Goal: Task Accomplishment & Management: Use online tool/utility

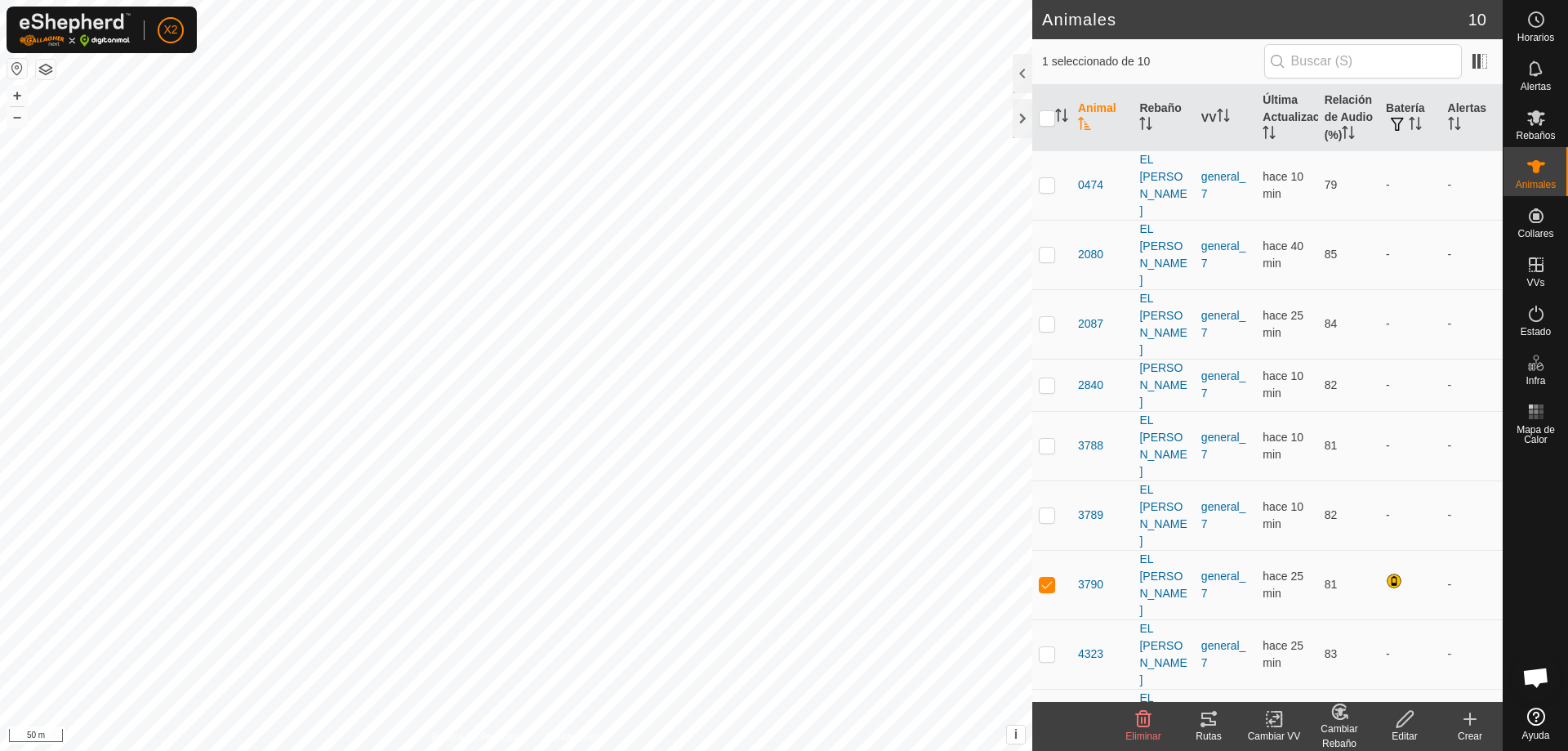
click at [1220, 724] on tracks-svg-icon at bounding box center [1208, 719] width 65 height 19
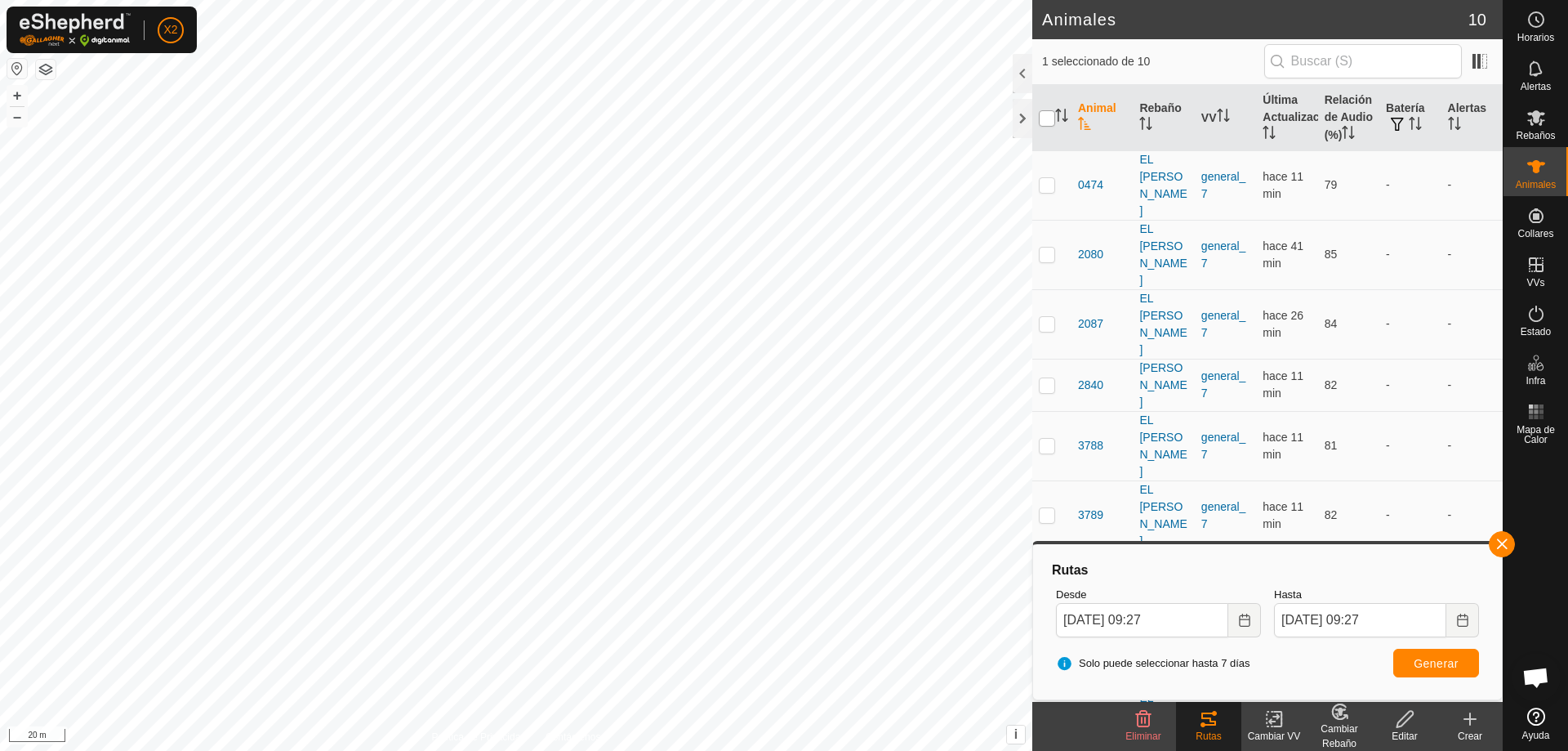
click at [1045, 116] on input "checkbox" at bounding box center [1047, 118] width 16 height 16
checkbox input "true"
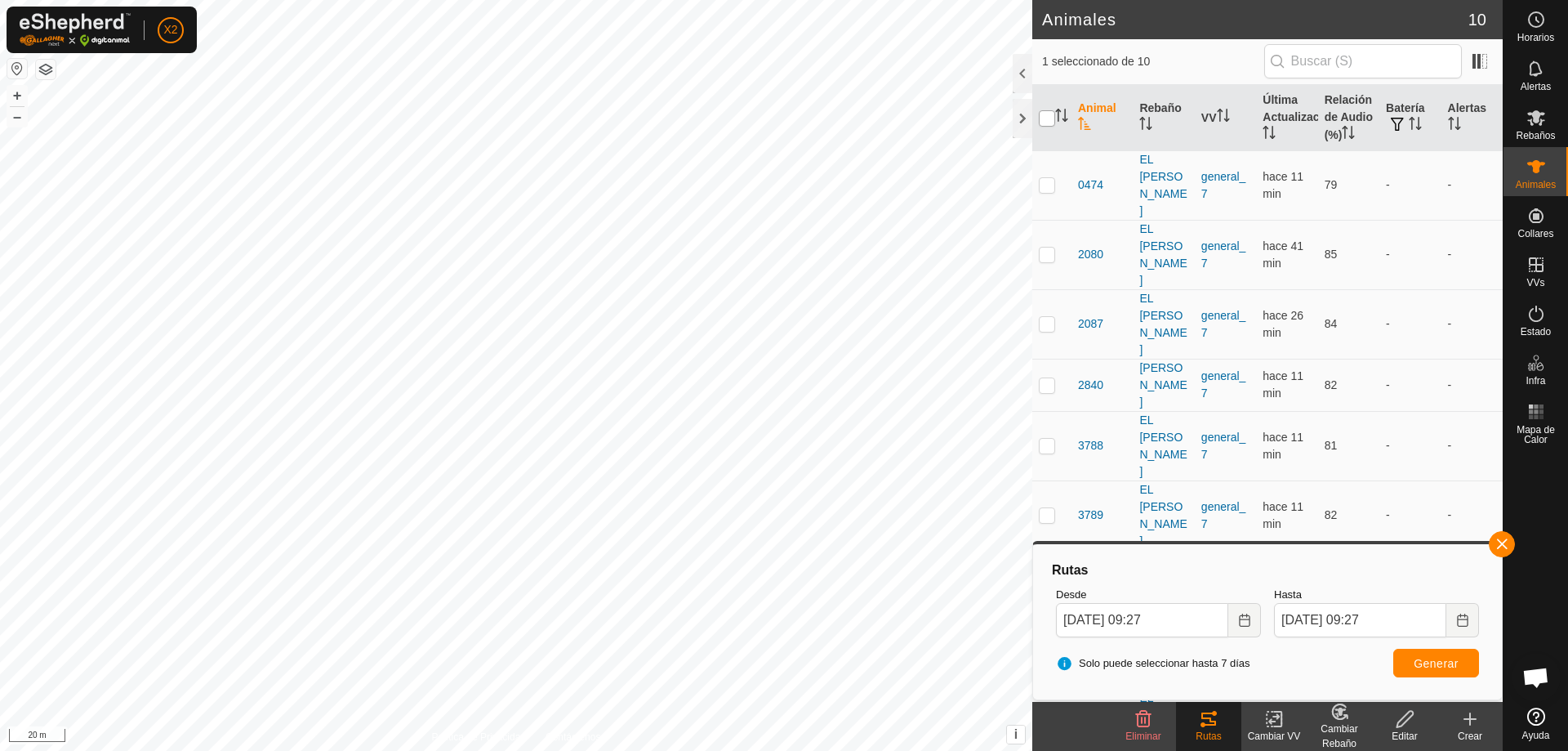
checkbox input "true"
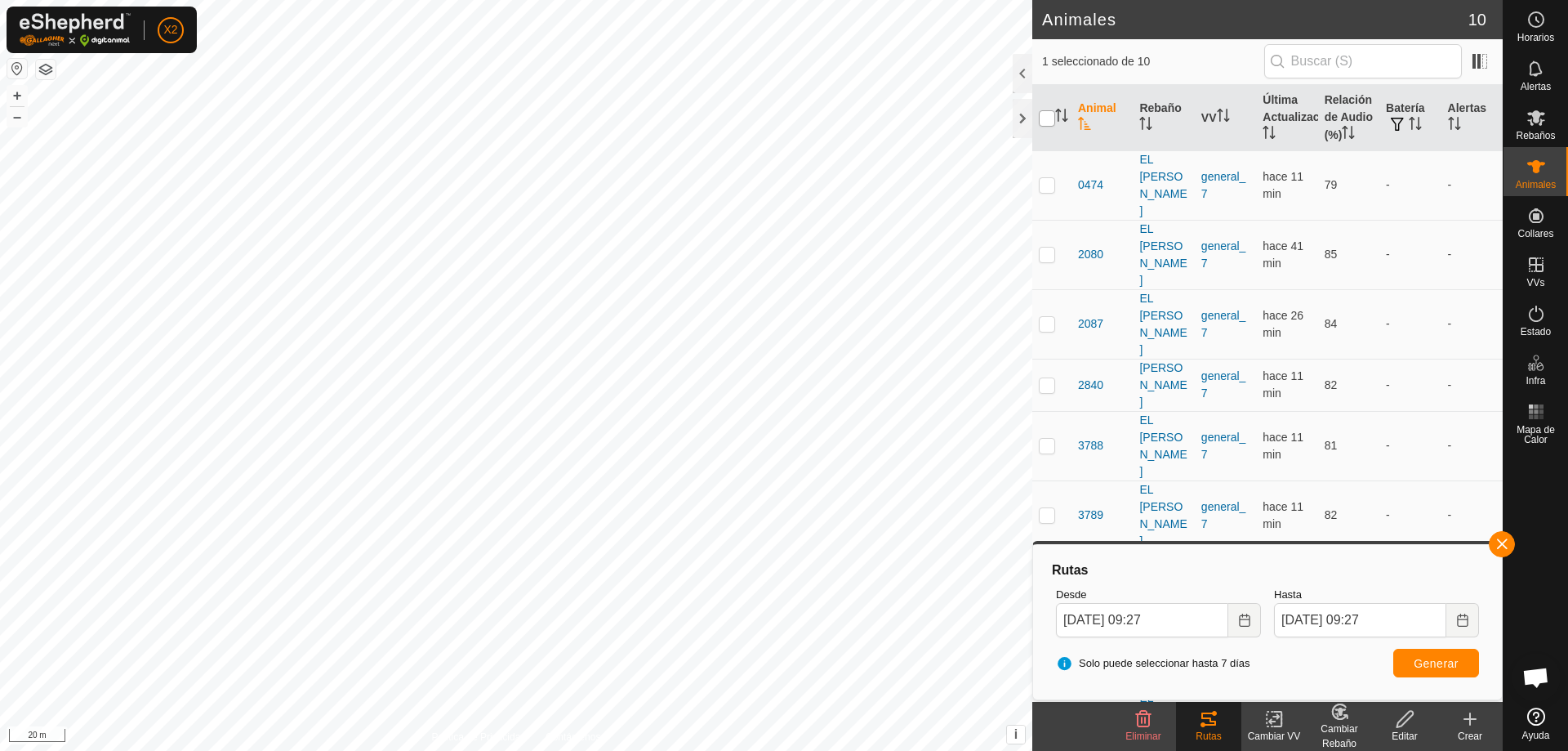
checkbox input "true"
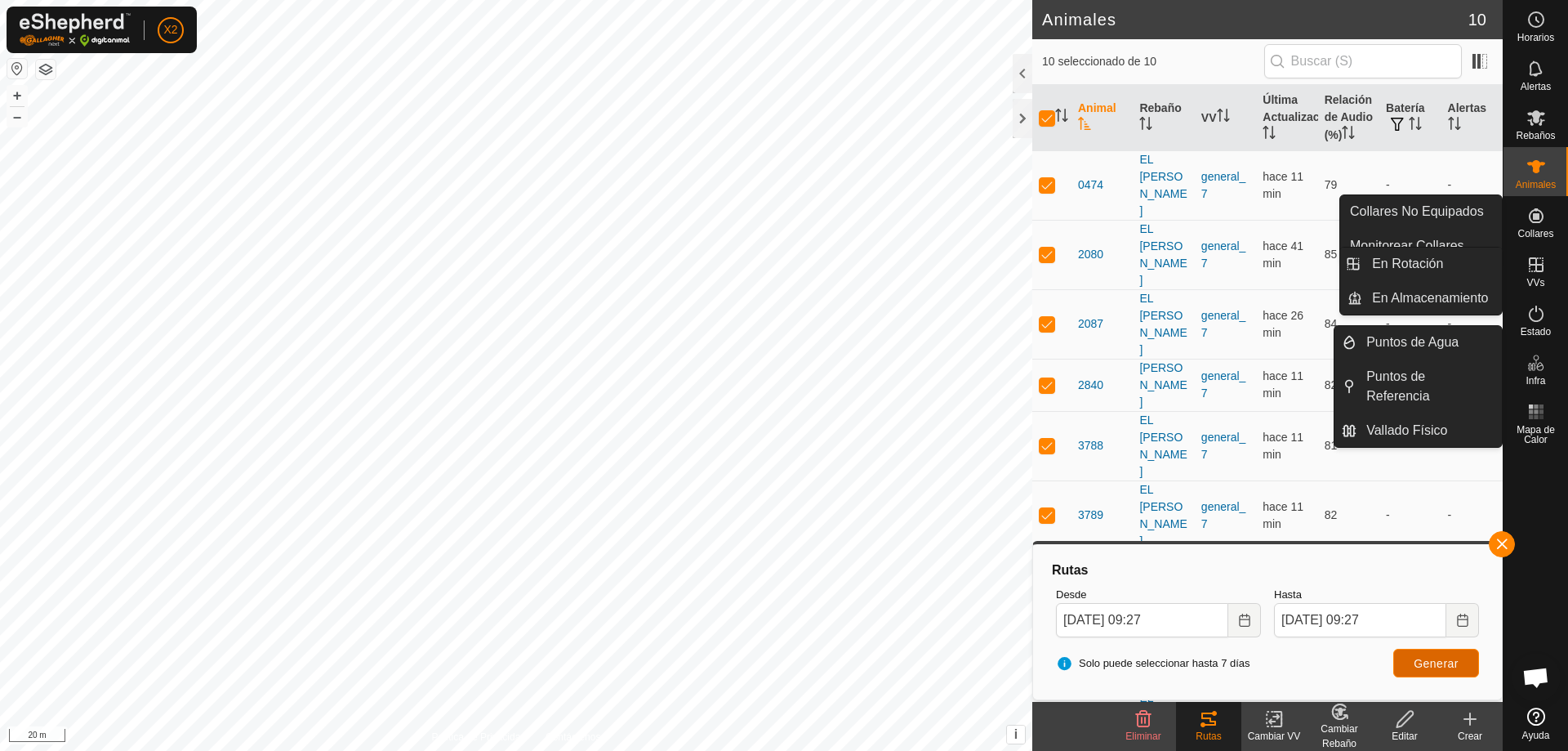
click at [1430, 663] on span "Generar" at bounding box center [1435, 663] width 45 height 13
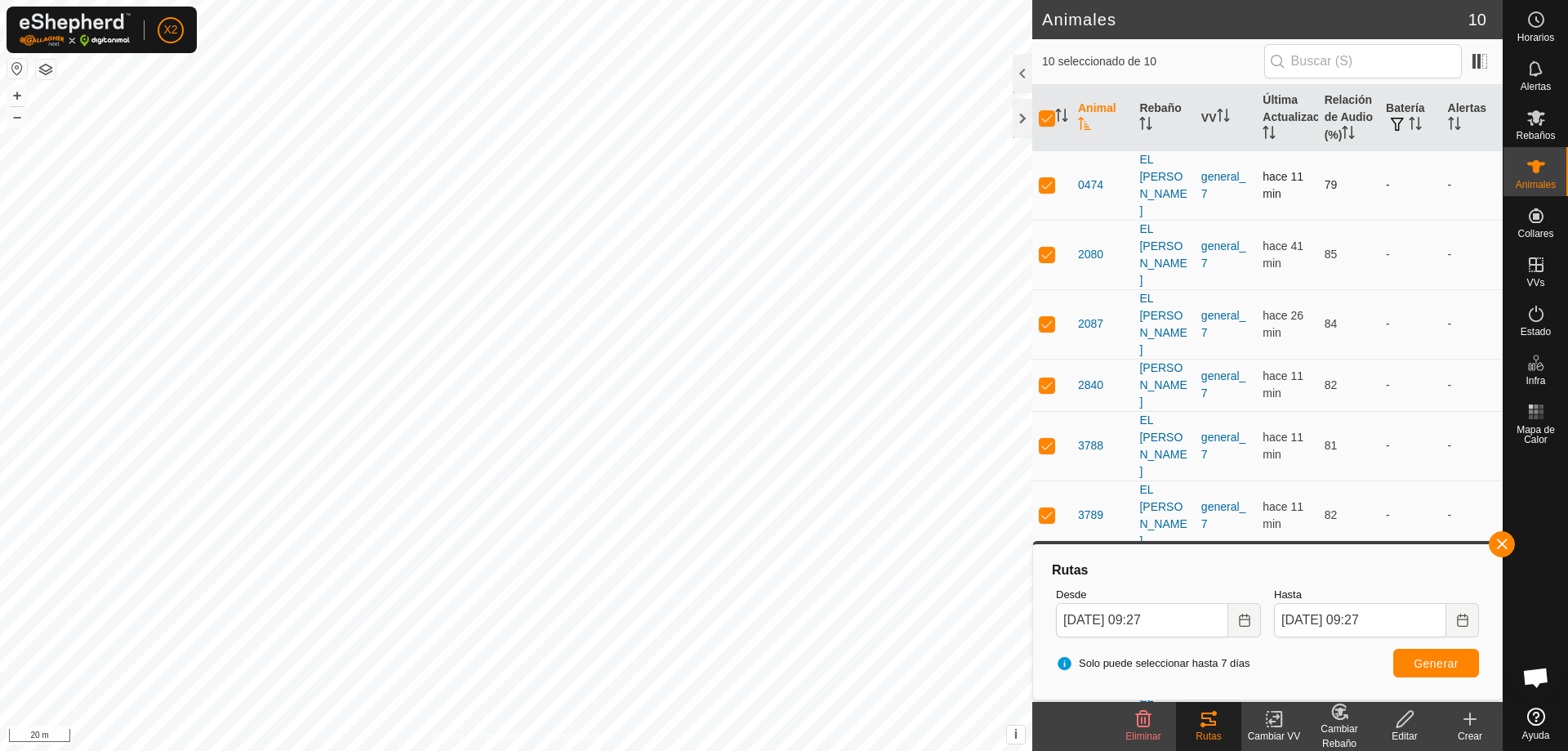
drag, startPoint x: 1048, startPoint y: 114, endPoint x: 1077, endPoint y: 158, distance: 52.7
click at [1049, 111] on input "checkbox" at bounding box center [1047, 118] width 16 height 16
checkbox input "false"
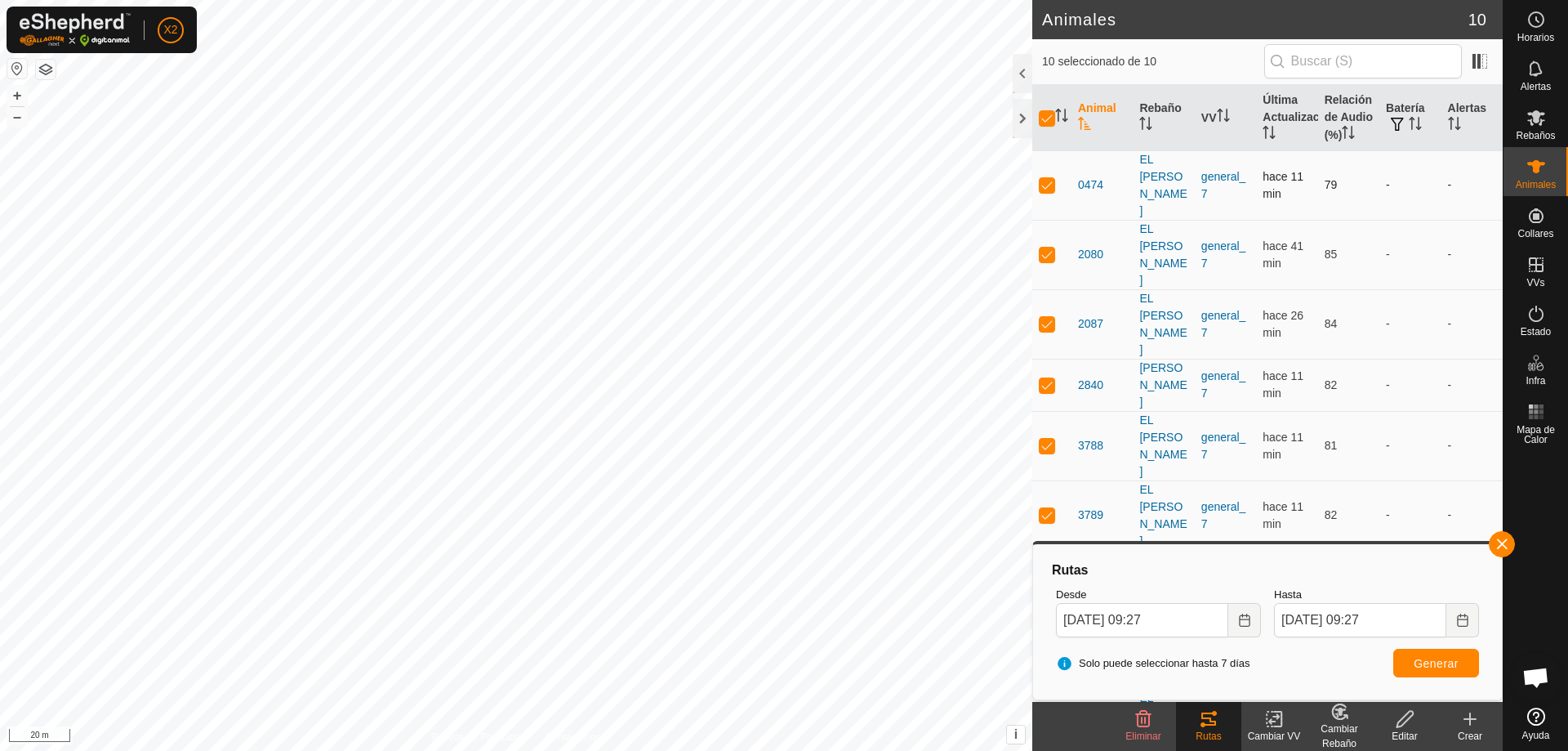
checkbox input "false"
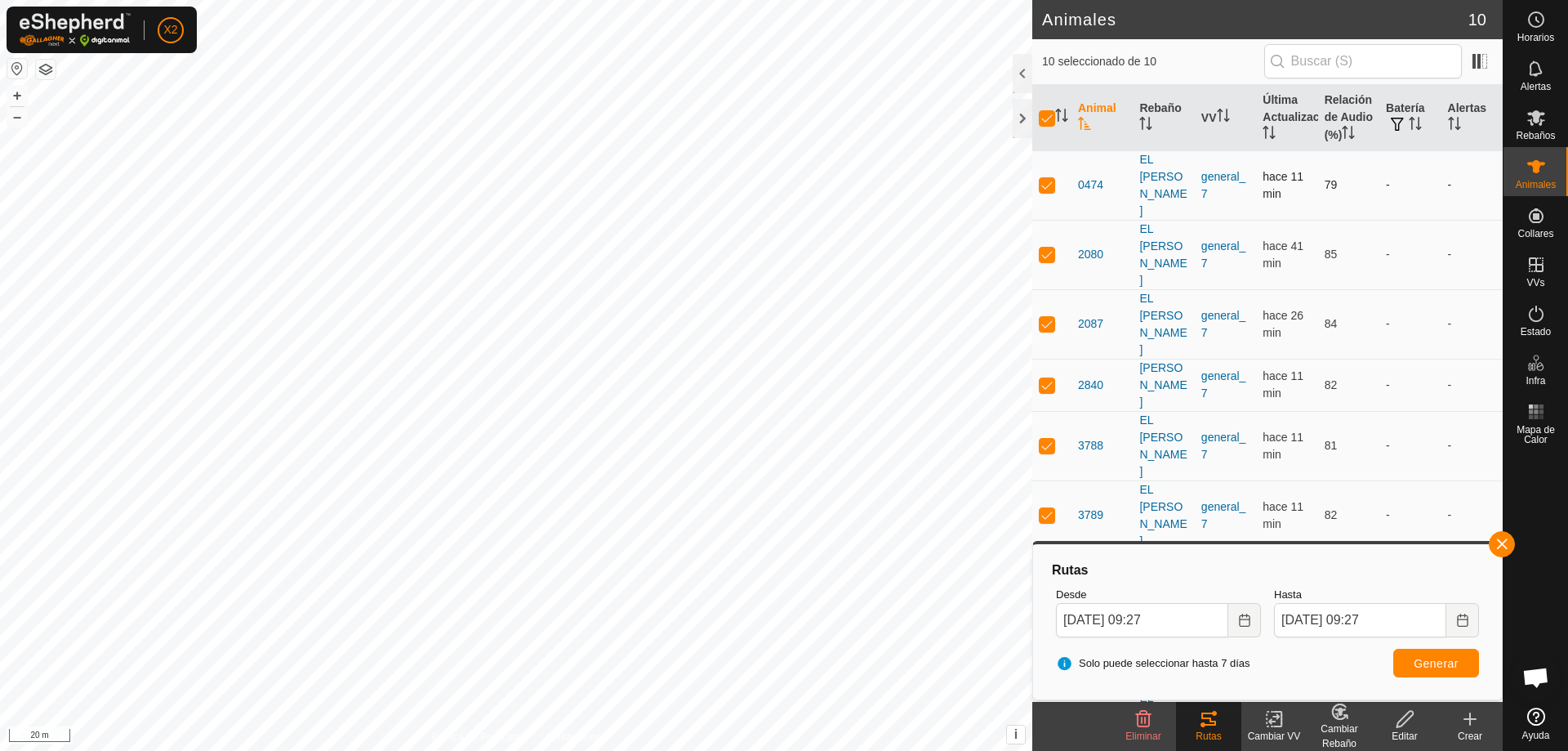
checkbox input "false"
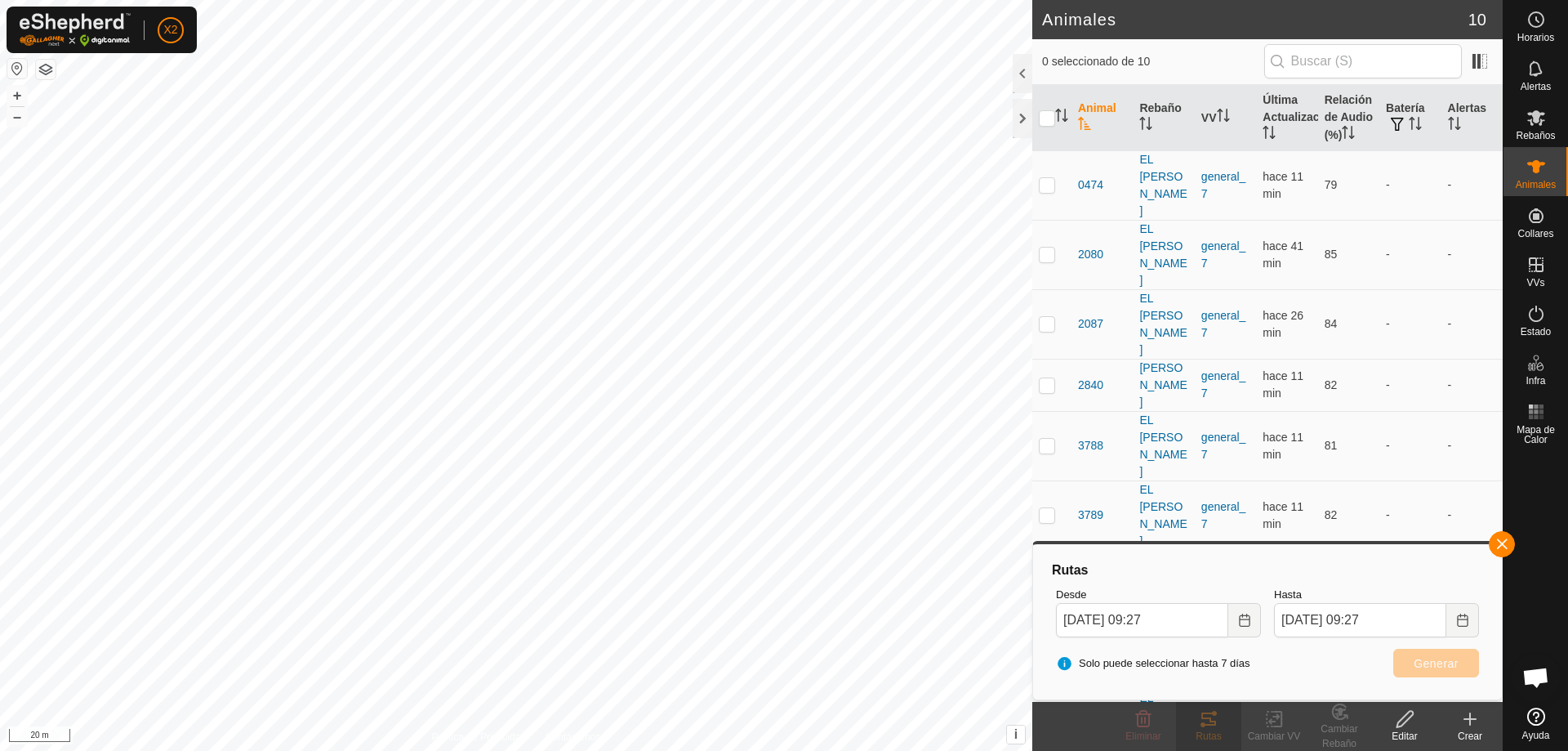
click at [1048, 578] on p-checkbox at bounding box center [1047, 584] width 16 height 13
checkbox input "true"
click at [1473, 671] on button "Generar" at bounding box center [1435, 663] width 86 height 28
click at [1490, 65] on span at bounding box center [1480, 62] width 27 height 27
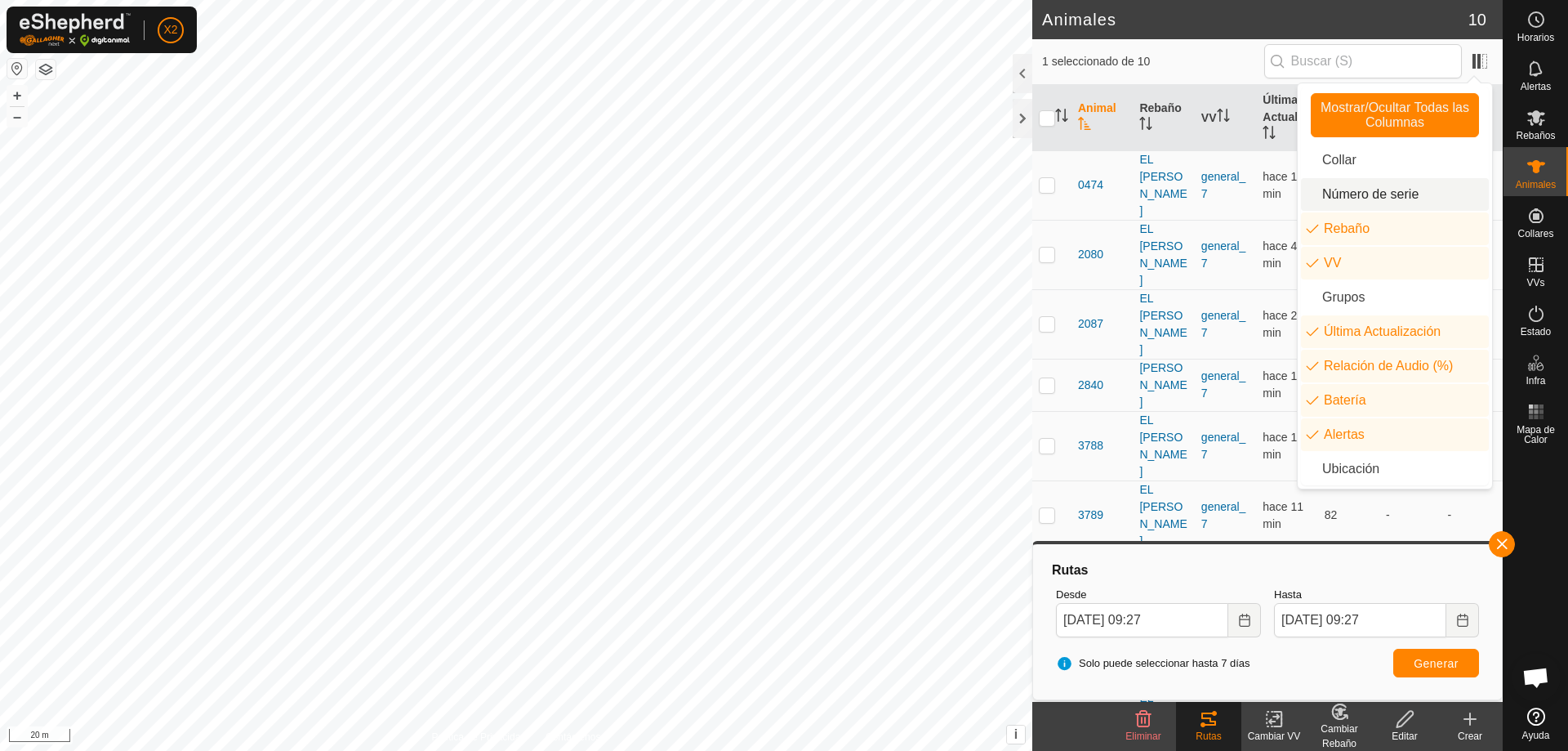
click at [1376, 188] on li "Número de serie" at bounding box center [1395, 194] width 188 height 33
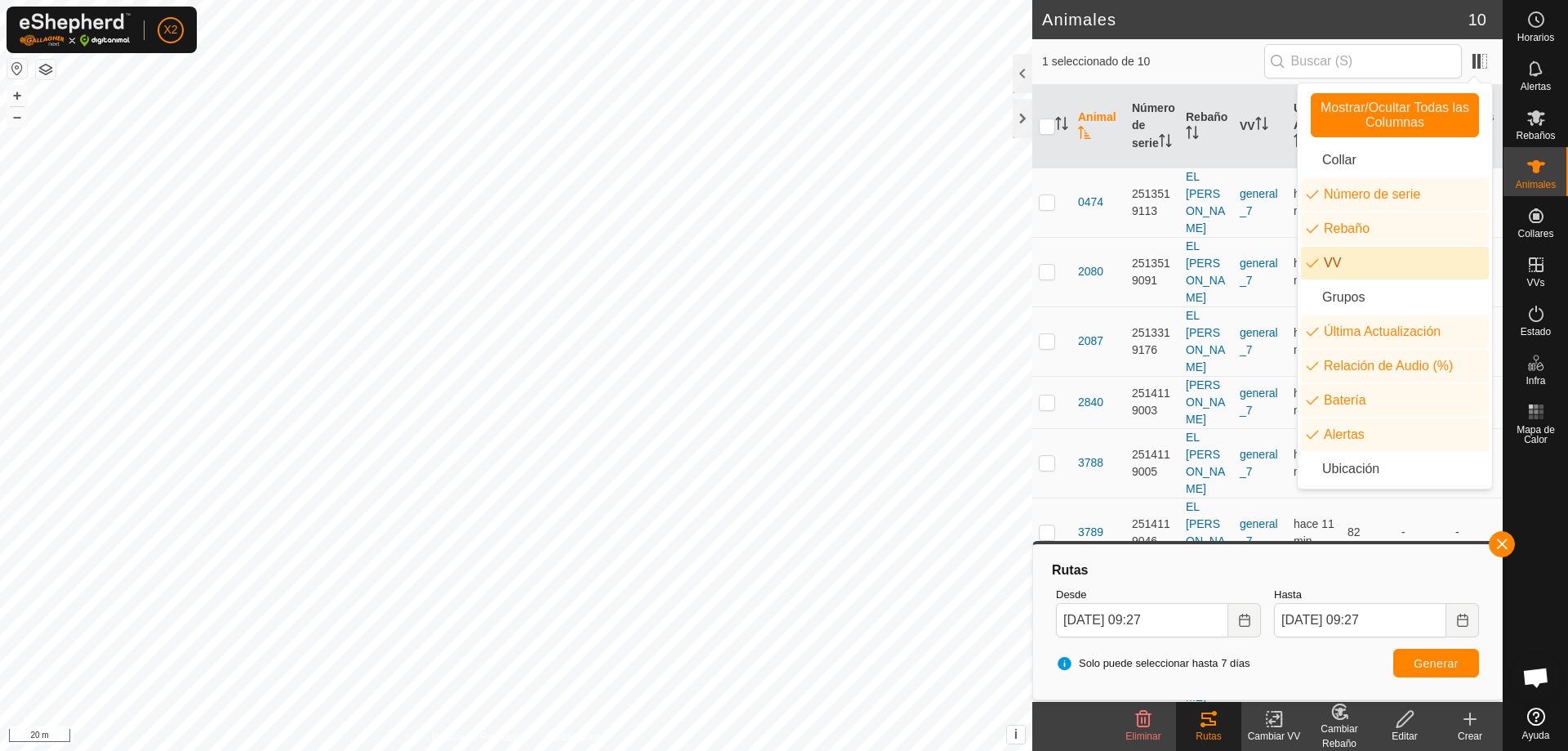
click at [1141, 585] on div "2514119028" at bounding box center [1152, 602] width 41 height 34
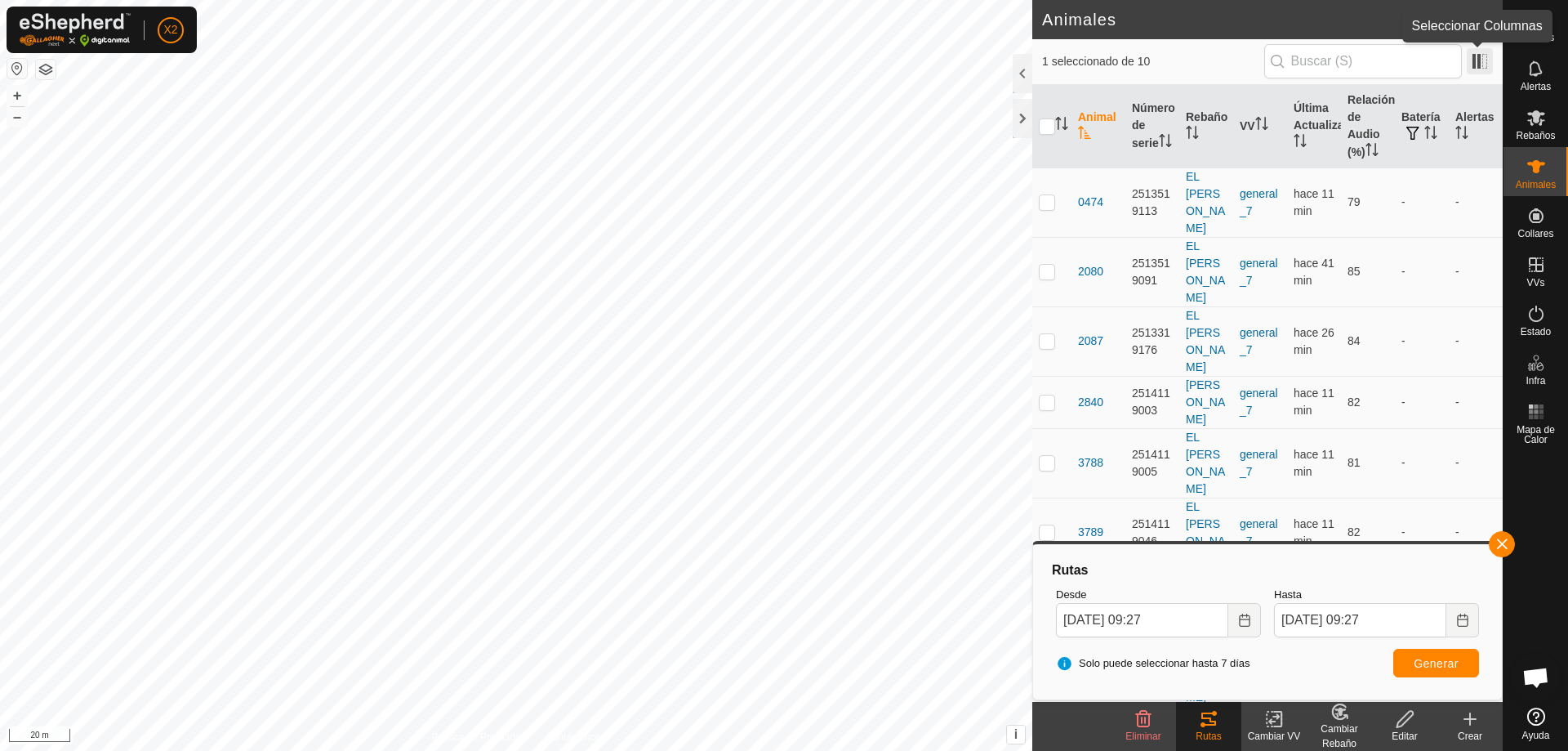
click at [1477, 60] on span at bounding box center [1480, 62] width 27 height 27
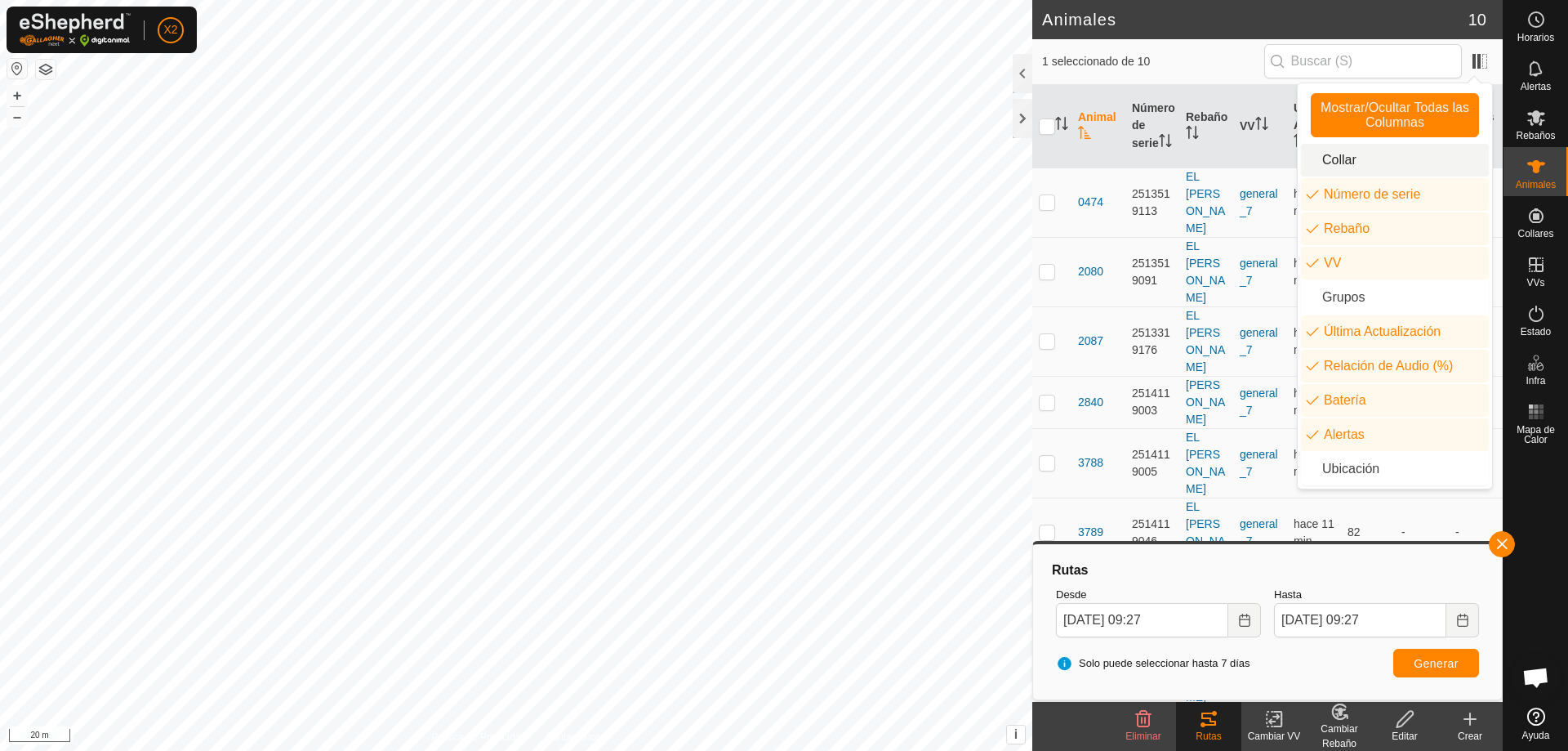
click at [1386, 164] on li "Collar" at bounding box center [1395, 160] width 188 height 33
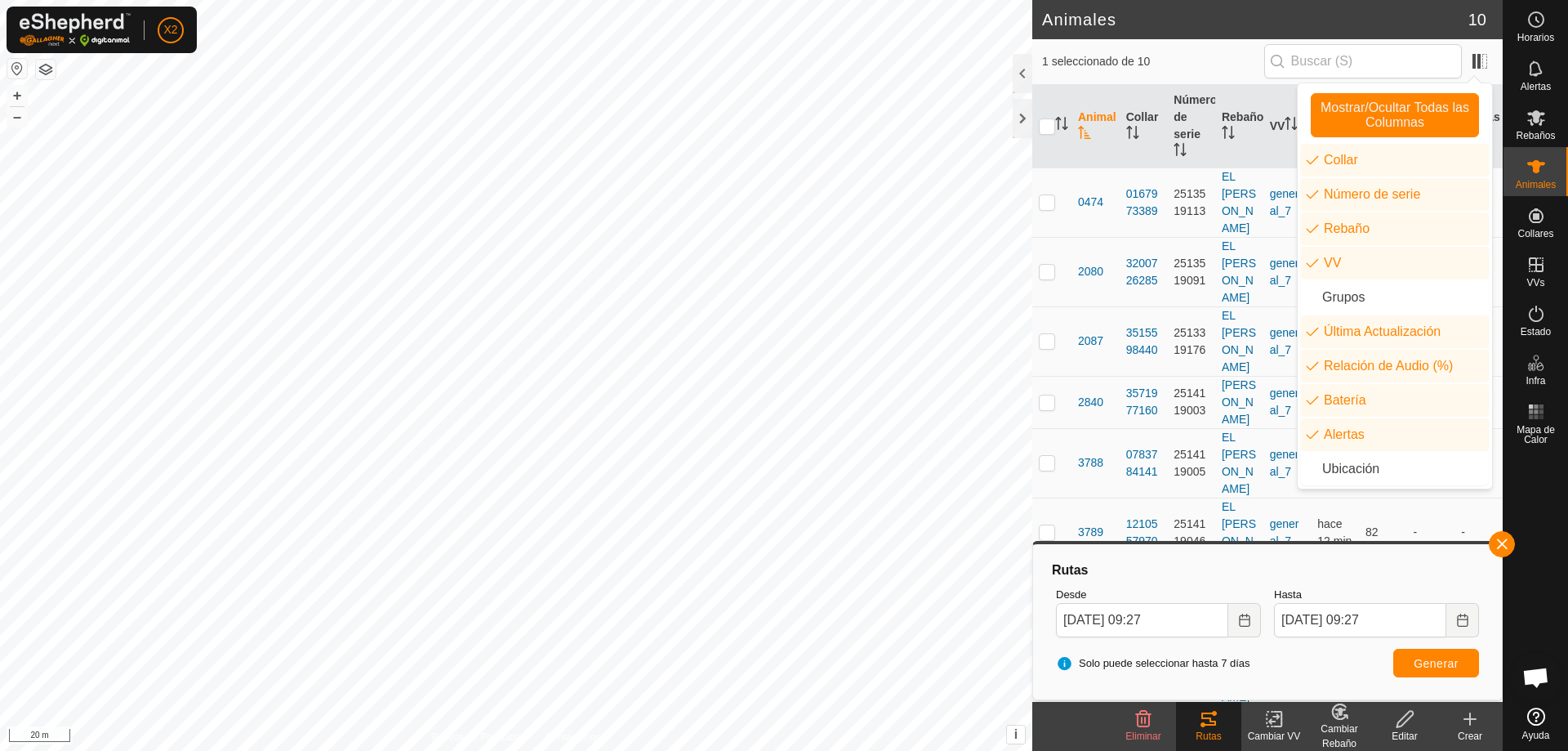
click at [1192, 48] on div "1 seleccionado de 10" at bounding box center [1268, 61] width 451 height 34
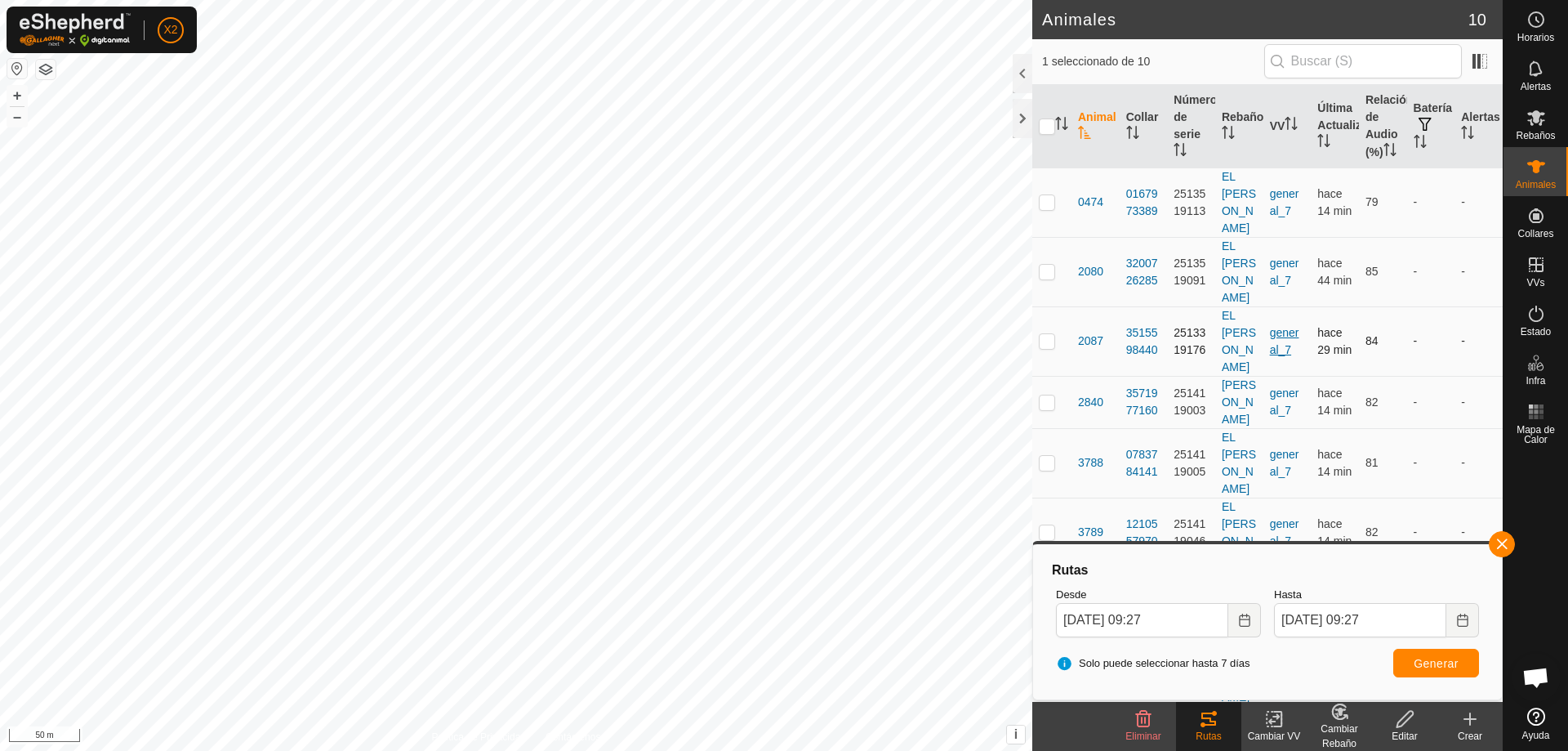
scroll to position [6, 0]
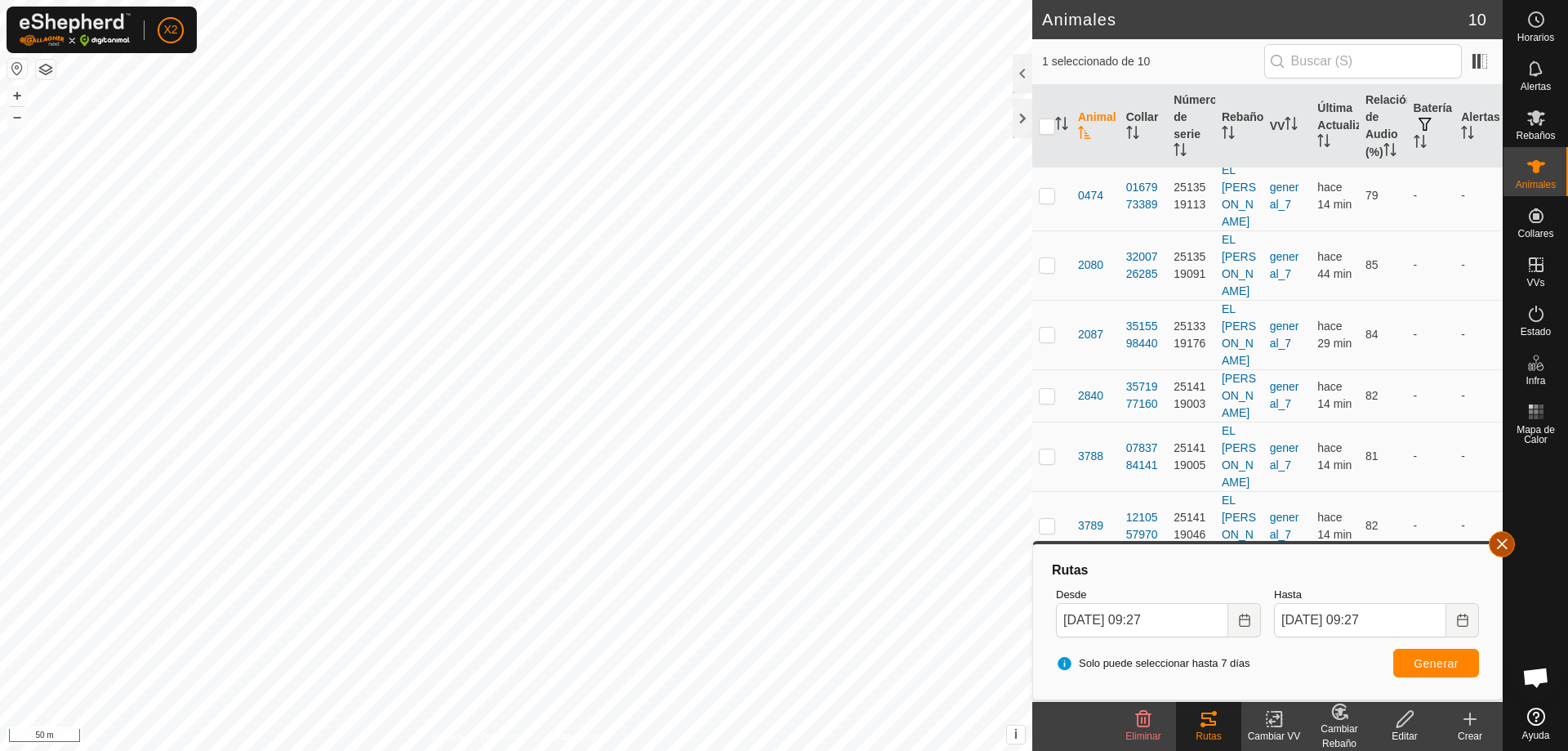
click at [1505, 549] on button "button" at bounding box center [1502, 544] width 27 height 27
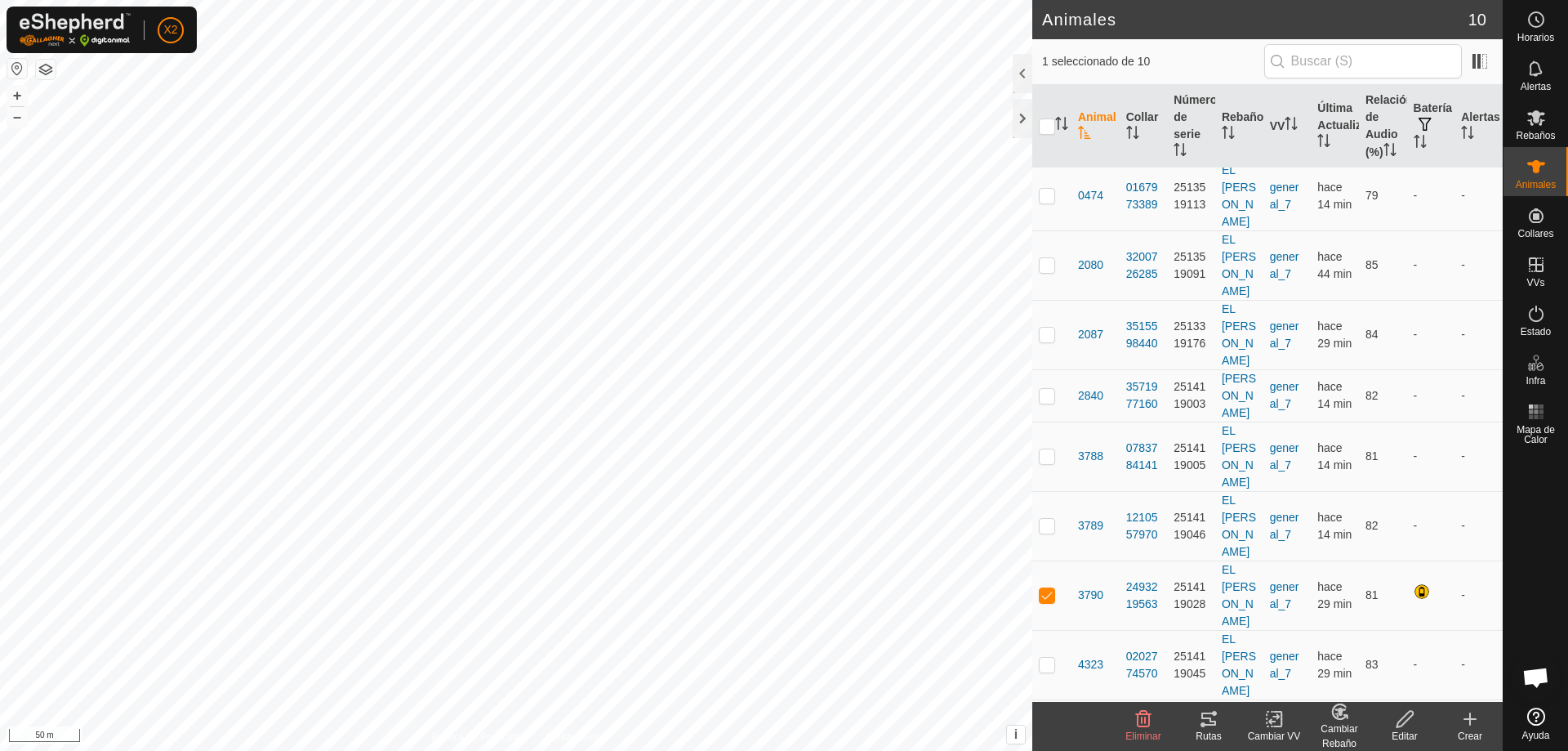
drag, startPoint x: 1044, startPoint y: 624, endPoint x: 1093, endPoint y: 622, distance: 49.0
click at [1044, 727] on p-checkbox at bounding box center [1047, 733] width 16 height 13
checkbox input "true"
click at [1053, 588] on p-checkbox at bounding box center [1047, 595] width 16 height 13
checkbox input "false"
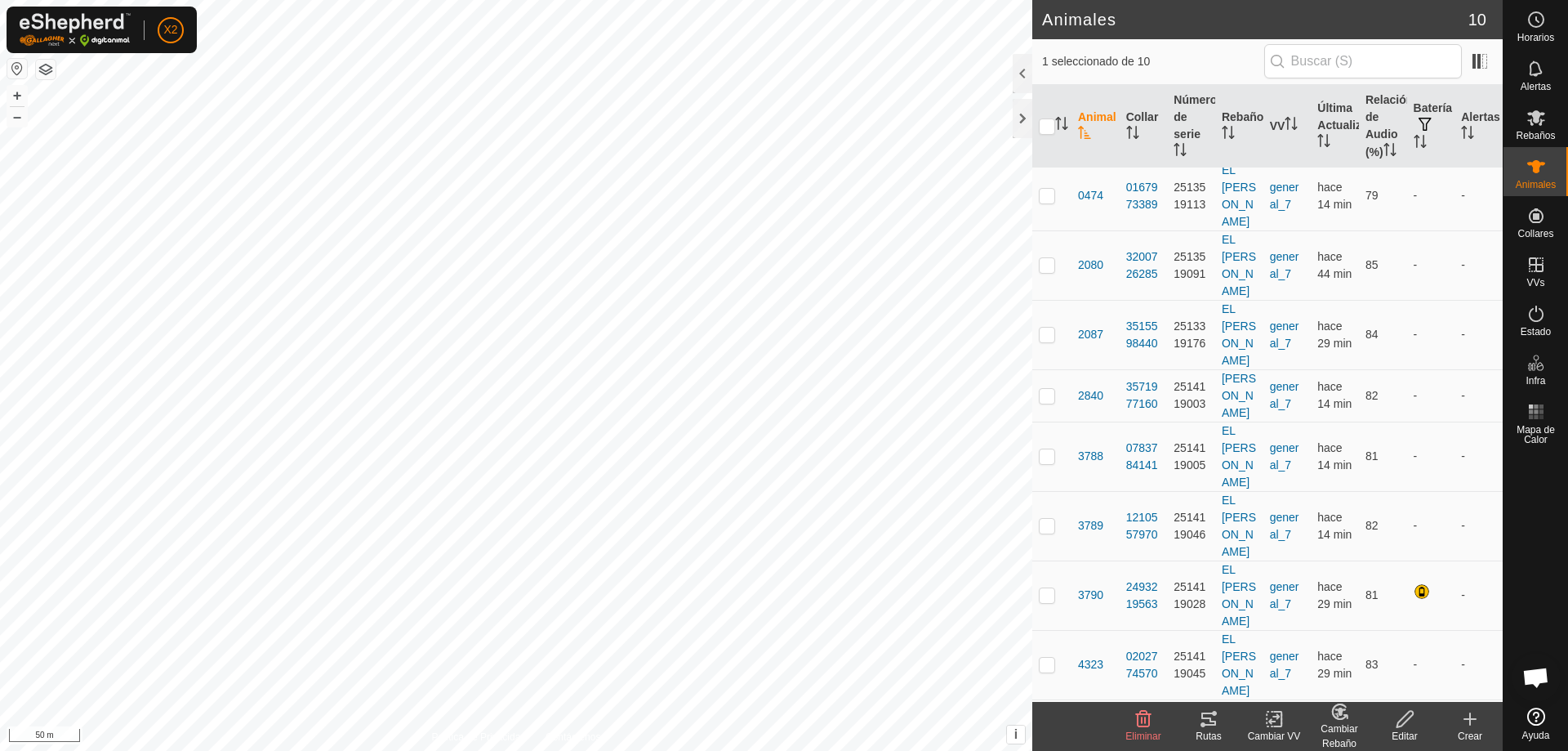
click at [1203, 720] on icon at bounding box center [1208, 719] width 19 height 19
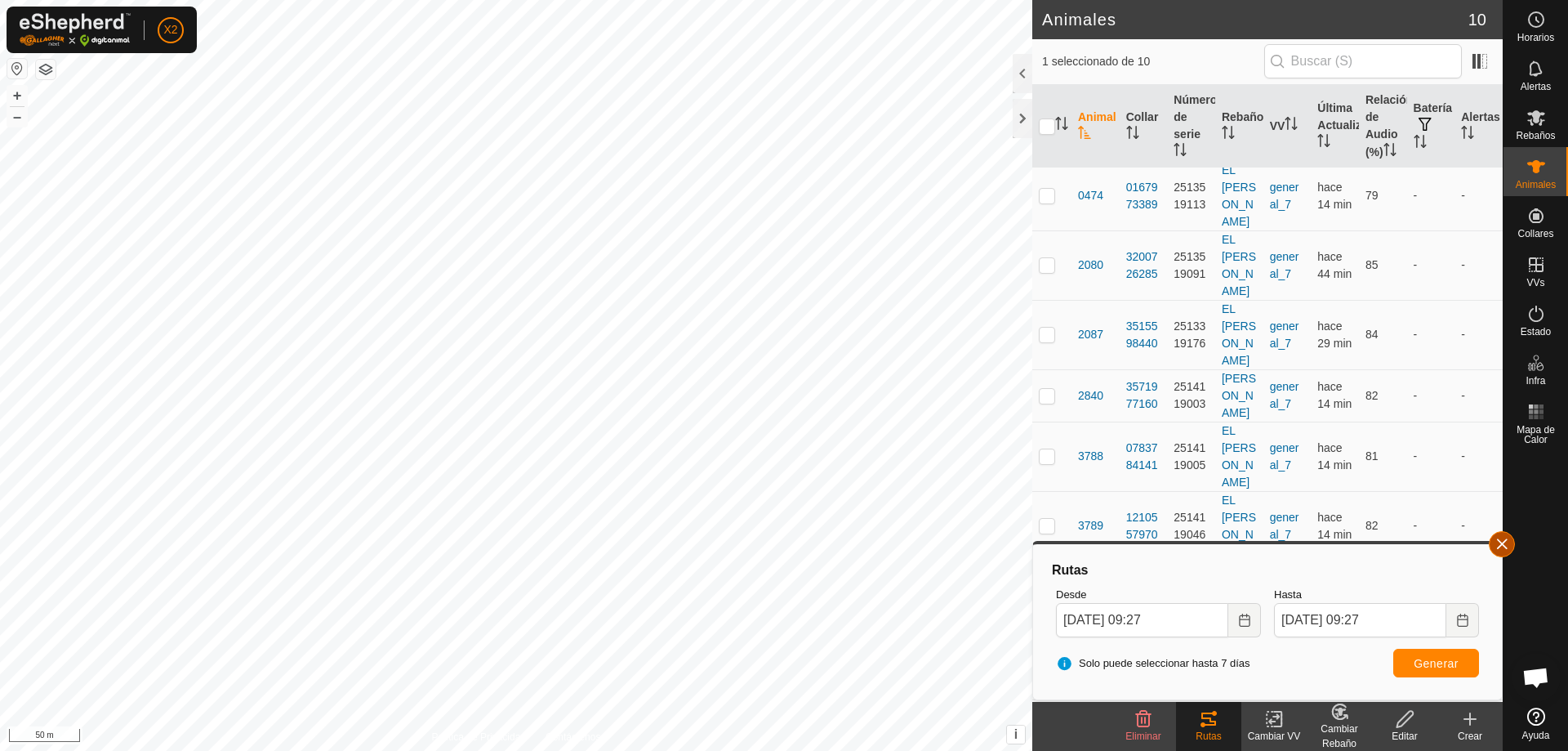
click at [1495, 546] on button "button" at bounding box center [1502, 544] width 27 height 27
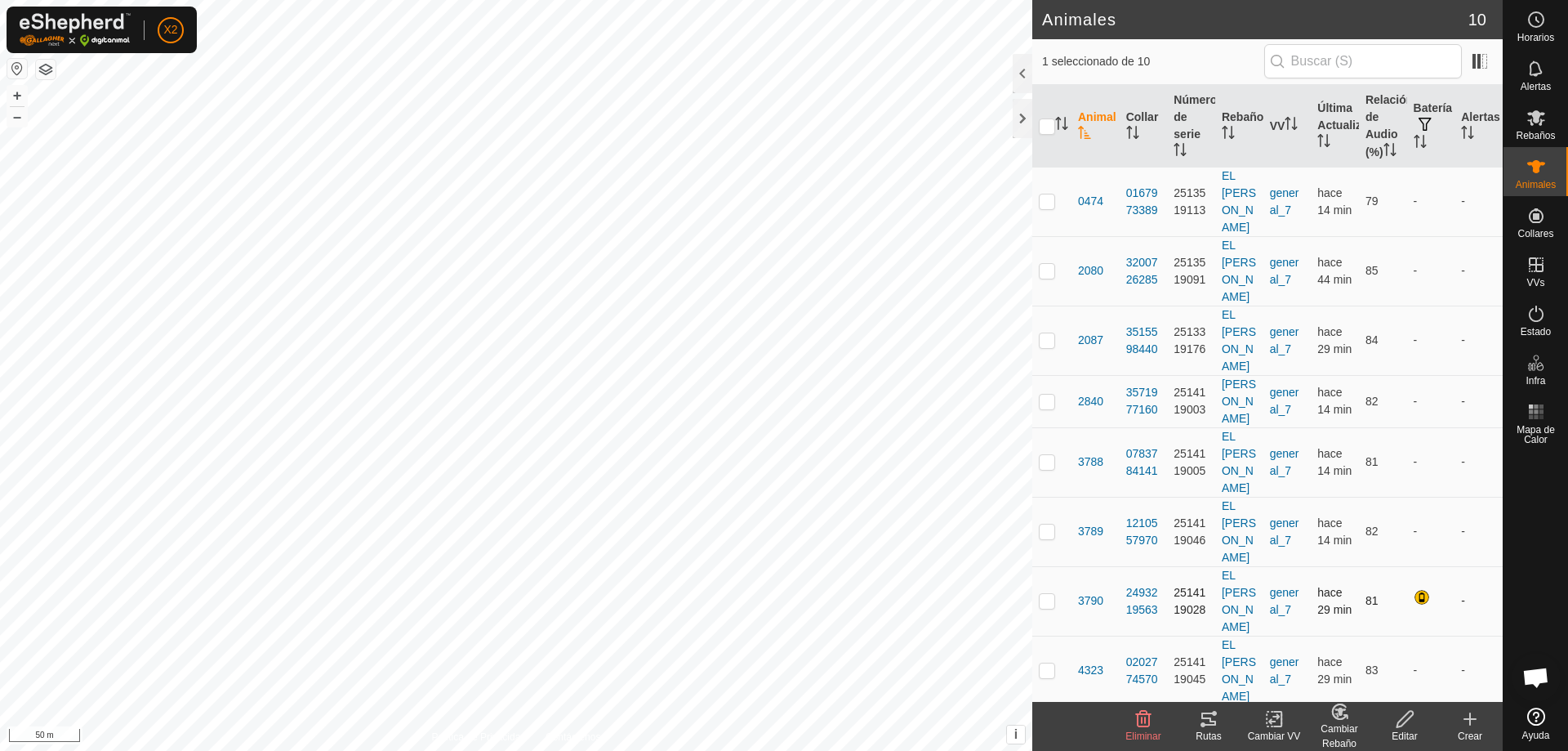
scroll to position [0, 0]
click at [1049, 265] on p-checkbox at bounding box center [1047, 271] width 16 height 13
checkbox input "true"
click at [1043, 733] on p-tablecheckbox at bounding box center [1047, 740] width 16 height 13
checkbox input "false"
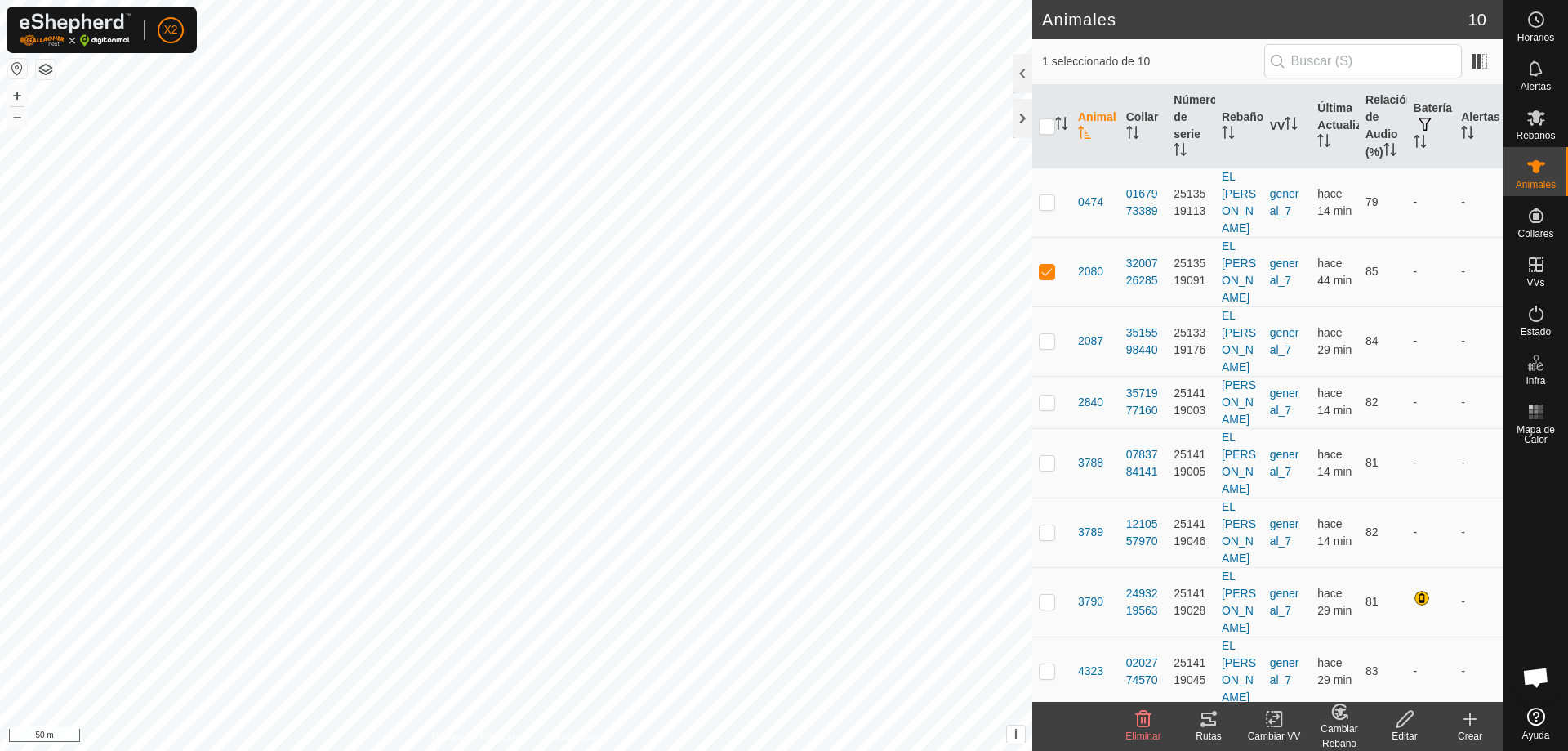
click at [1203, 722] on icon at bounding box center [1203, 724] width 5 height 5
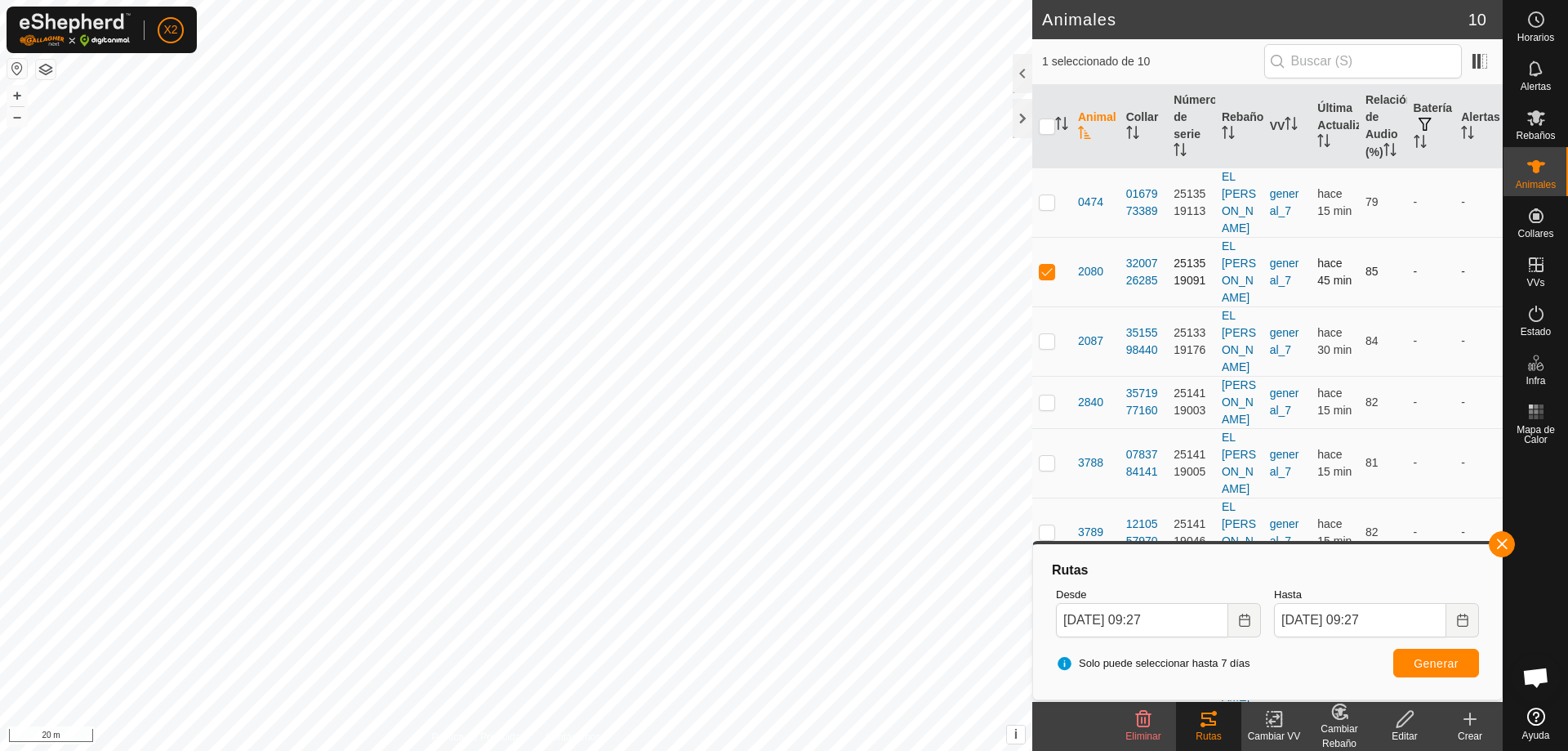
drag, startPoint x: 1049, startPoint y: 258, endPoint x: 1035, endPoint y: 263, distance: 14.9
click at [1049, 265] on p-checkbox at bounding box center [1047, 271] width 16 height 13
checkbox input "false"
checkbox input "true"
click at [1431, 658] on span "Generar" at bounding box center [1435, 663] width 45 height 13
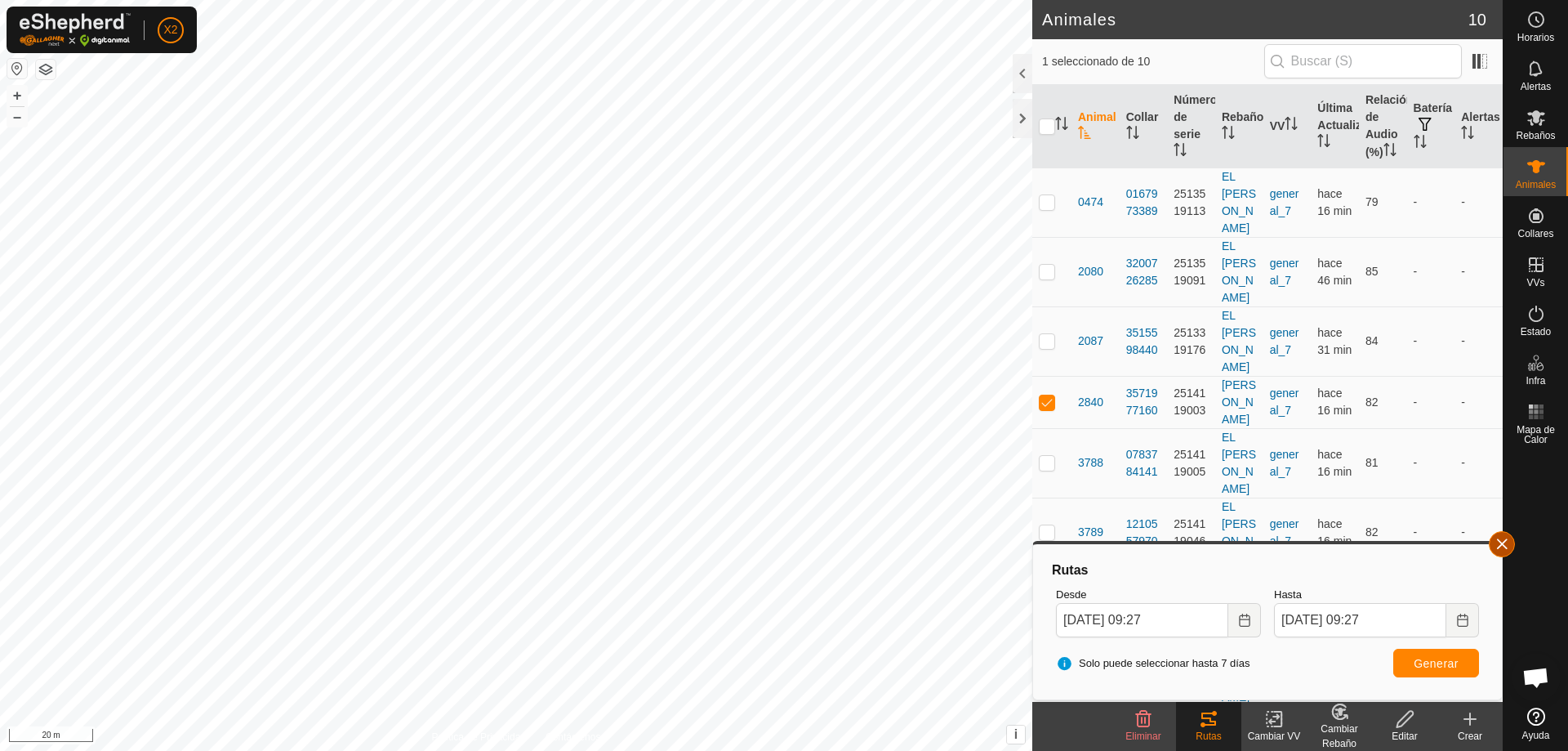
click at [1499, 547] on button "button" at bounding box center [1502, 544] width 27 height 27
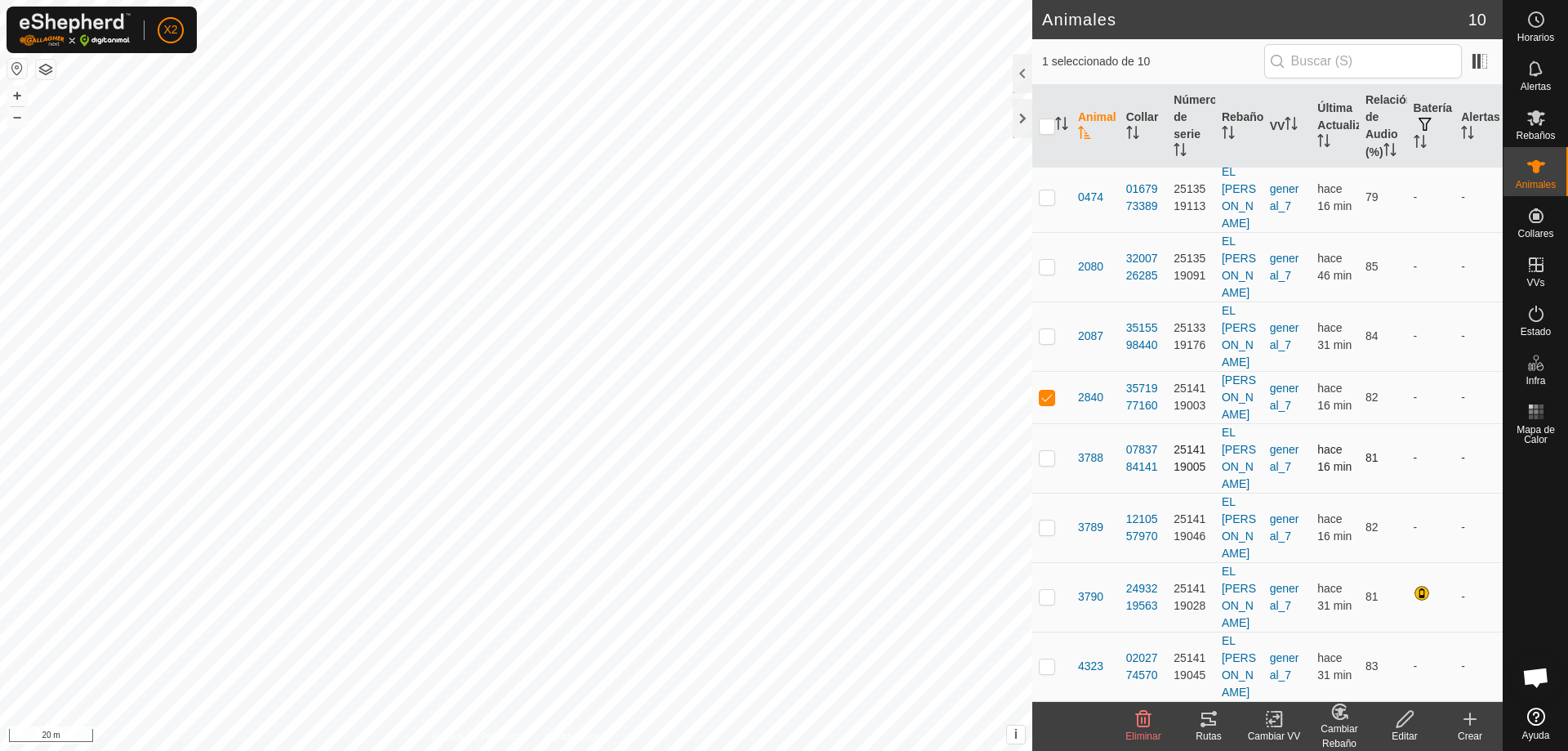
scroll to position [6, 0]
click at [1413, 583] on div at bounding box center [1423, 593] width 19 height 19
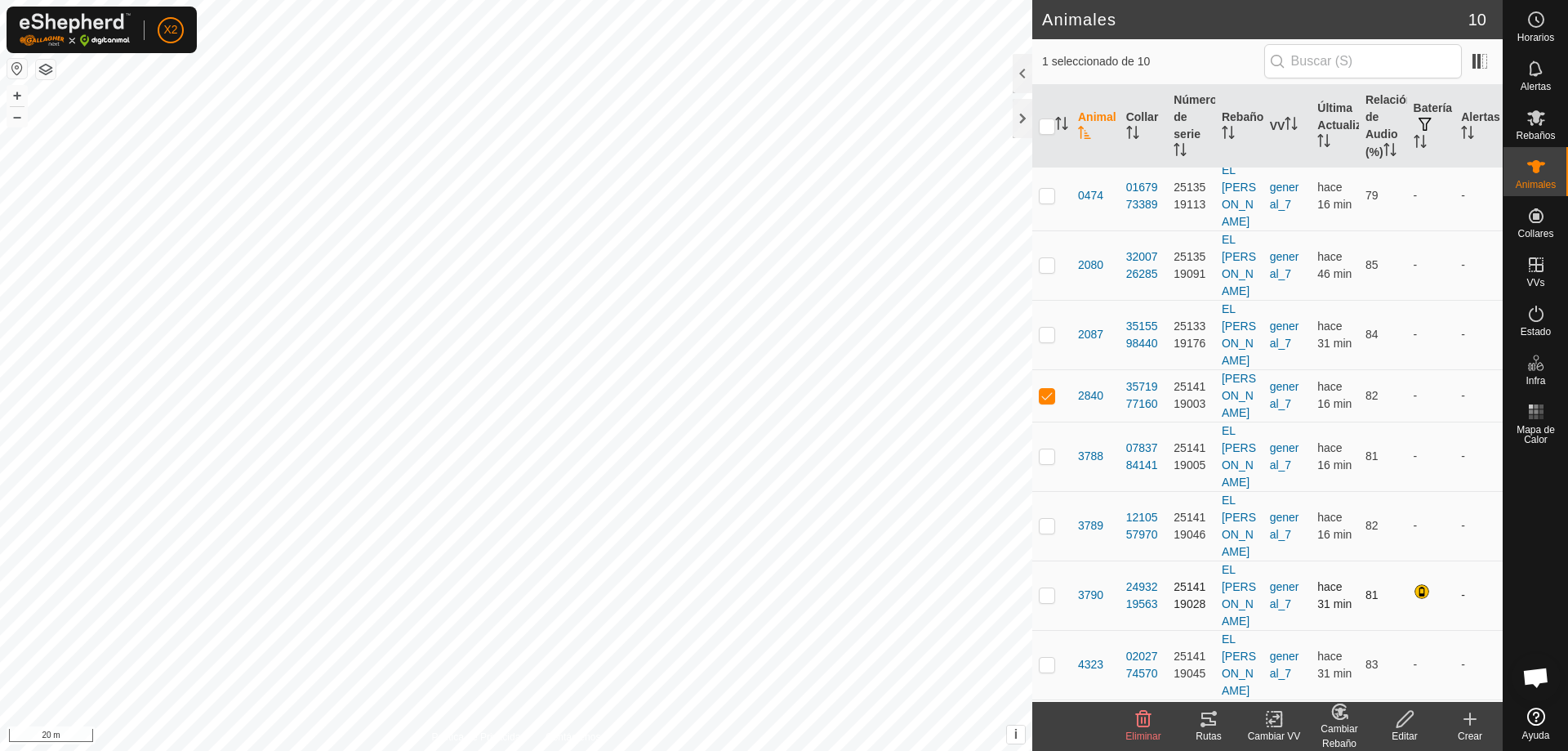
click at [1059, 560] on td at bounding box center [1052, 595] width 39 height 70
checkbox input "true"
click at [1057, 369] on td at bounding box center [1052, 395] width 39 height 52
checkbox input "false"
drag, startPoint x: 1216, startPoint y: 709, endPoint x: 1205, endPoint y: 699, distance: 14.9
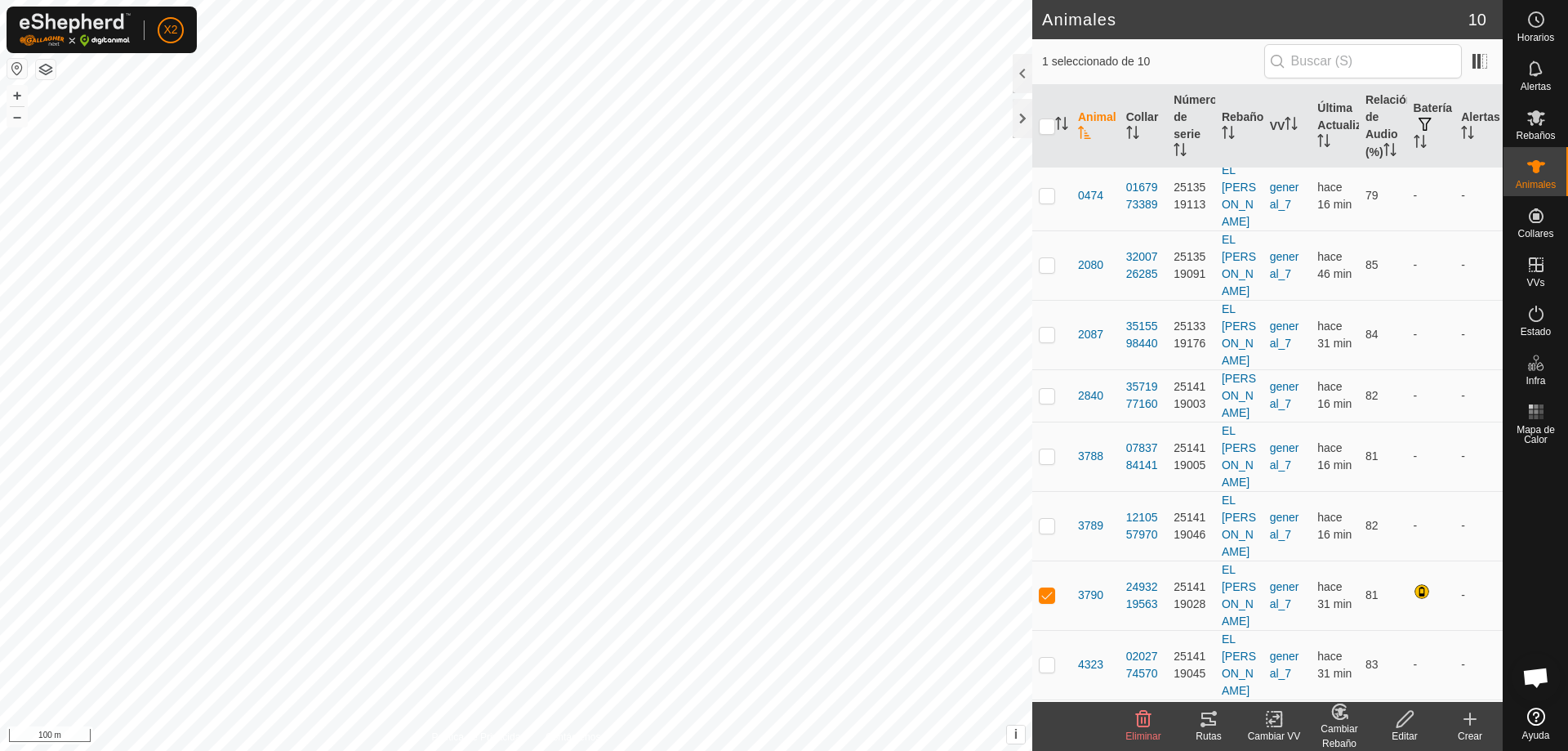
click at [1206, 699] on article "Animales 10 1 seleccionado de 10 Animal Collar Número de serie Rebaño VV Última…" at bounding box center [1268, 376] width 471 height 751
click at [1209, 731] on div "Rutas" at bounding box center [1208, 736] width 65 height 15
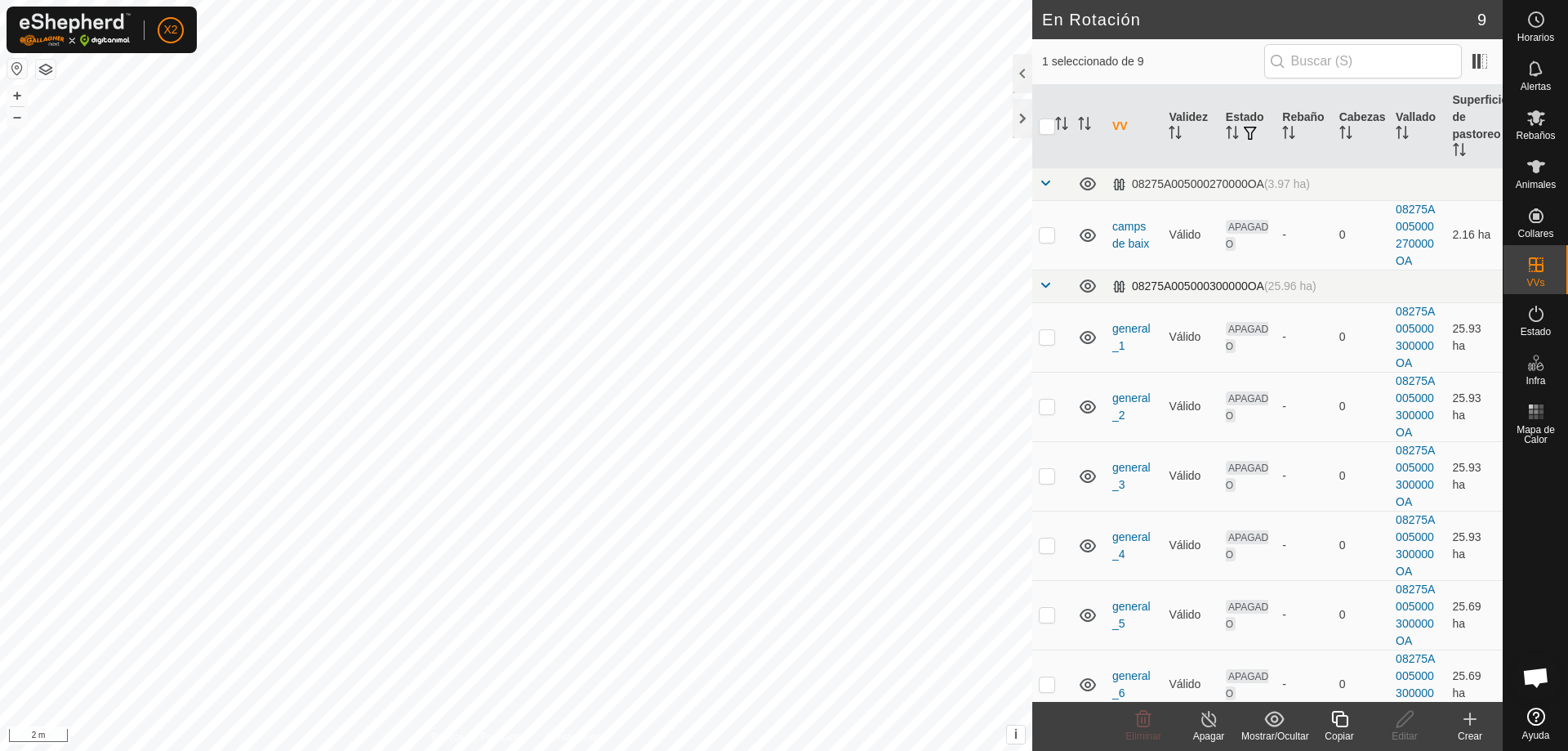
checkbox input "false"
click at [1055, 116] on th at bounding box center [1052, 126] width 39 height 83
click at [1047, 124] on input "checkbox" at bounding box center [1047, 126] width 16 height 16
checkbox input "true"
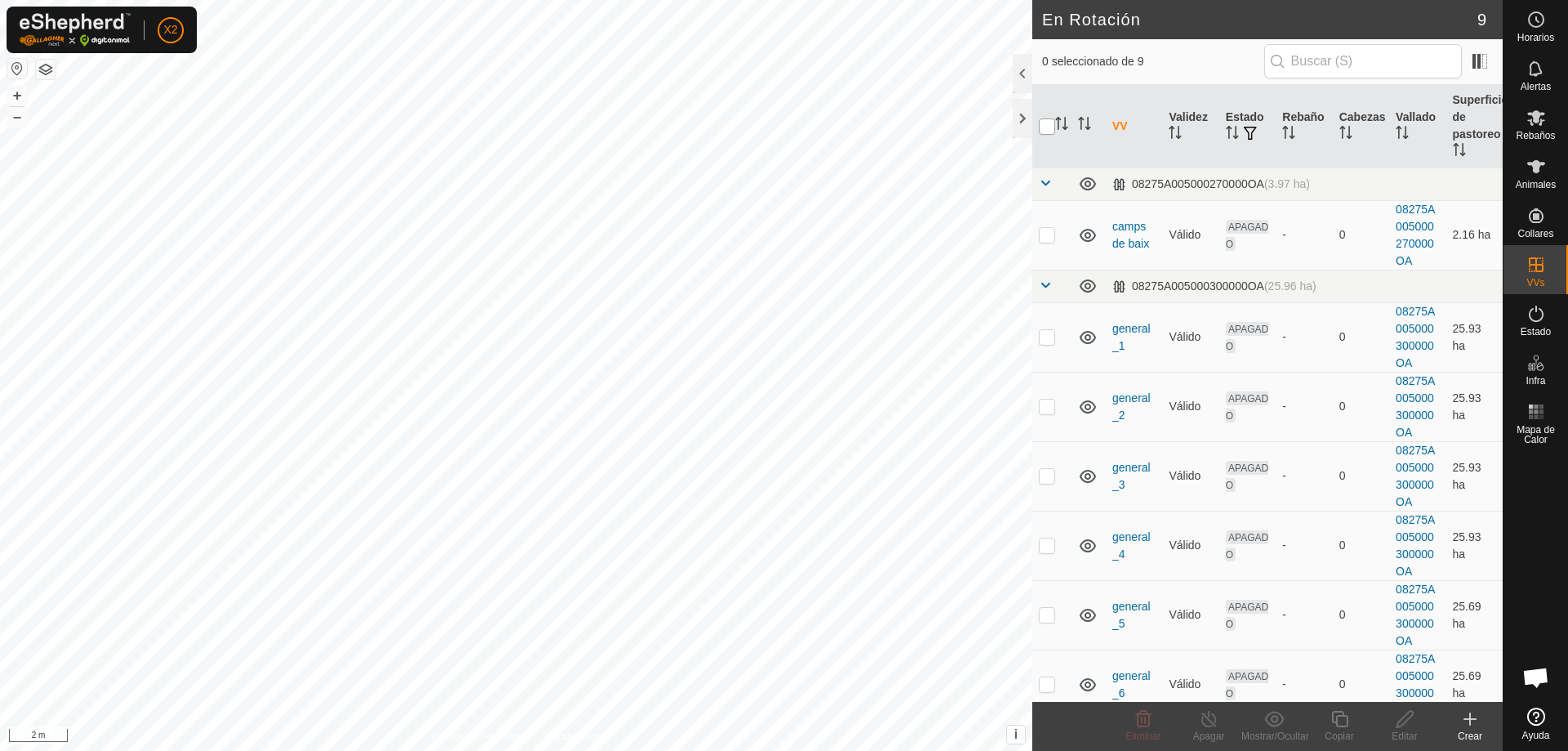
checkbox input "true"
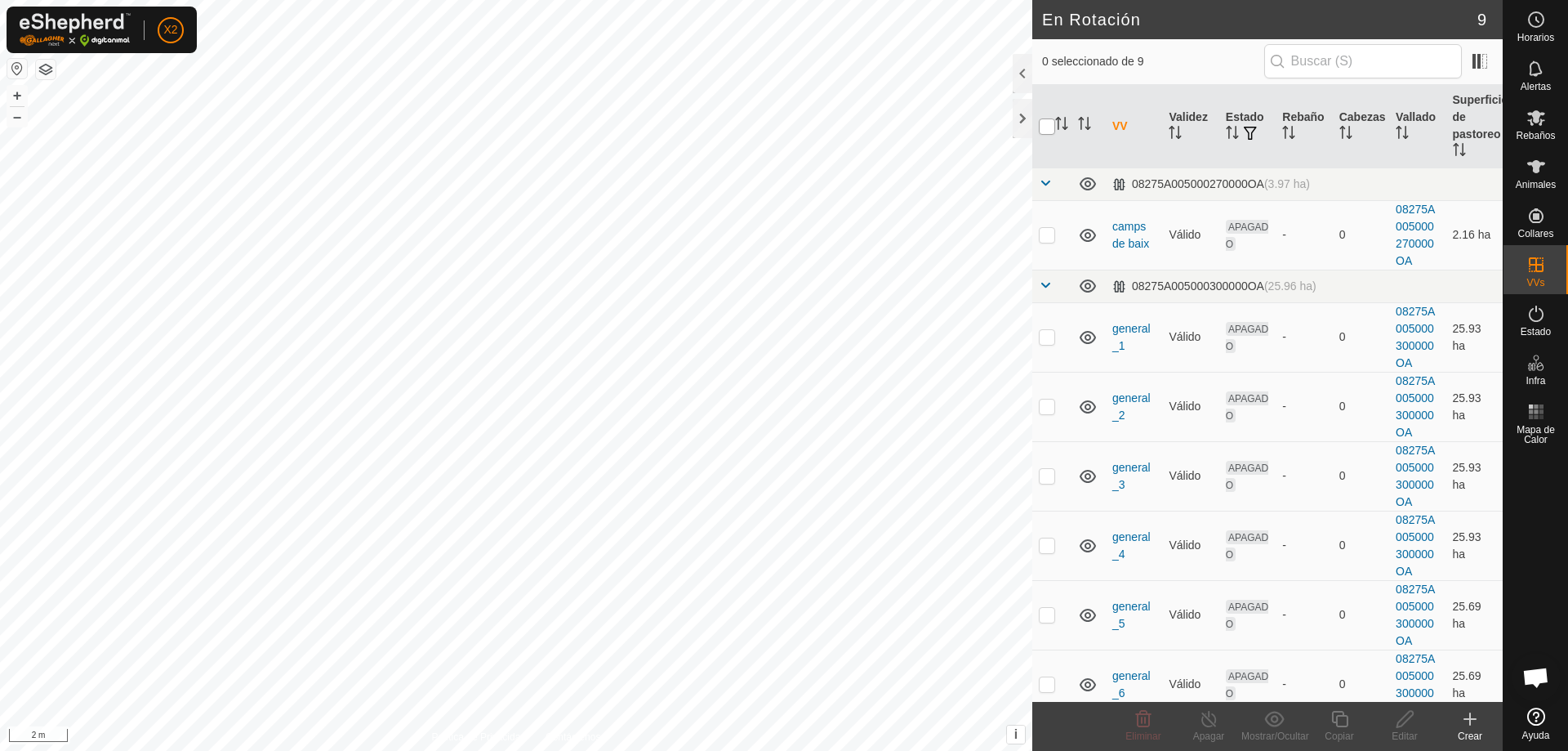
checkbox input "true"
click at [1047, 127] on input "checkbox" at bounding box center [1047, 126] width 16 height 16
checkbox input "false"
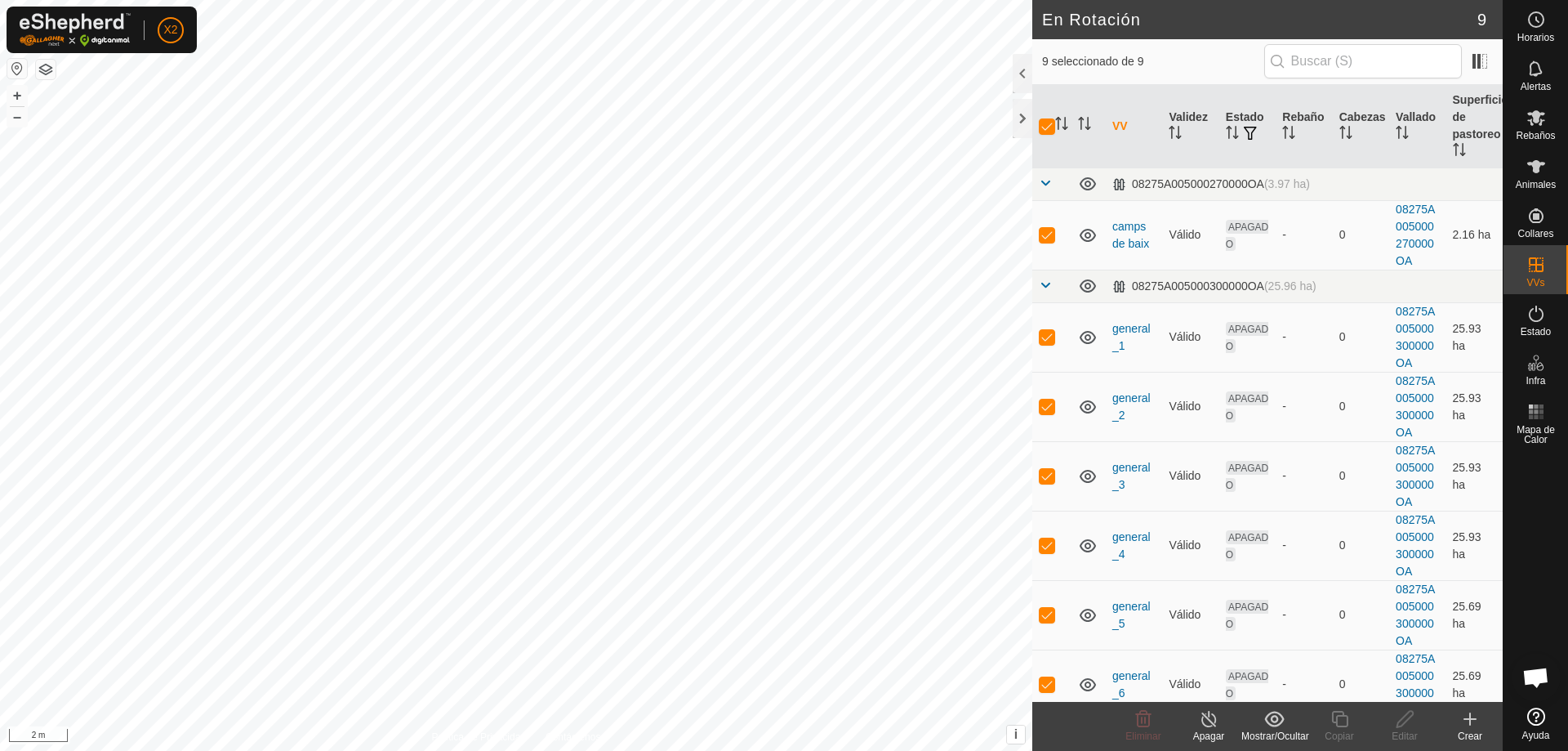
checkbox input "false"
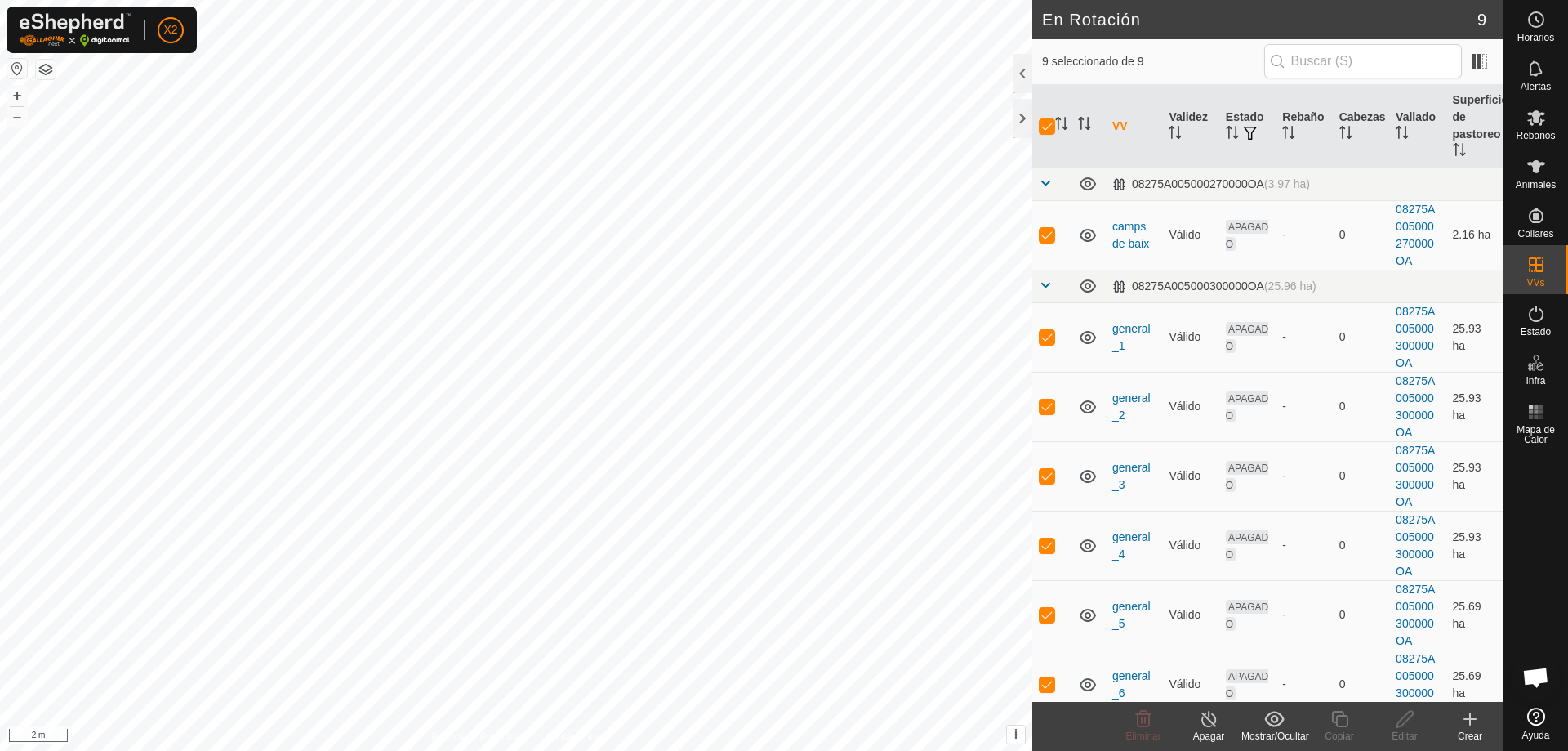
checkbox input "false"
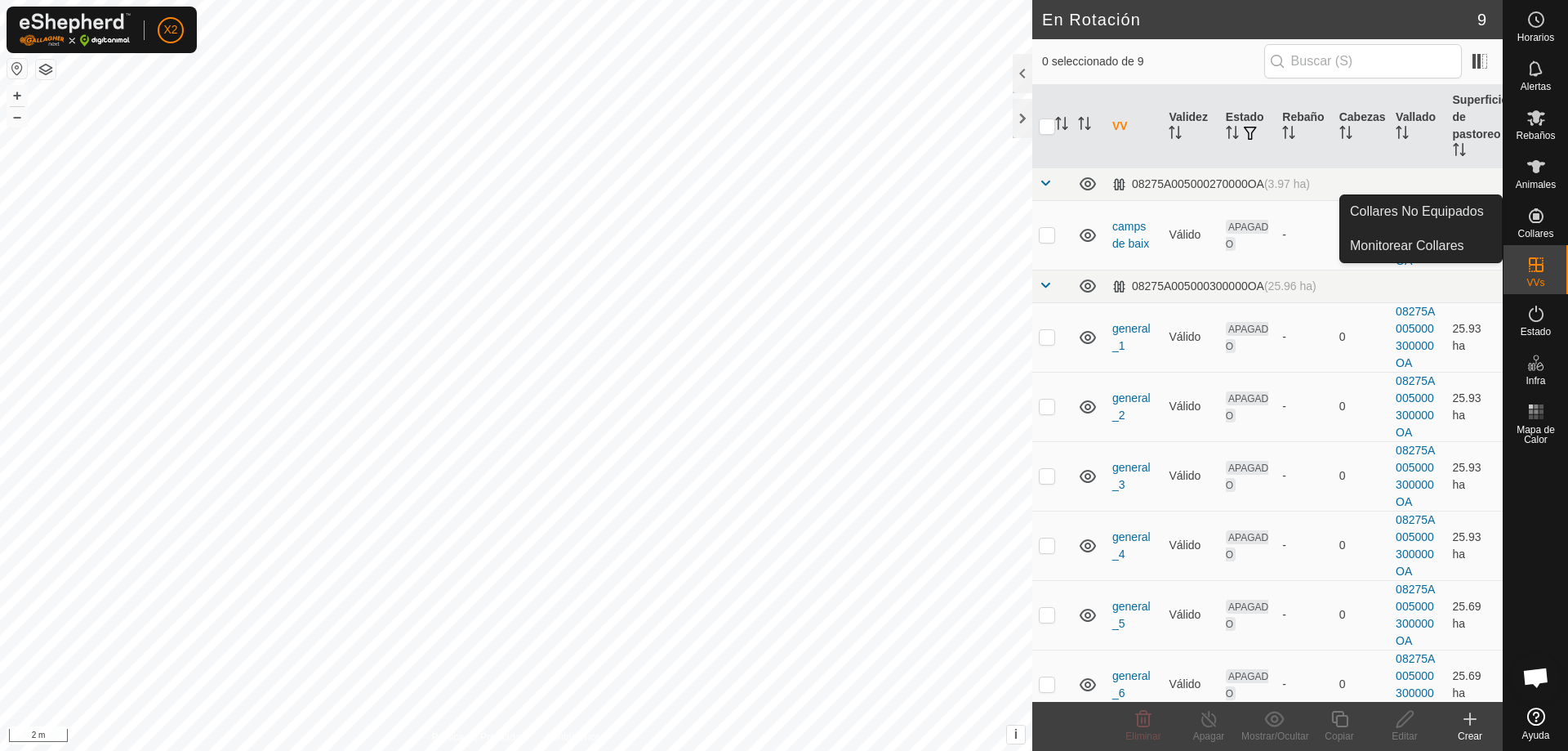
click at [1541, 218] on icon at bounding box center [1536, 216] width 19 height 19
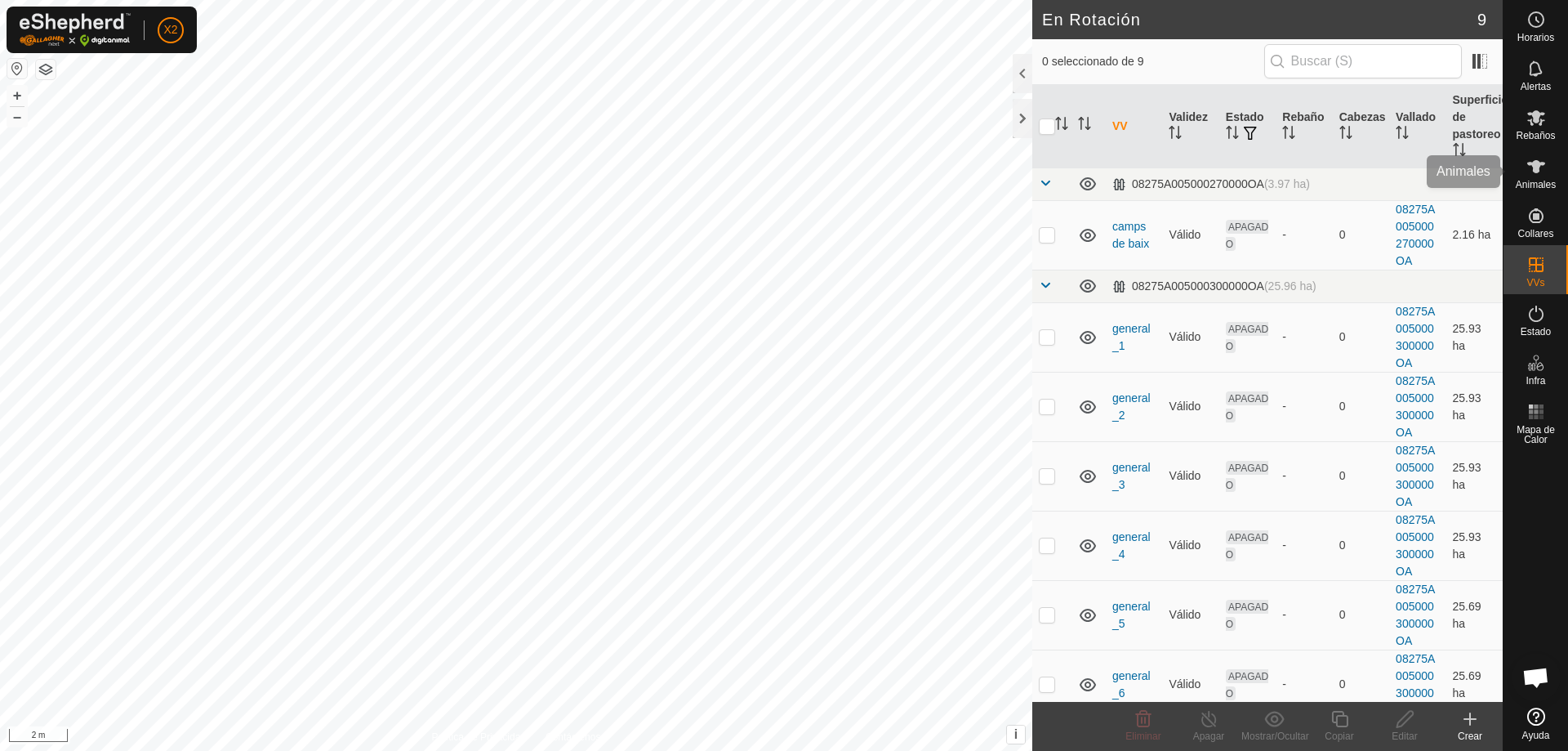
click at [1536, 163] on icon at bounding box center [1536, 166] width 18 height 13
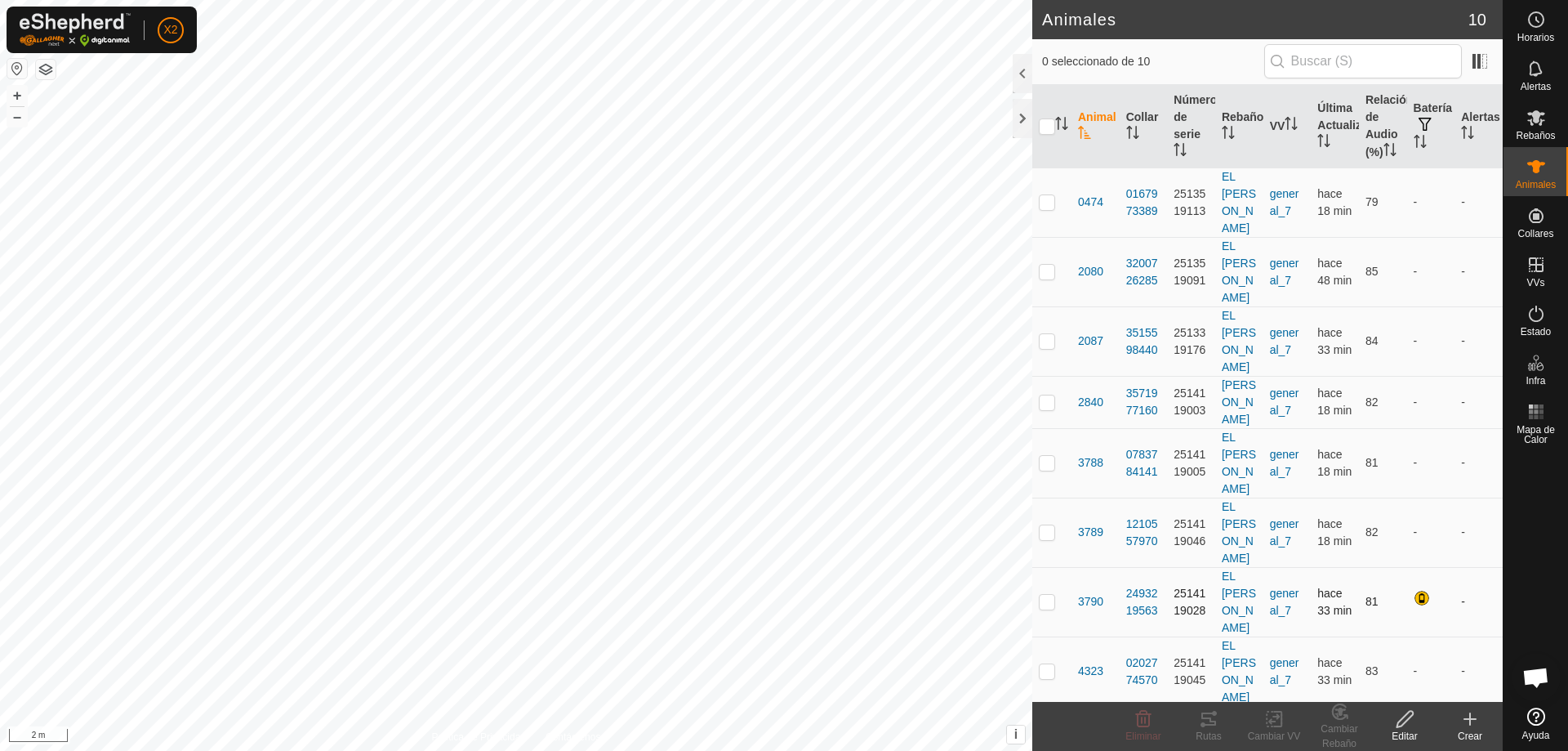
drag, startPoint x: 1043, startPoint y: 522, endPoint x: 1056, endPoint y: 531, distance: 15.8
click at [1043, 595] on p-checkbox at bounding box center [1047, 601] width 16 height 13
checkbox input "true"
click at [1210, 724] on icon at bounding box center [1208, 718] width 15 height 13
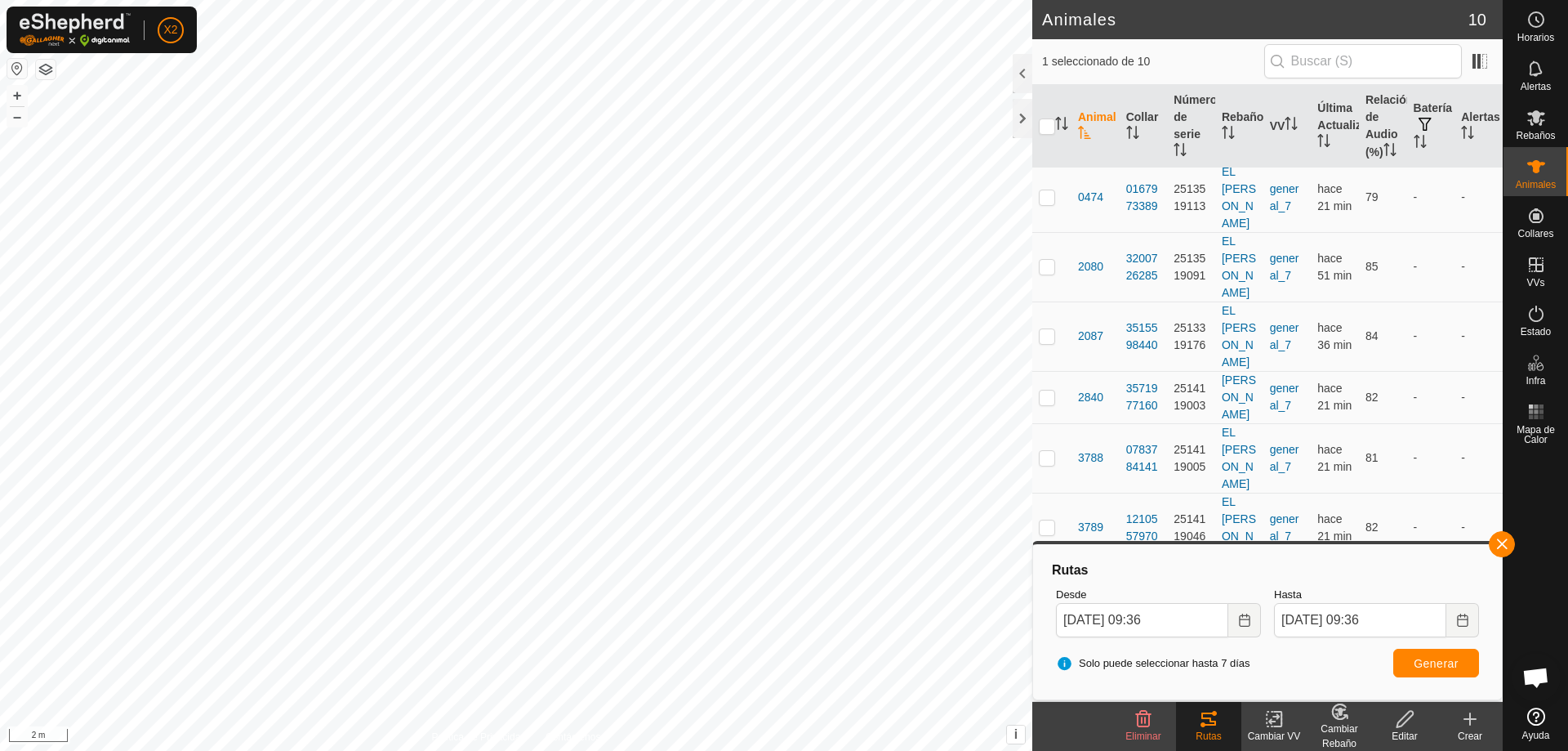
scroll to position [6, 0]
click at [1242, 624] on icon "Choose Date" at bounding box center [1245, 619] width 13 height 13
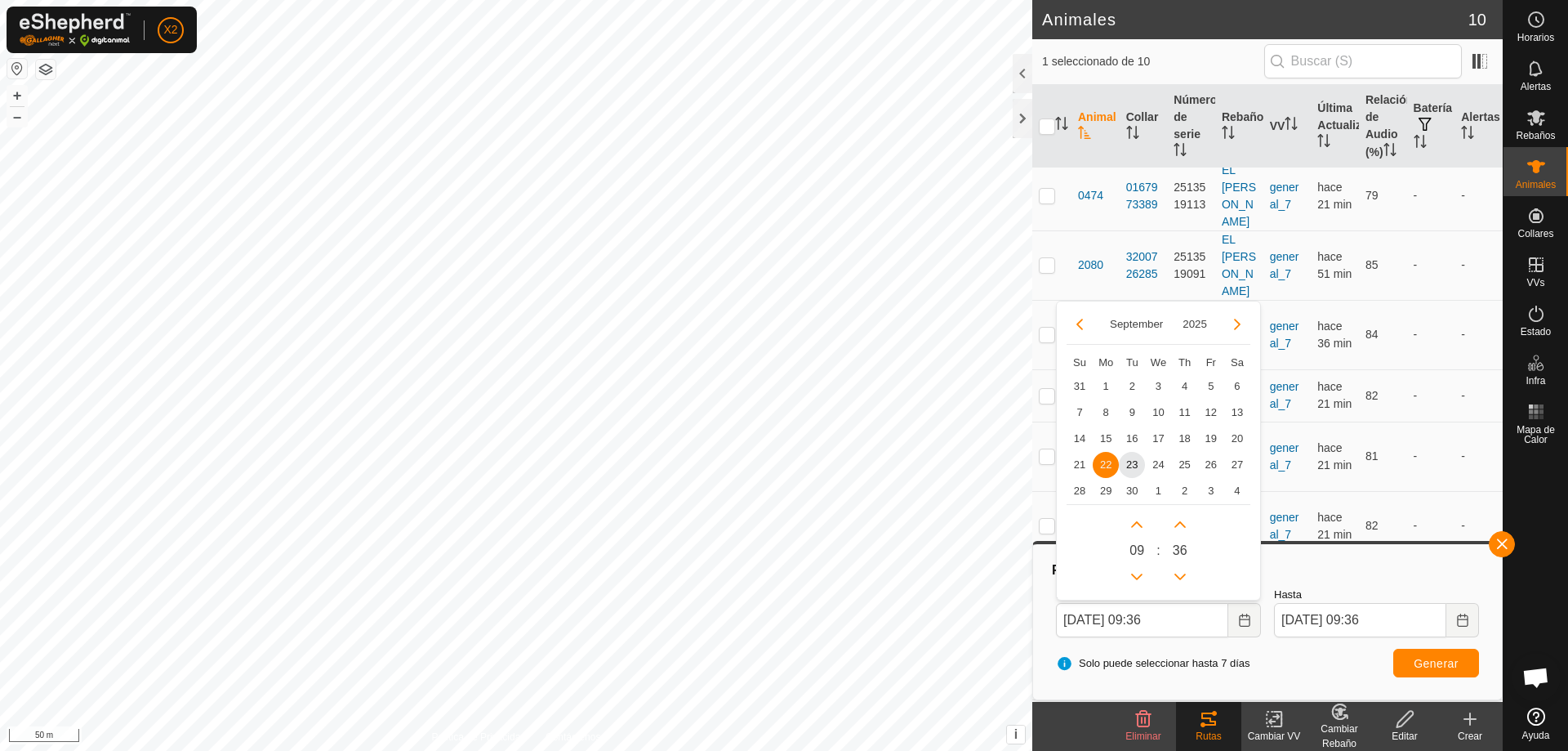
drag, startPoint x: 1080, startPoint y: 463, endPoint x: 1151, endPoint y: 514, distance: 87.4
click at [1080, 466] on span "21" at bounding box center [1079, 465] width 27 height 27
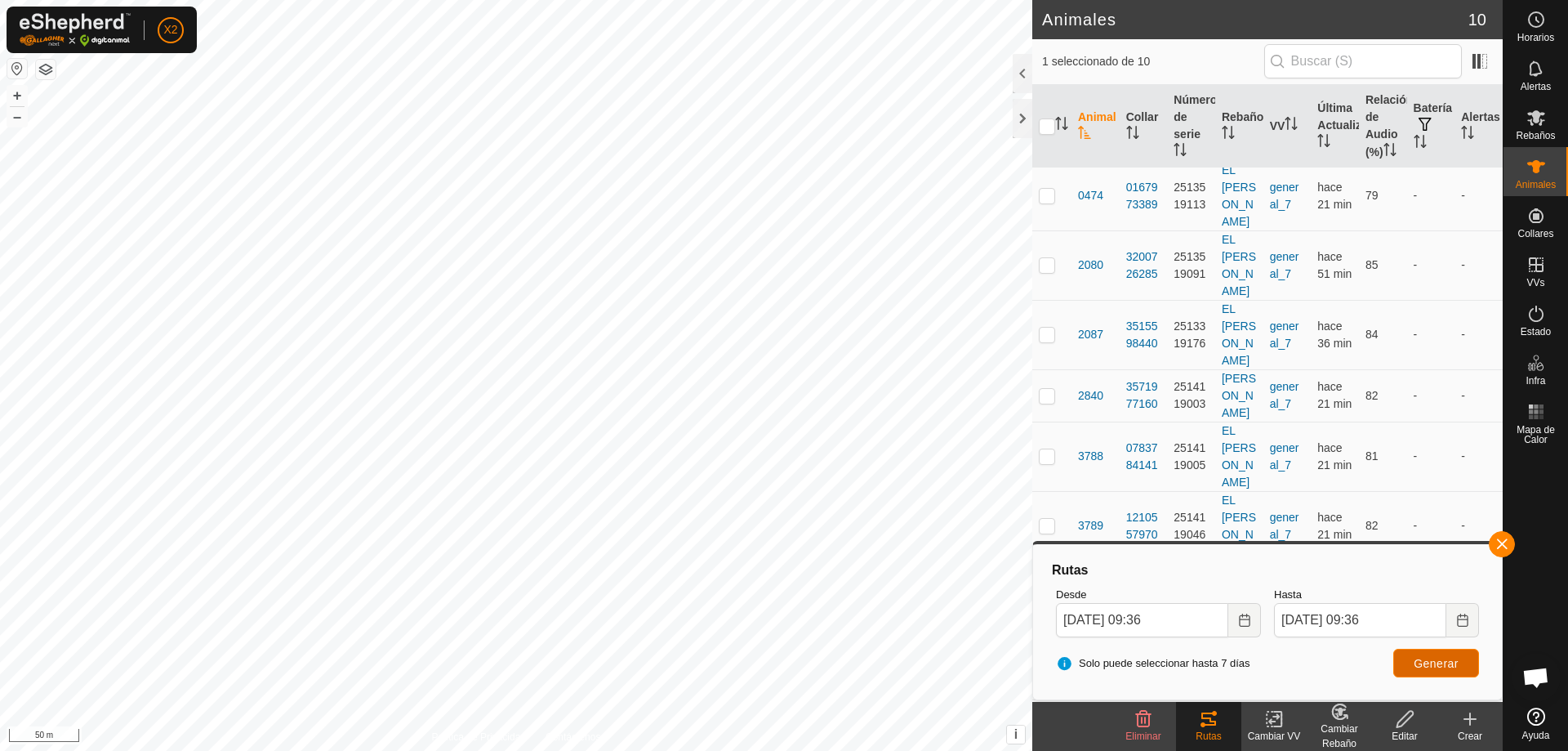
click at [1425, 659] on span "Generar" at bounding box center [1435, 663] width 45 height 13
click at [1235, 626] on button "Choose Date" at bounding box center [1245, 619] width 33 height 34
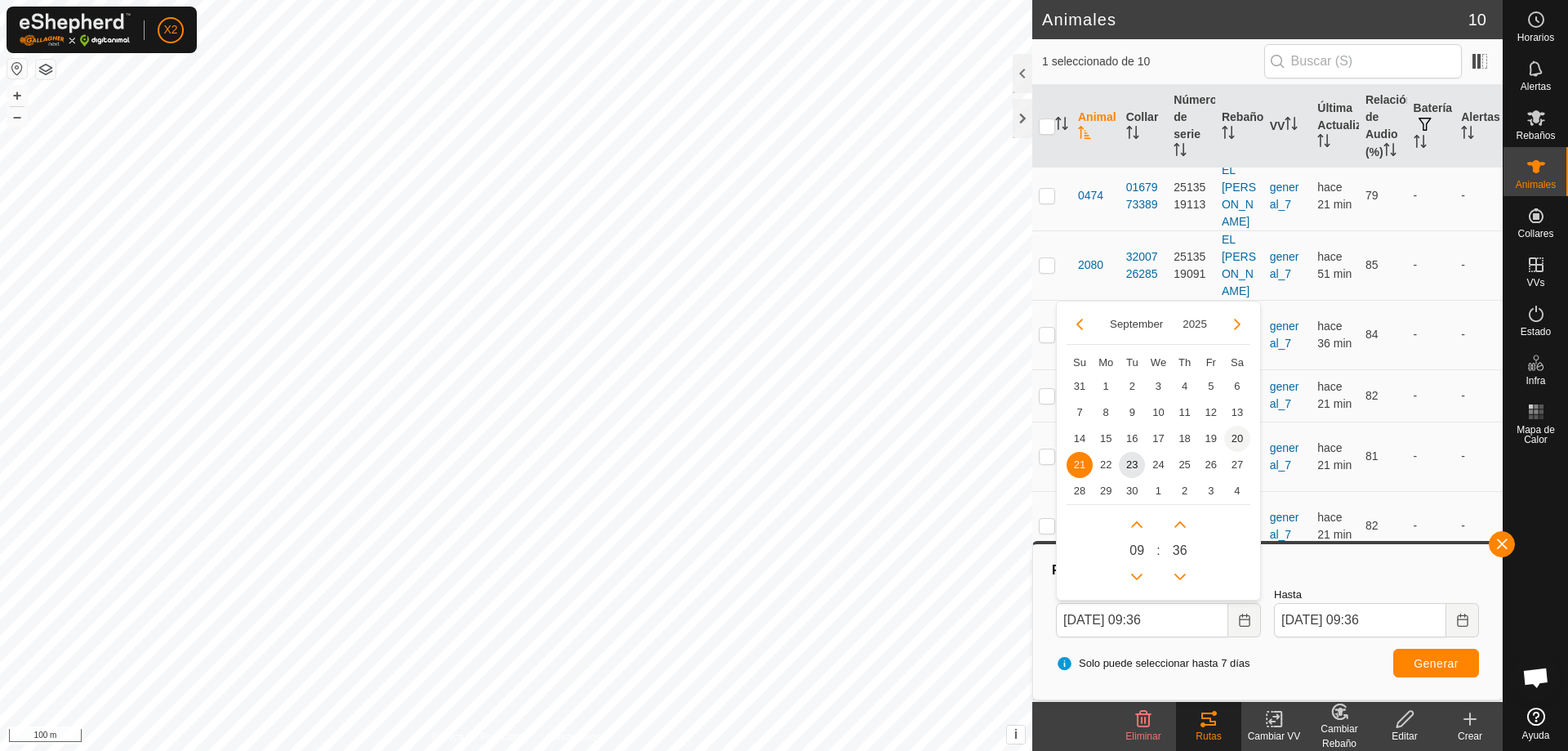
click at [1234, 437] on span "20" at bounding box center [1238, 439] width 27 height 27
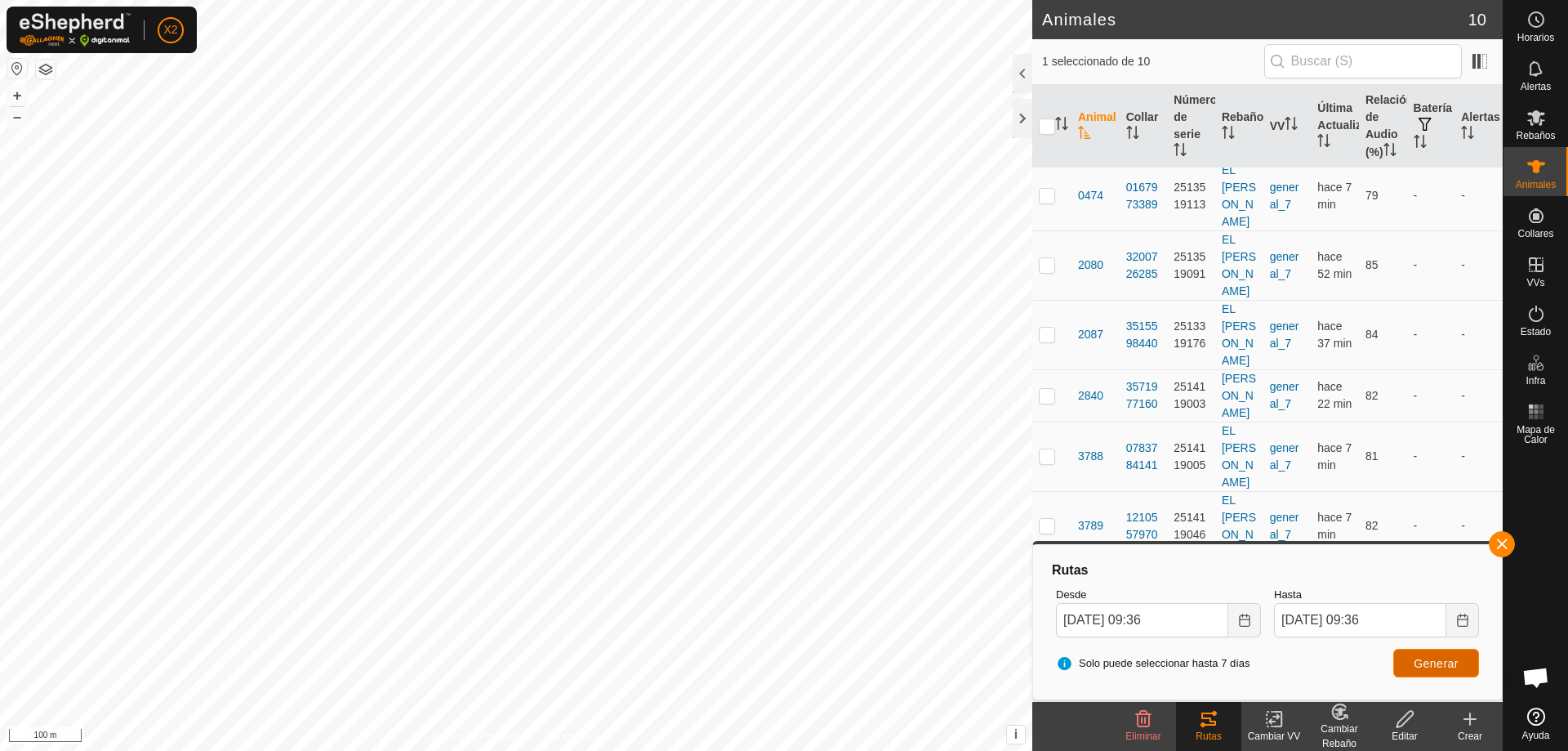
click at [1447, 665] on span "Generar" at bounding box center [1435, 663] width 45 height 13
click at [1242, 617] on icon "Choose Date" at bounding box center [1245, 619] width 13 height 13
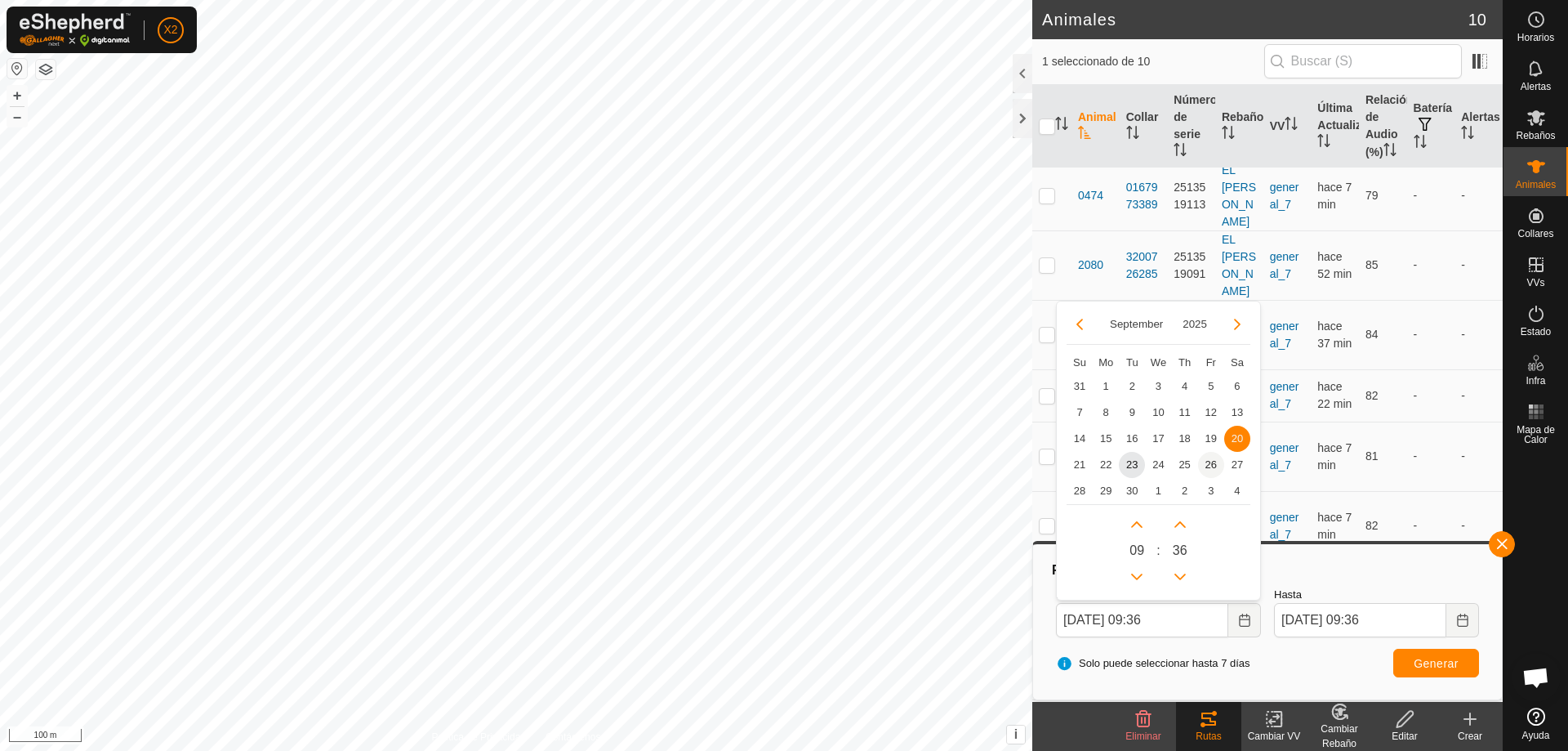
click at [1201, 446] on tr "14 15 16 17 18 19 20 20" at bounding box center [1158, 439] width 184 height 27
drag, startPoint x: 1183, startPoint y: 438, endPoint x: 1250, endPoint y: 483, distance: 80.7
click at [1184, 436] on span "18" at bounding box center [1185, 439] width 27 height 27
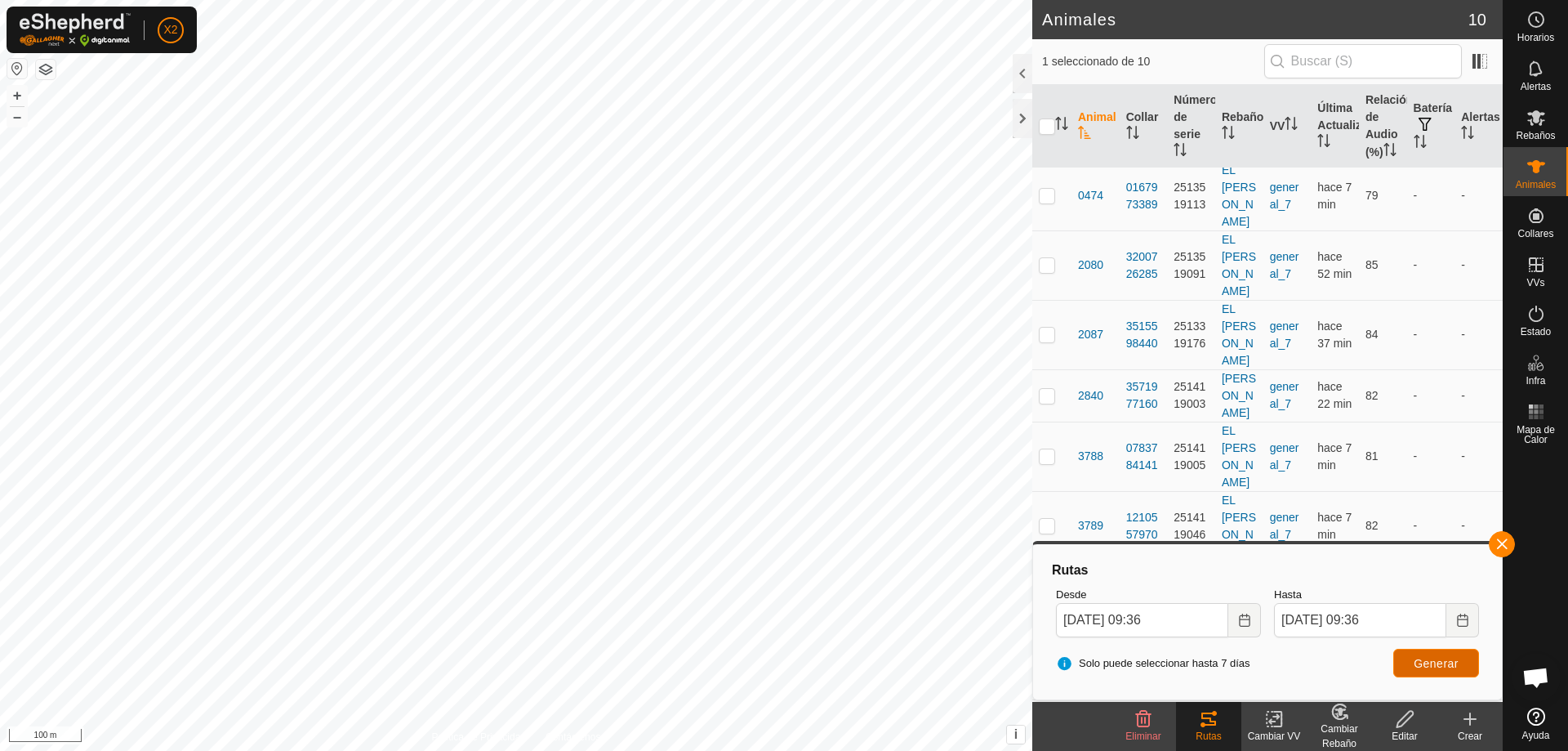
click at [1413, 664] on button "Generar" at bounding box center [1435, 663] width 86 height 28
click at [1241, 618] on icon "Choose Date" at bounding box center [1245, 619] width 11 height 13
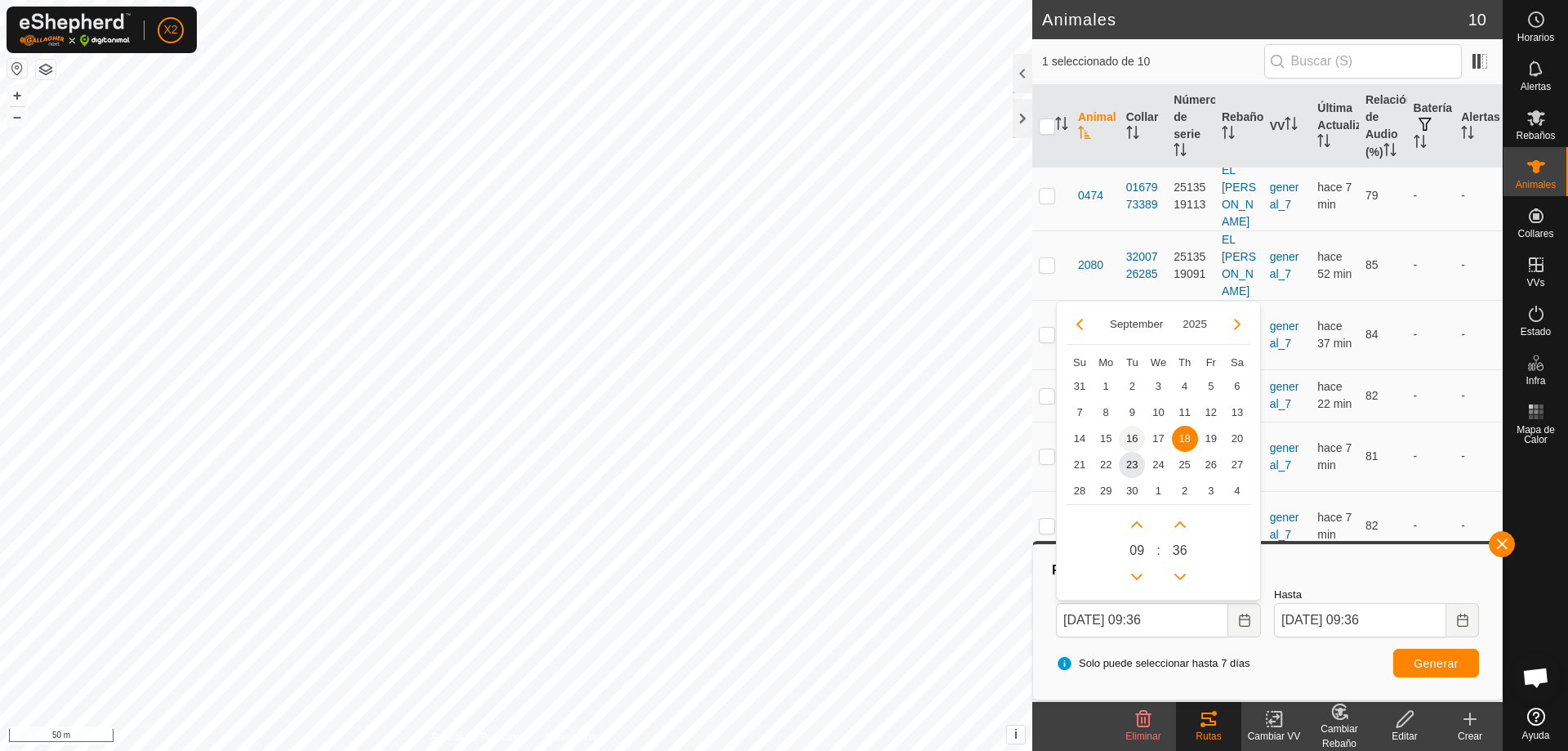
click at [1132, 439] on span "16" at bounding box center [1132, 439] width 27 height 27
type input "[DATE] 09:36"
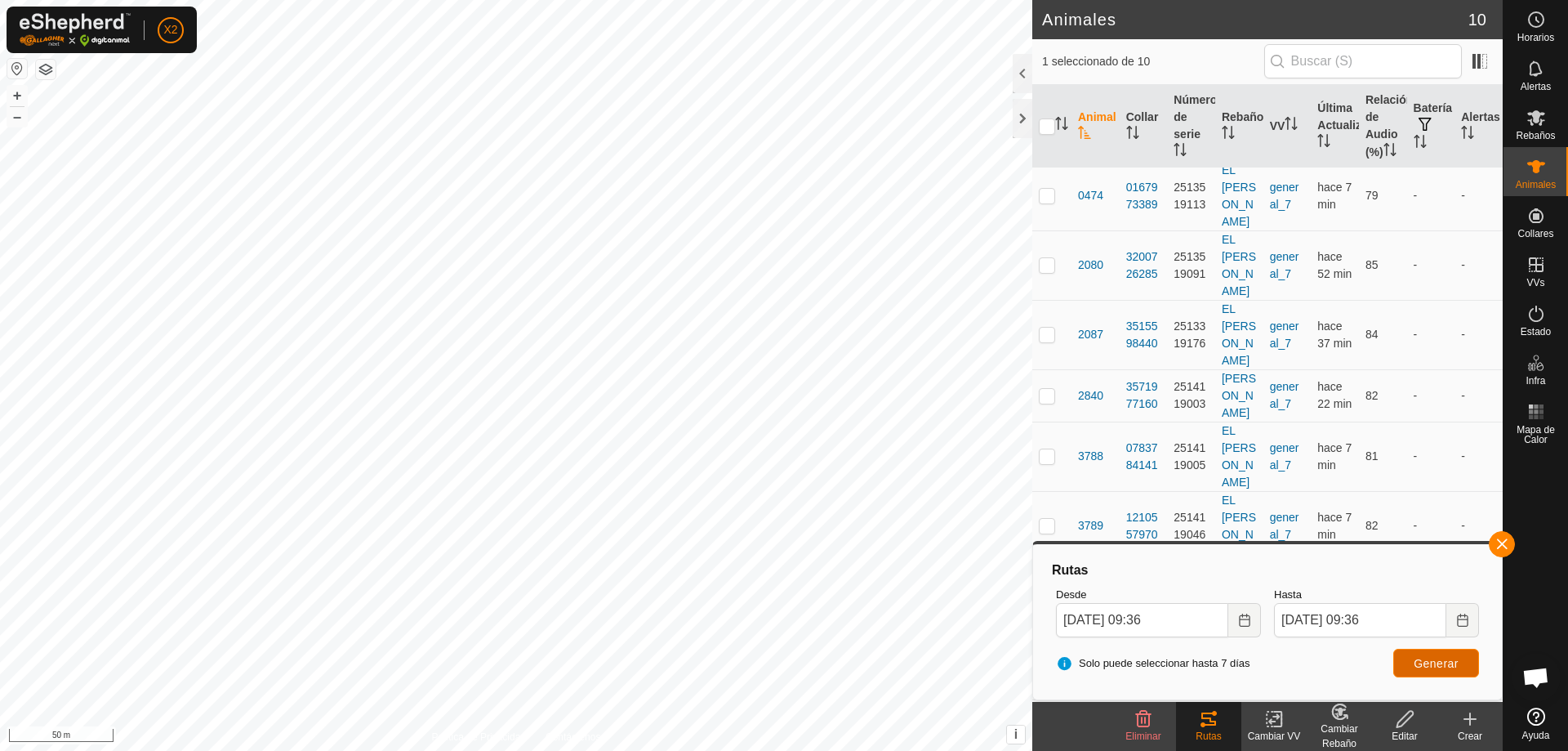
click at [1424, 666] on span "Generar" at bounding box center [1435, 663] width 45 height 13
click at [1237, 621] on button "Choose Date" at bounding box center [1245, 619] width 33 height 34
click at [1421, 660] on span "Generar" at bounding box center [1435, 663] width 45 height 13
click at [1095, 587] on span "3790" at bounding box center [1090, 595] width 26 height 17
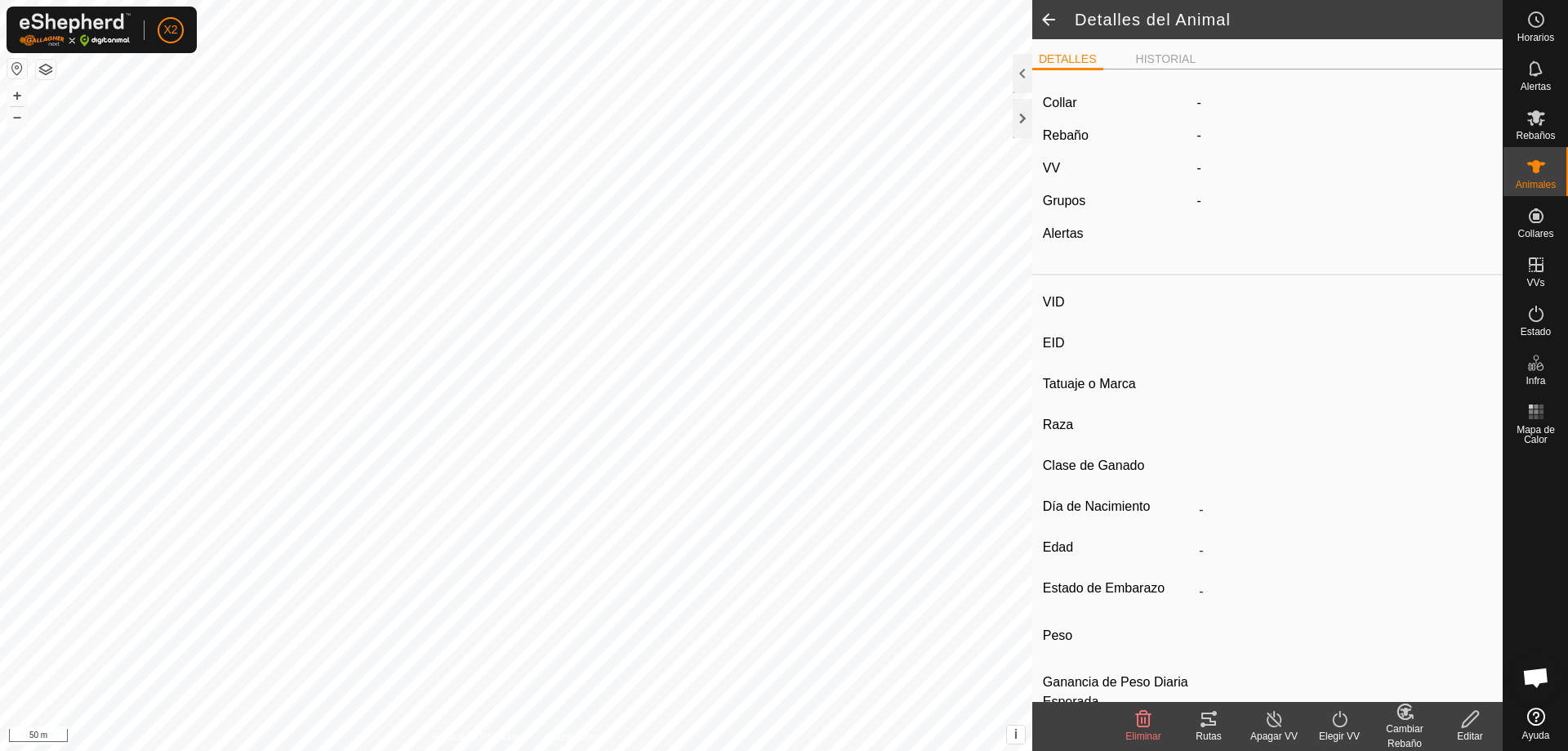
type input "3790"
type input "000010904343790"
type input "-"
type input "CREUAT"
type input "-"
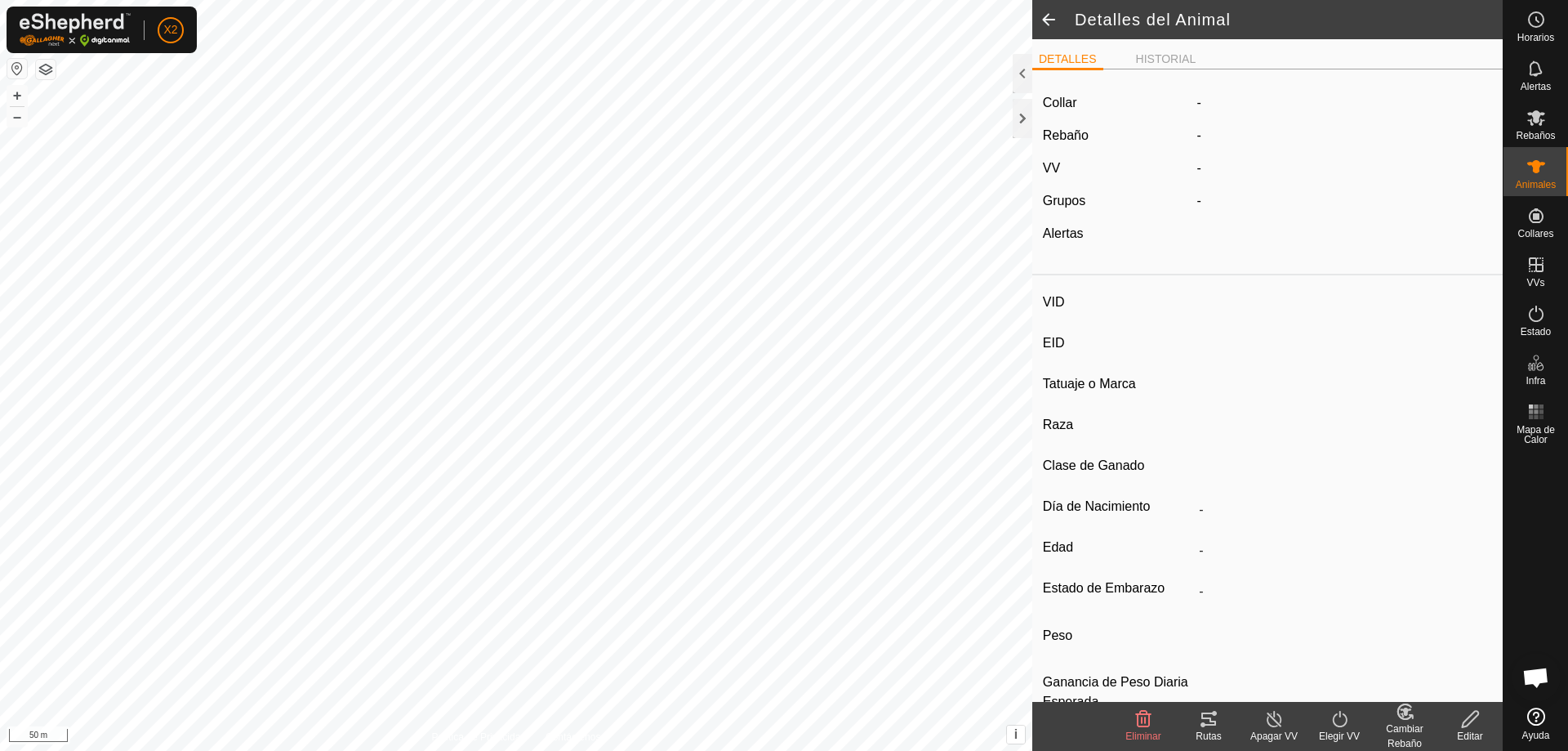
type input "06/2014"
type input "11 years 5 months"
type input "0 kg"
type input "-"
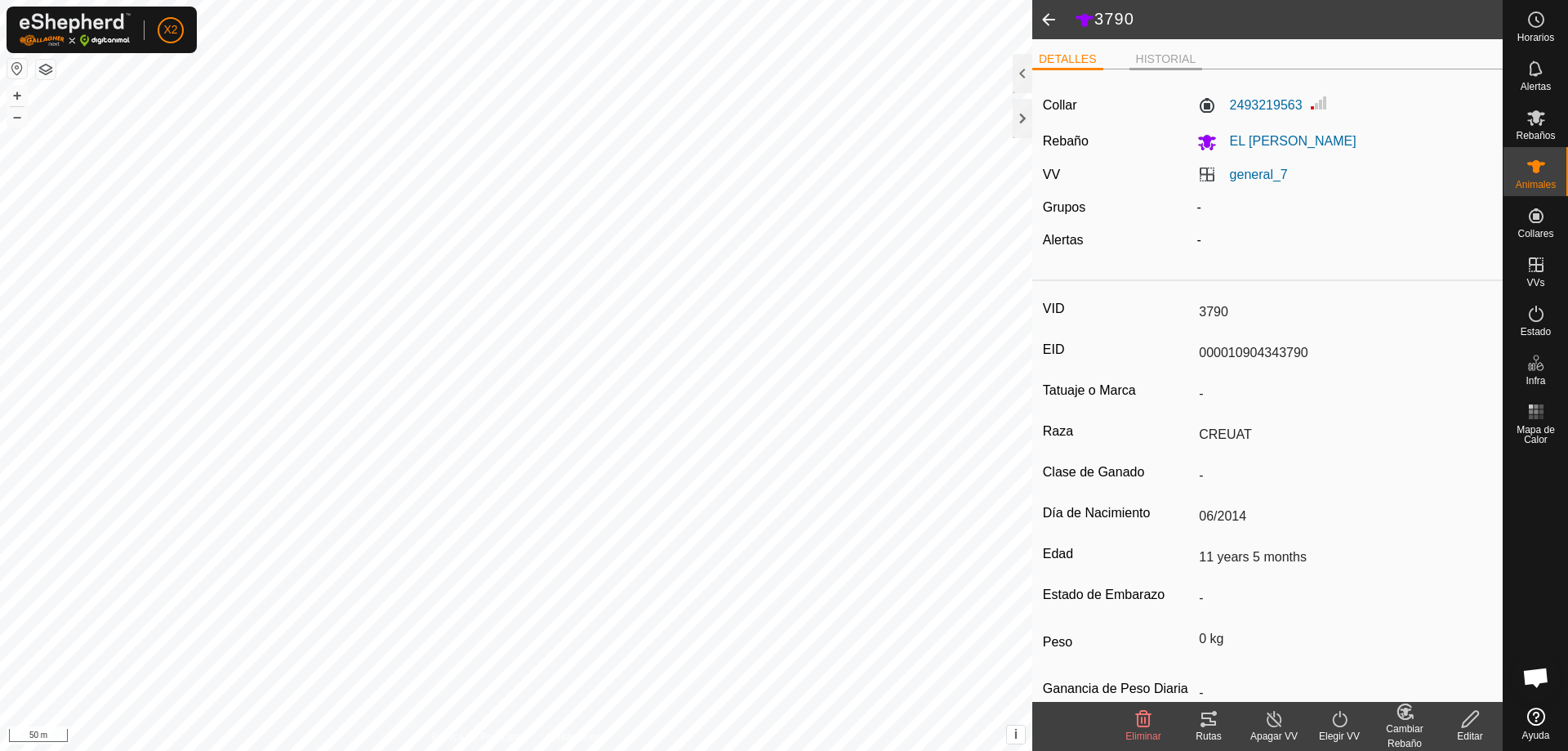
click at [1163, 62] on li "HISTORIAL" at bounding box center [1166, 60] width 73 height 19
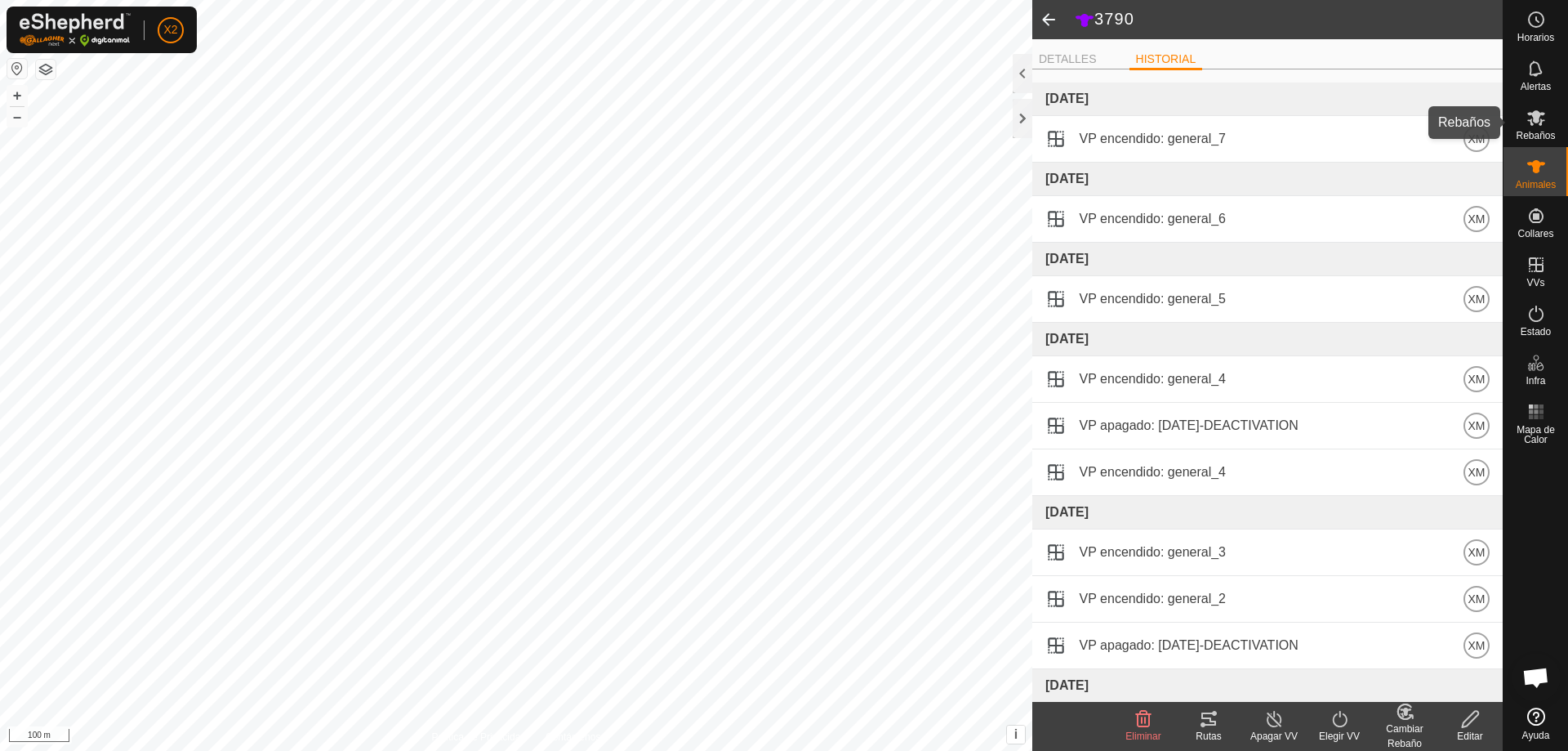
click at [1542, 132] on span "Rebaños" at bounding box center [1535, 135] width 39 height 10
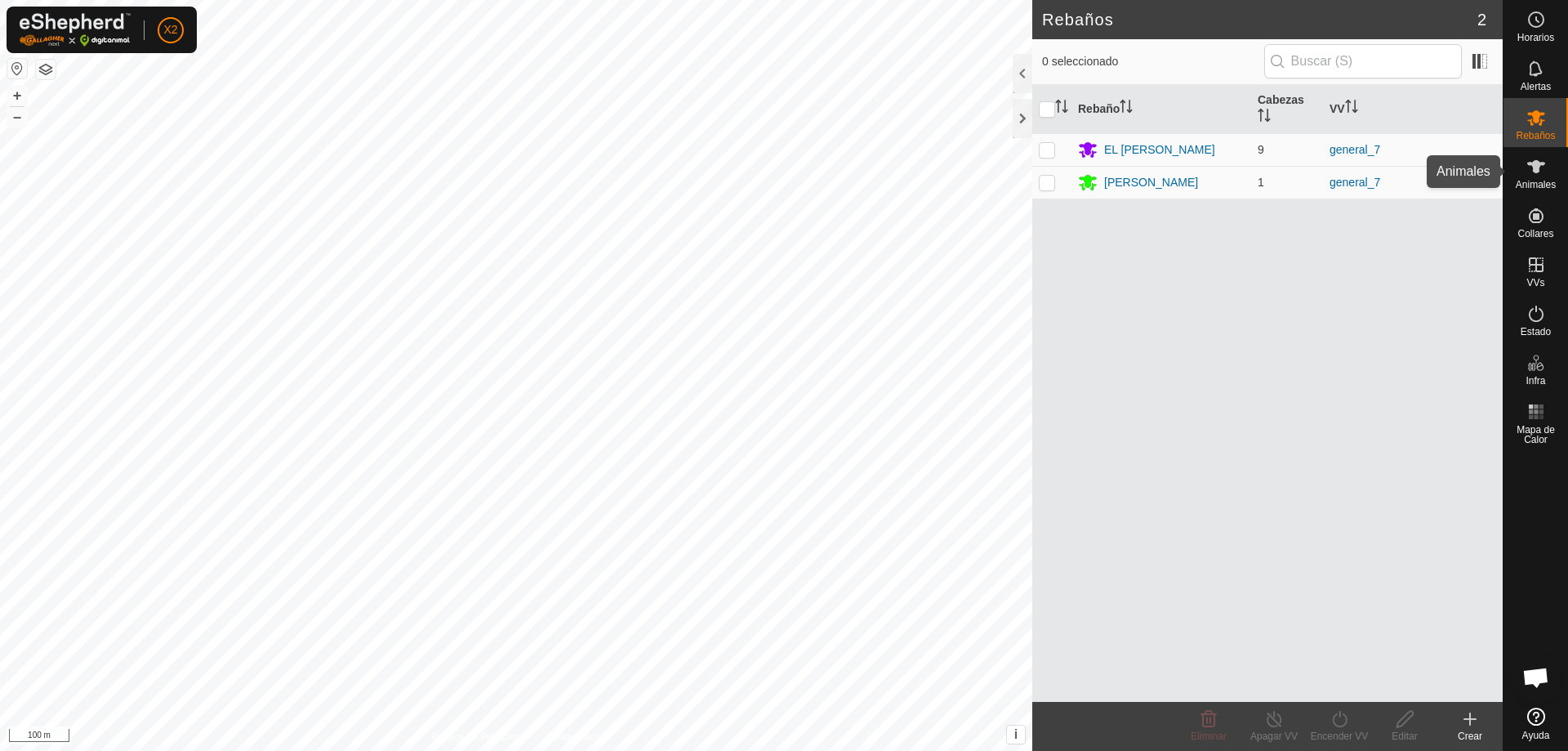
click at [1542, 176] on icon at bounding box center [1536, 167] width 19 height 19
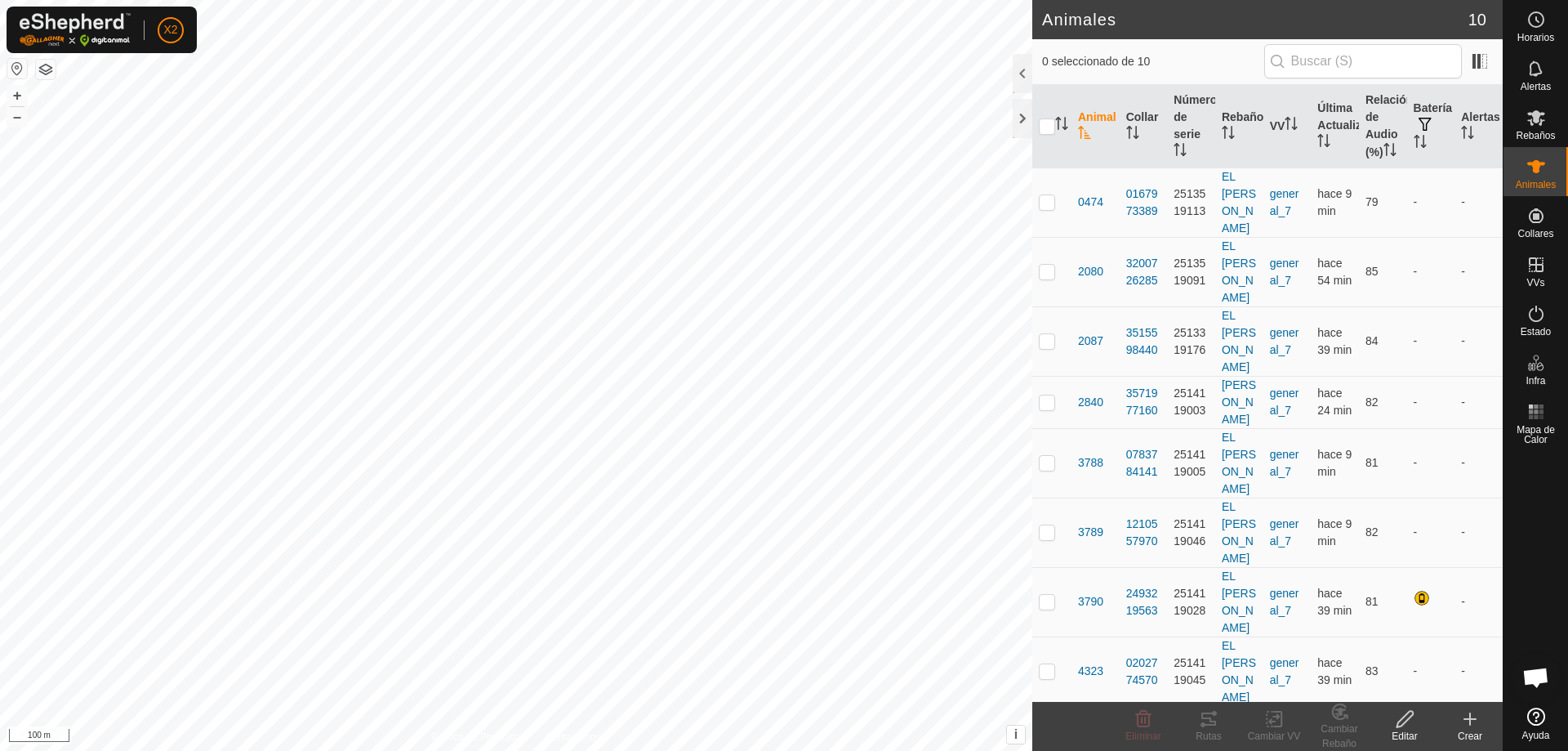
click at [1035, 133] on th at bounding box center [1052, 126] width 39 height 83
click at [1046, 135] on input "checkbox" at bounding box center [1047, 126] width 16 height 16
checkbox input "true"
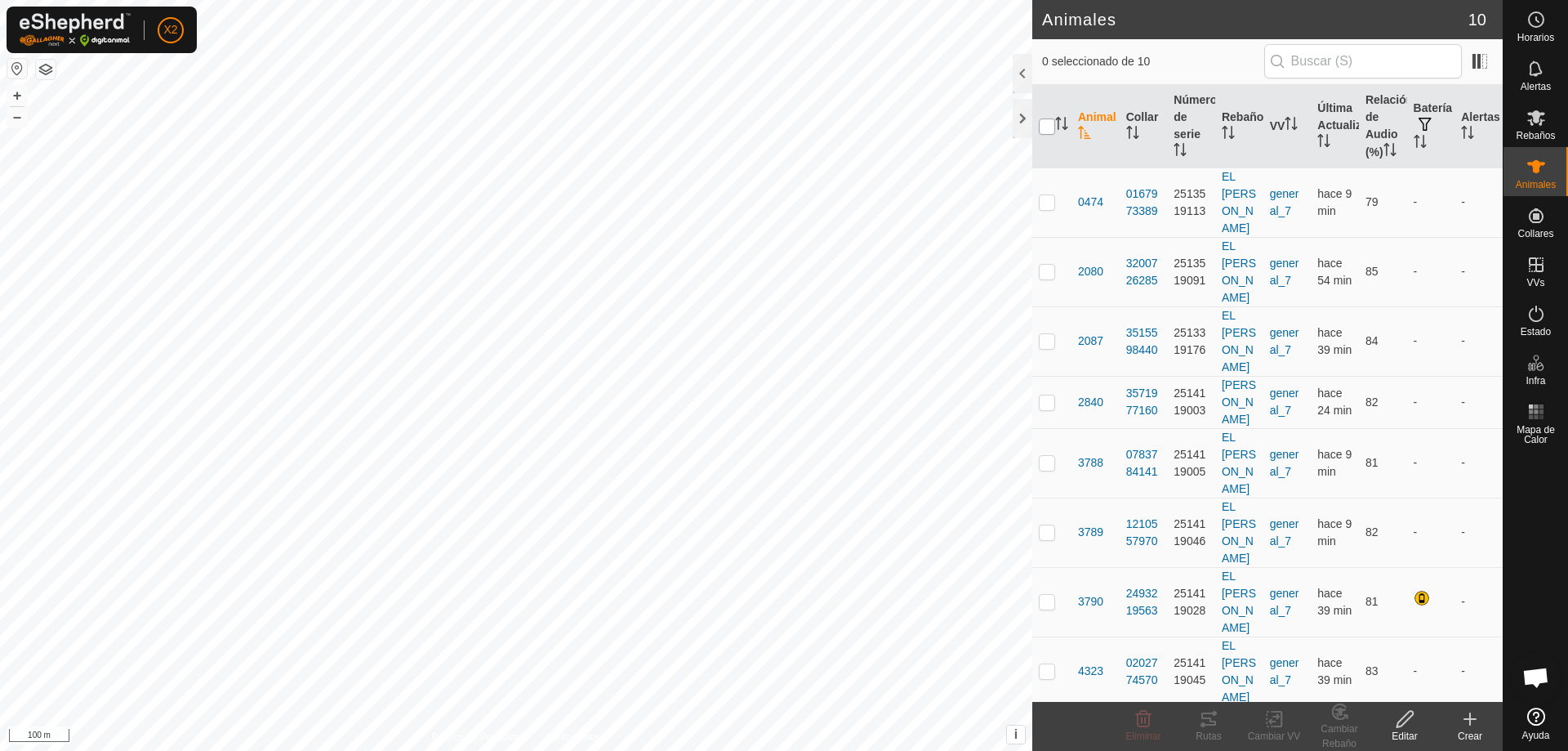
checkbox input "true"
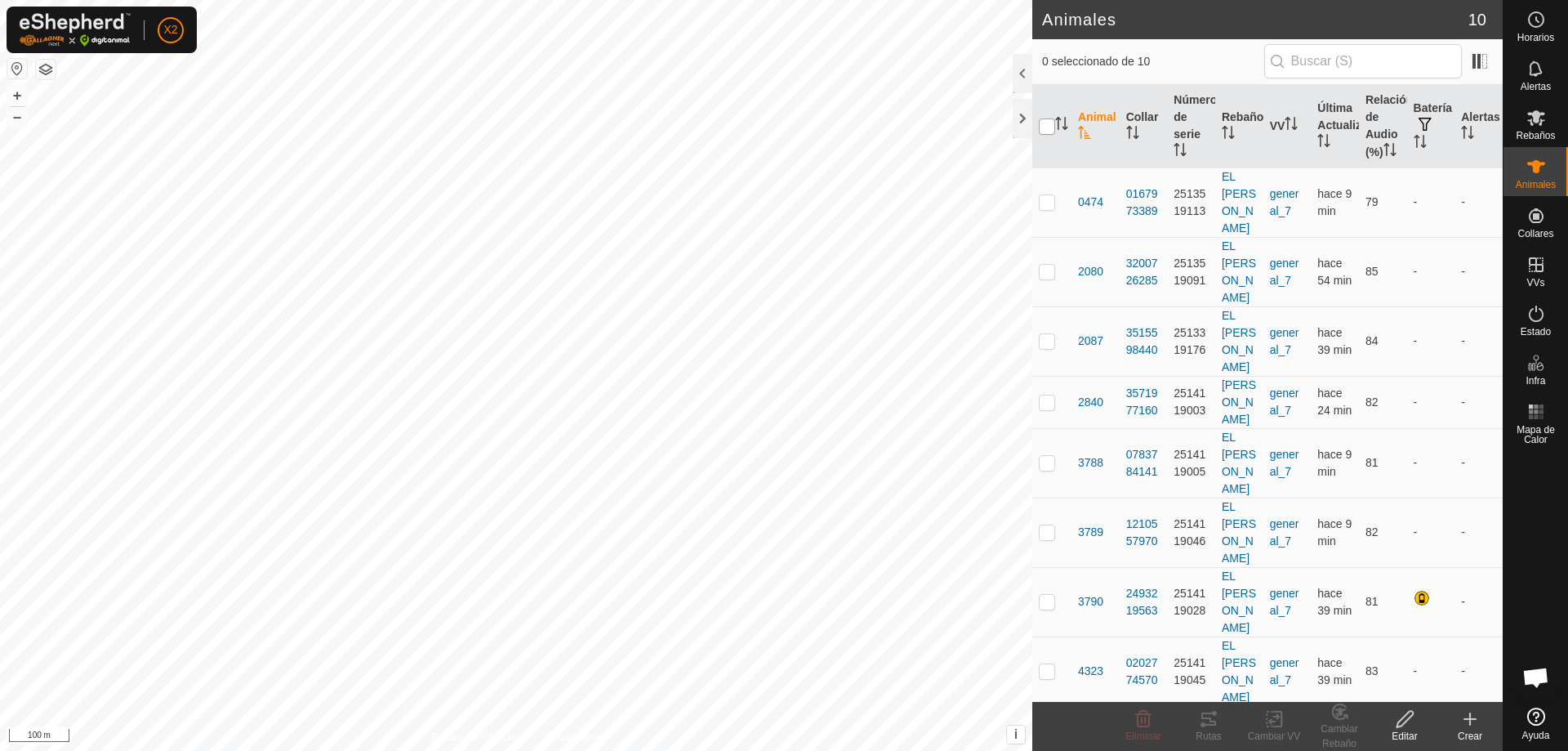
checkbox input "true"
click at [1200, 731] on div "Rutas" at bounding box center [1208, 736] width 65 height 15
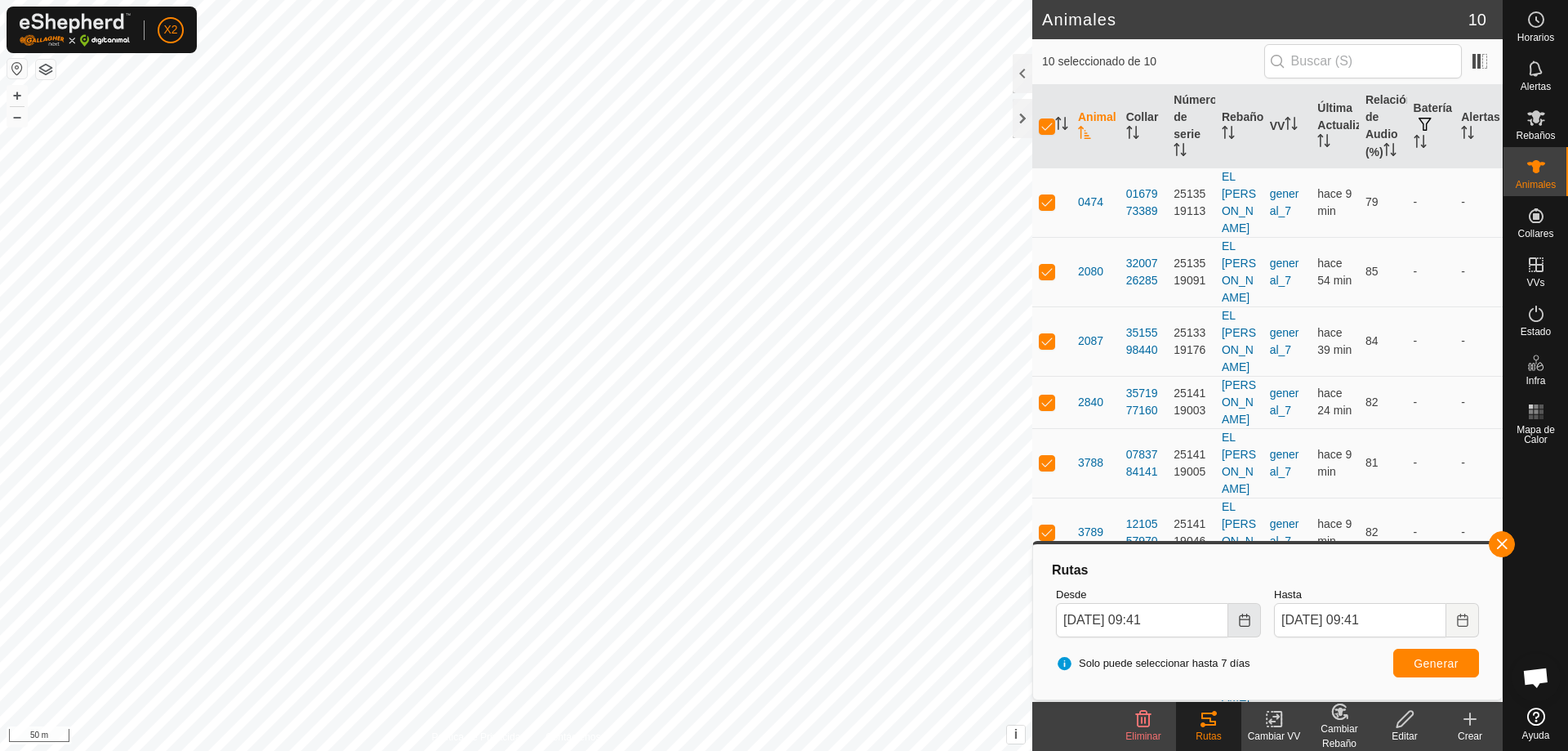
click at [1241, 615] on icon "Choose Date" at bounding box center [1245, 619] width 13 height 13
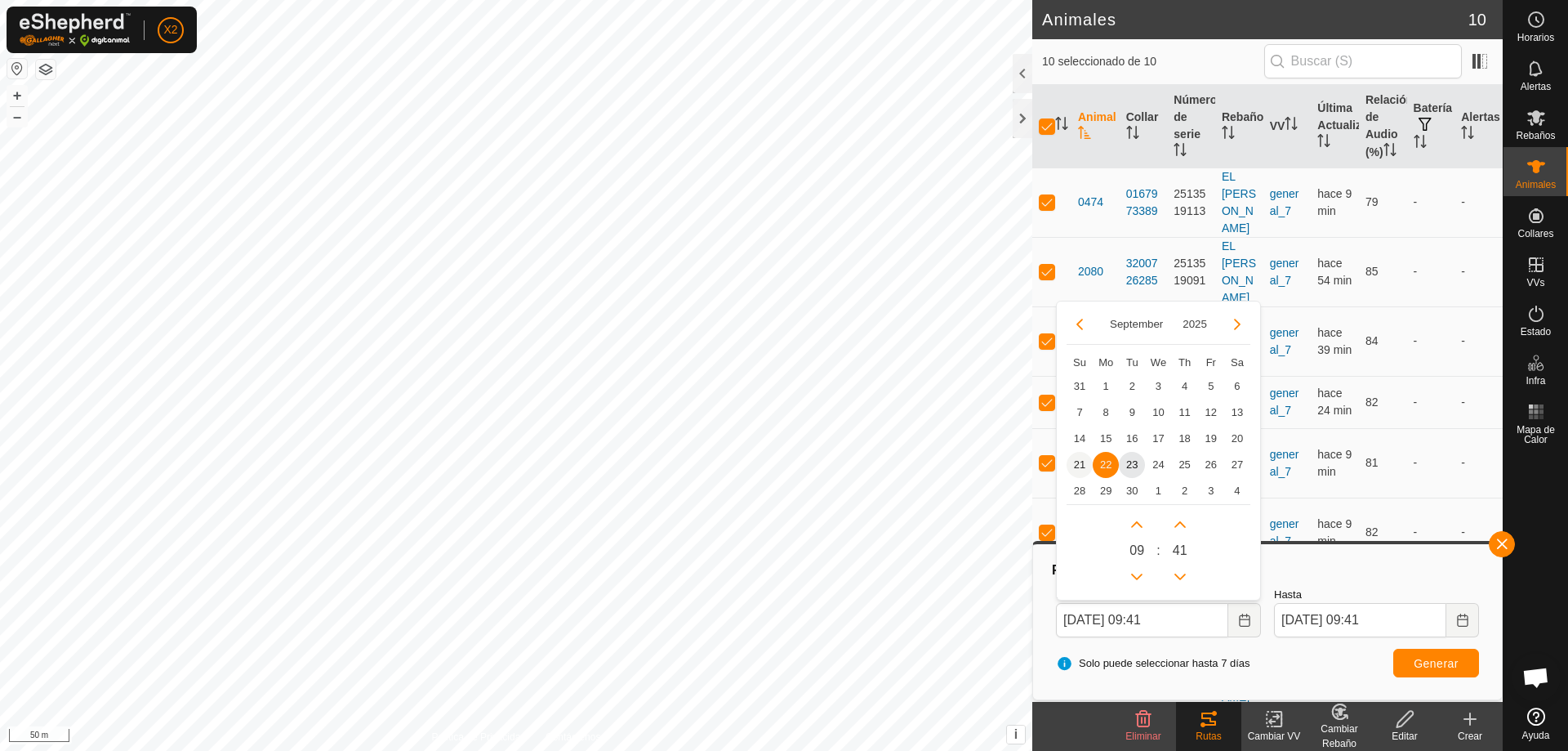
click at [1075, 464] on span "21" at bounding box center [1079, 465] width 27 height 27
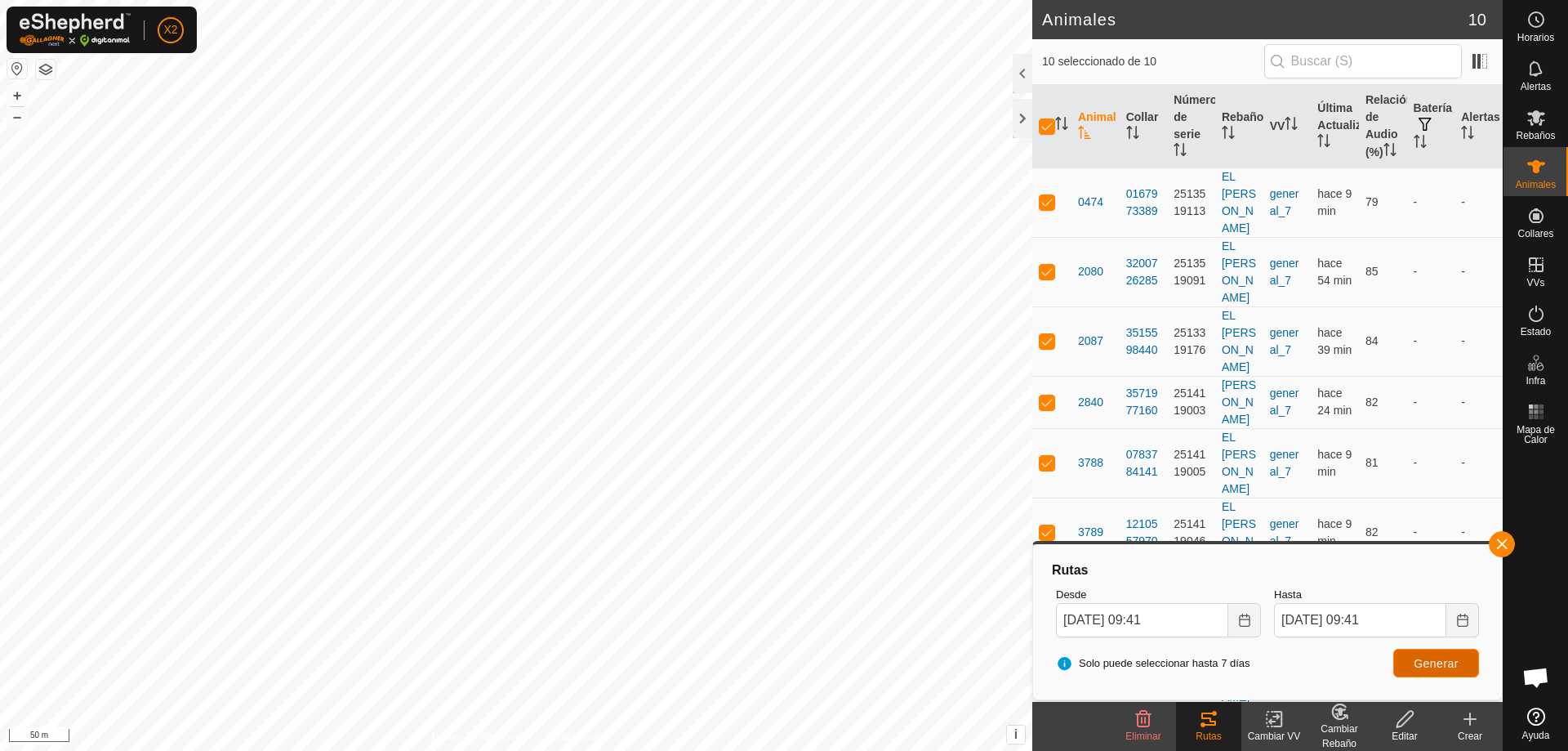
click at [1424, 666] on span "Generar" at bounding box center [1435, 663] width 45 height 13
click at [1239, 611] on button "Choose Date" at bounding box center [1245, 619] width 33 height 34
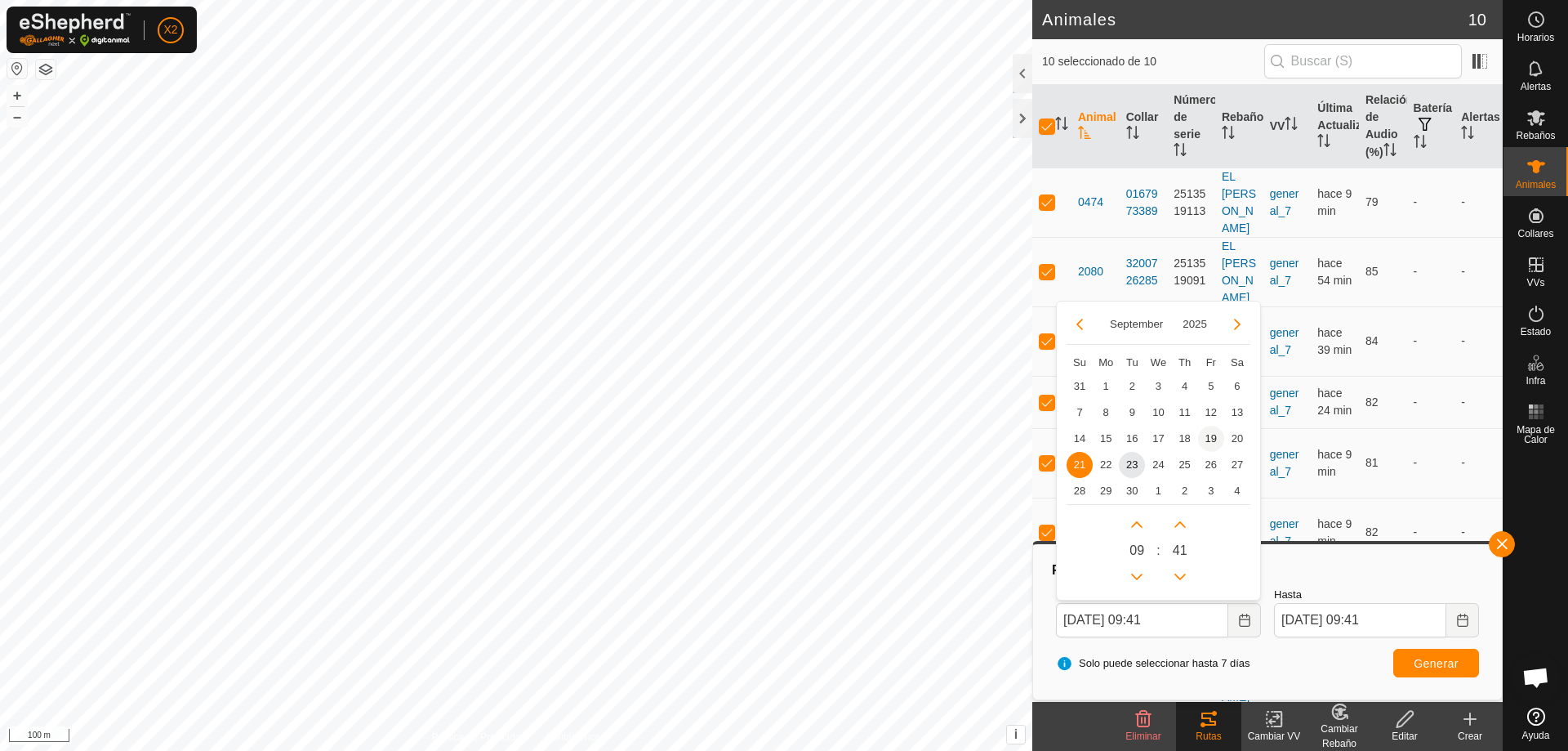
click at [1212, 444] on span "19" at bounding box center [1211, 439] width 27 height 27
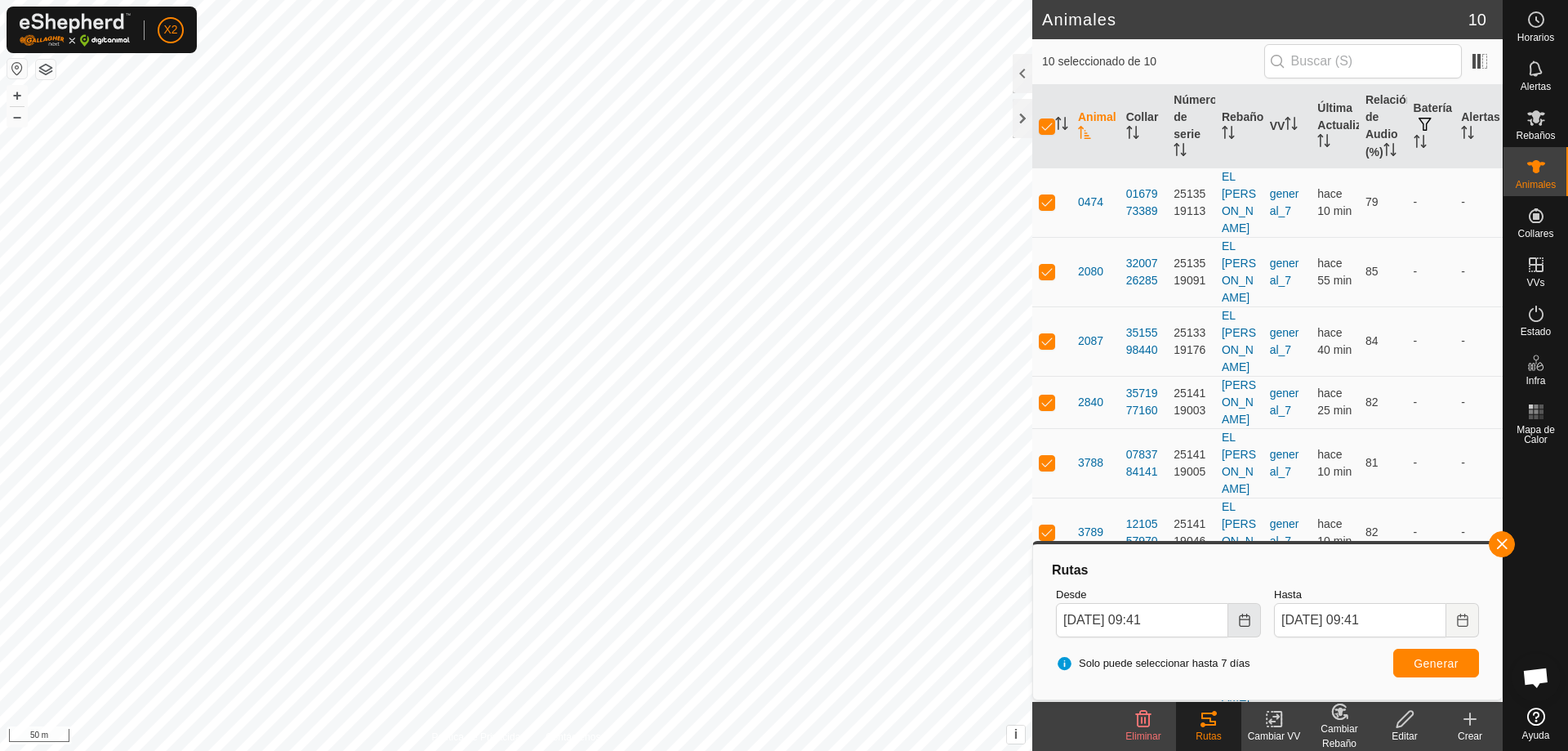
click at [1251, 622] on button "Choose Date" at bounding box center [1245, 619] width 33 height 34
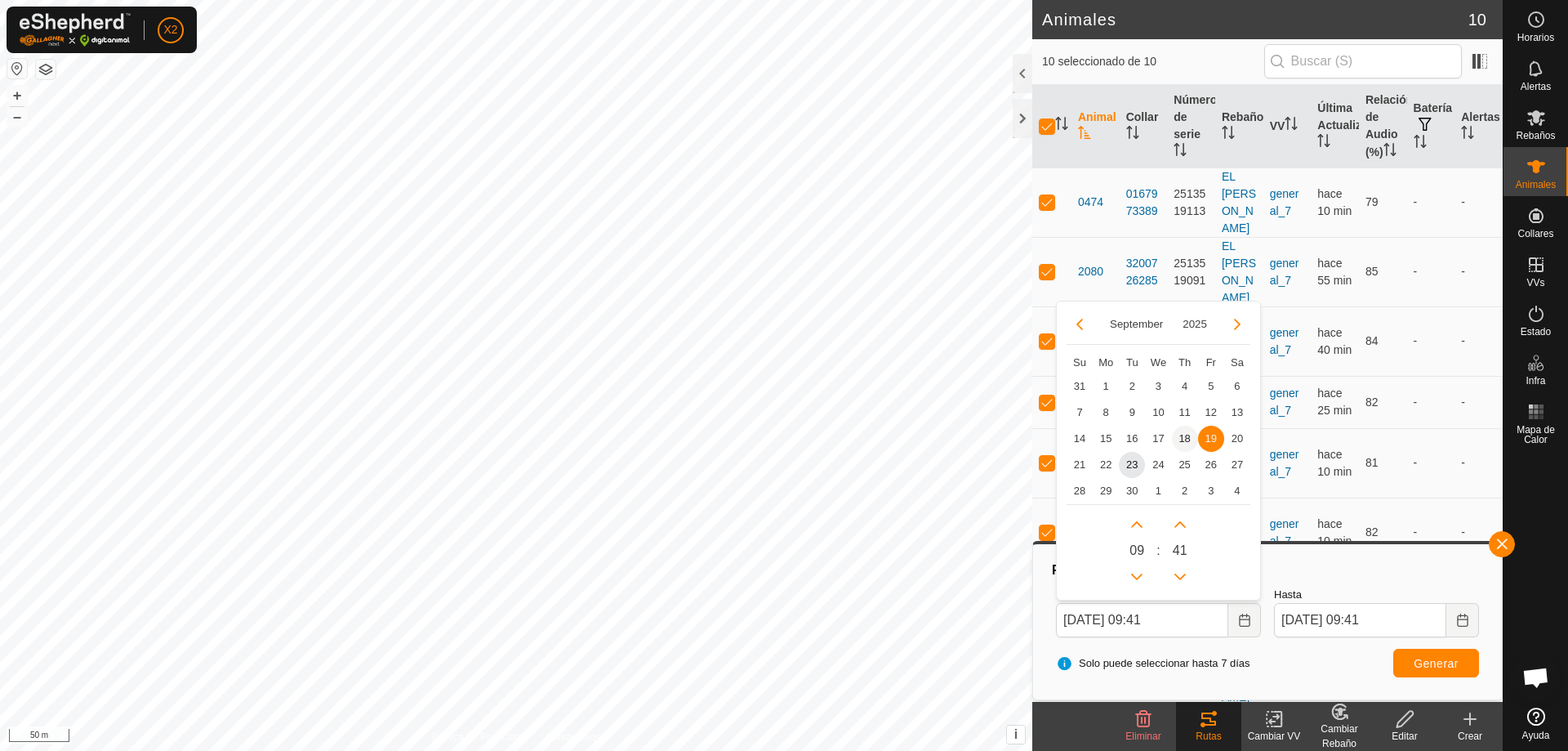
click at [1179, 434] on span "18" at bounding box center [1185, 439] width 27 height 27
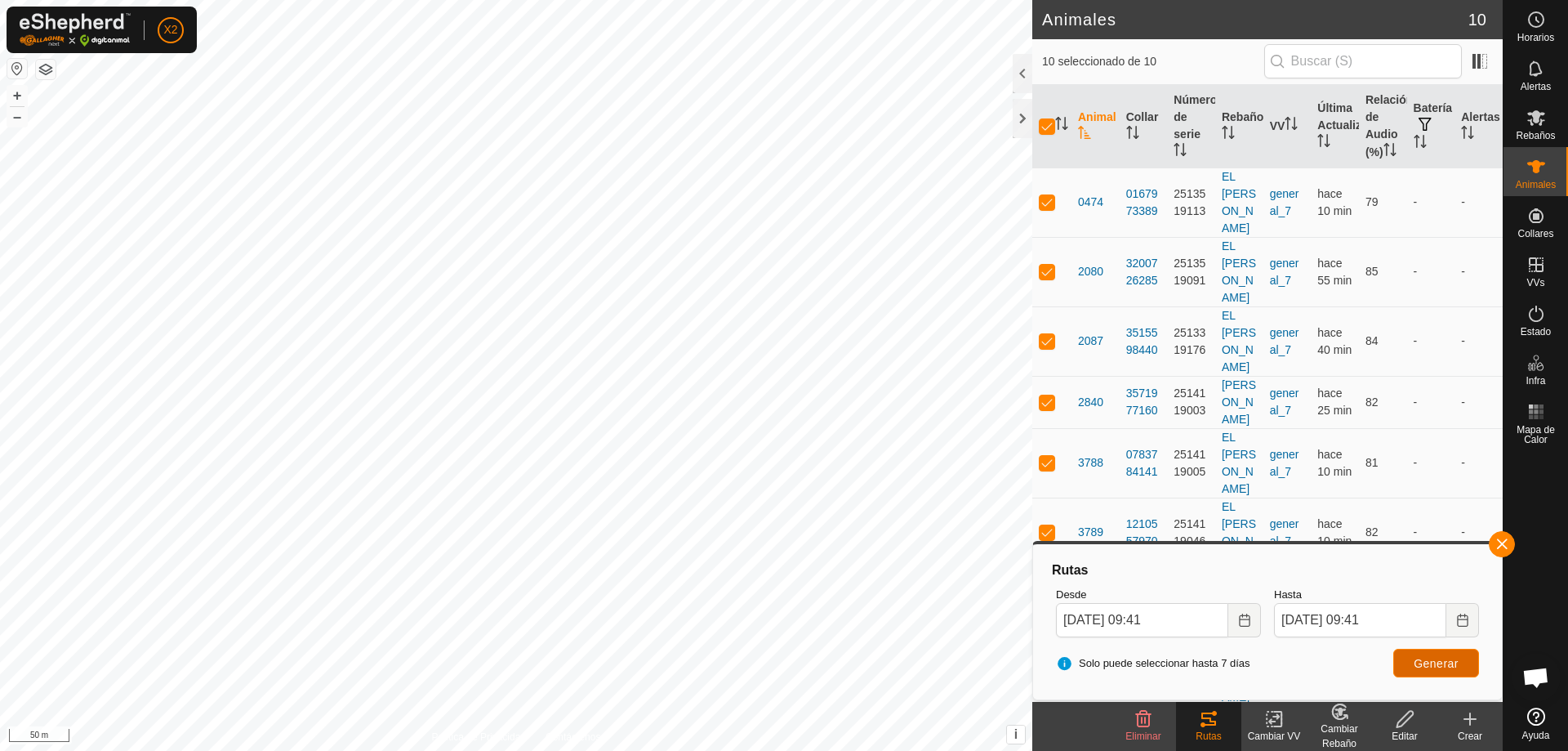
click at [1442, 671] on button "Generar" at bounding box center [1435, 663] width 86 height 28
click at [1236, 620] on button "Choose Date" at bounding box center [1245, 619] width 33 height 34
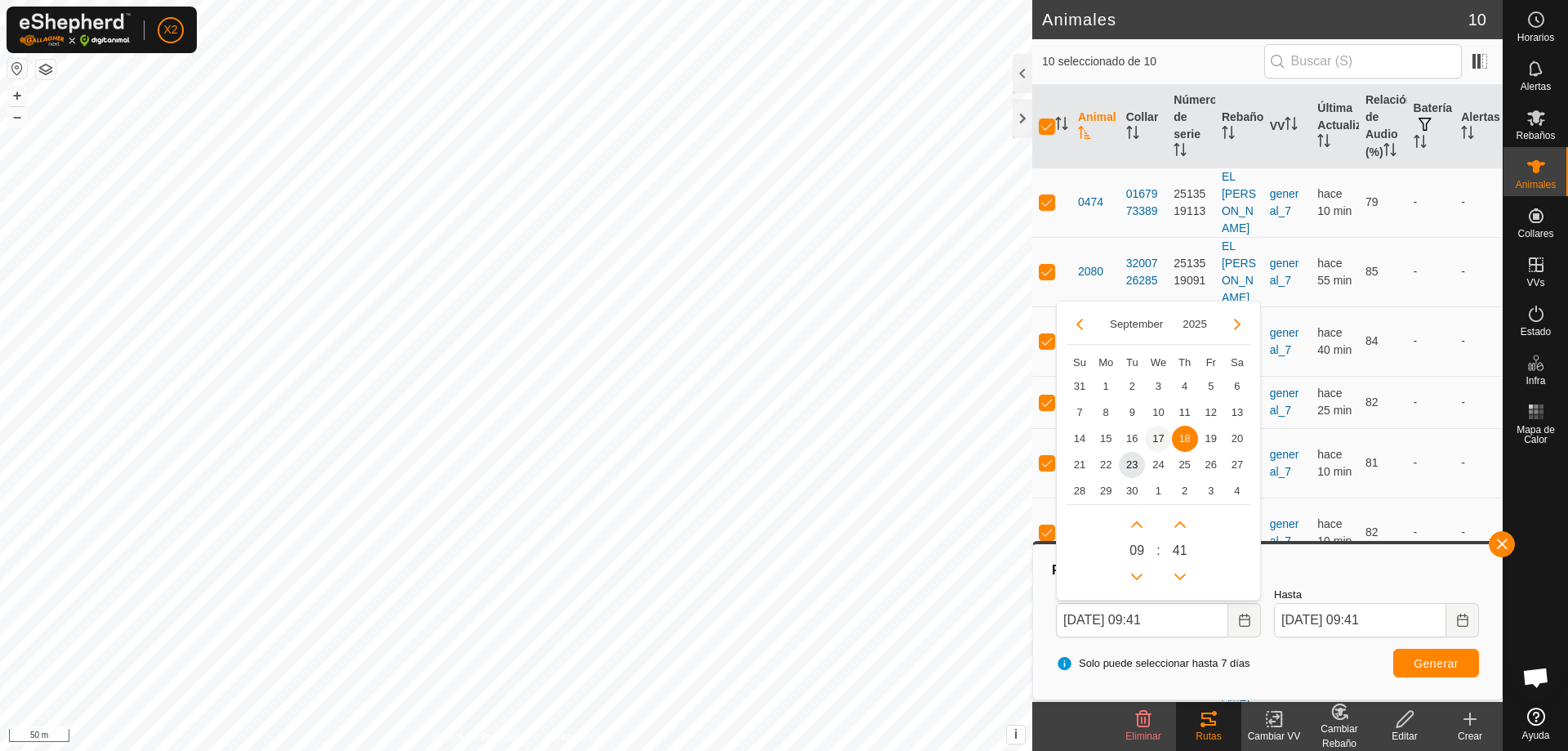
click at [1158, 437] on span "17" at bounding box center [1158, 439] width 27 height 27
type input "[DATE] 09:41"
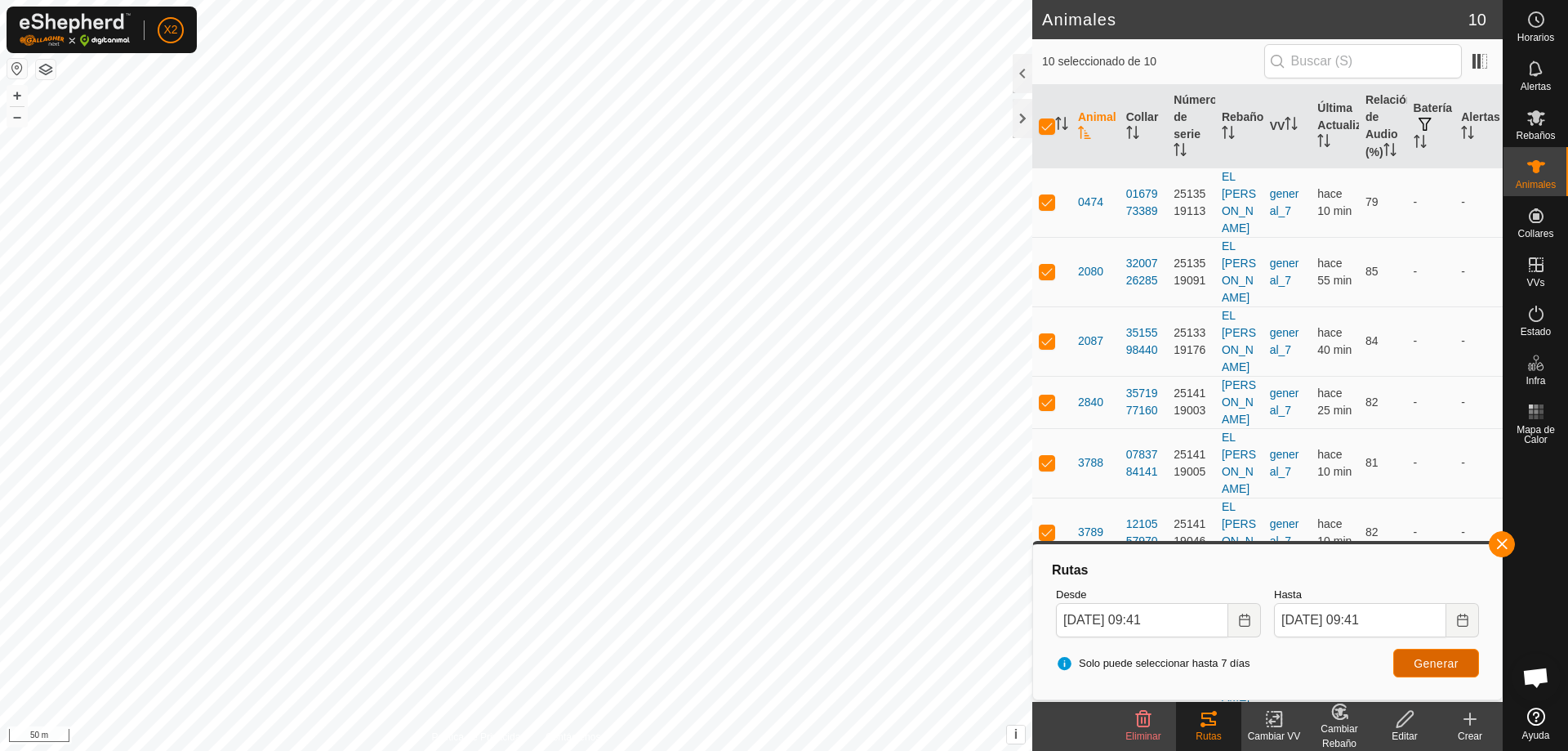
click at [1451, 670] on button "Generar" at bounding box center [1435, 663] width 86 height 28
